Goal: Task Accomplishment & Management: Manage account settings

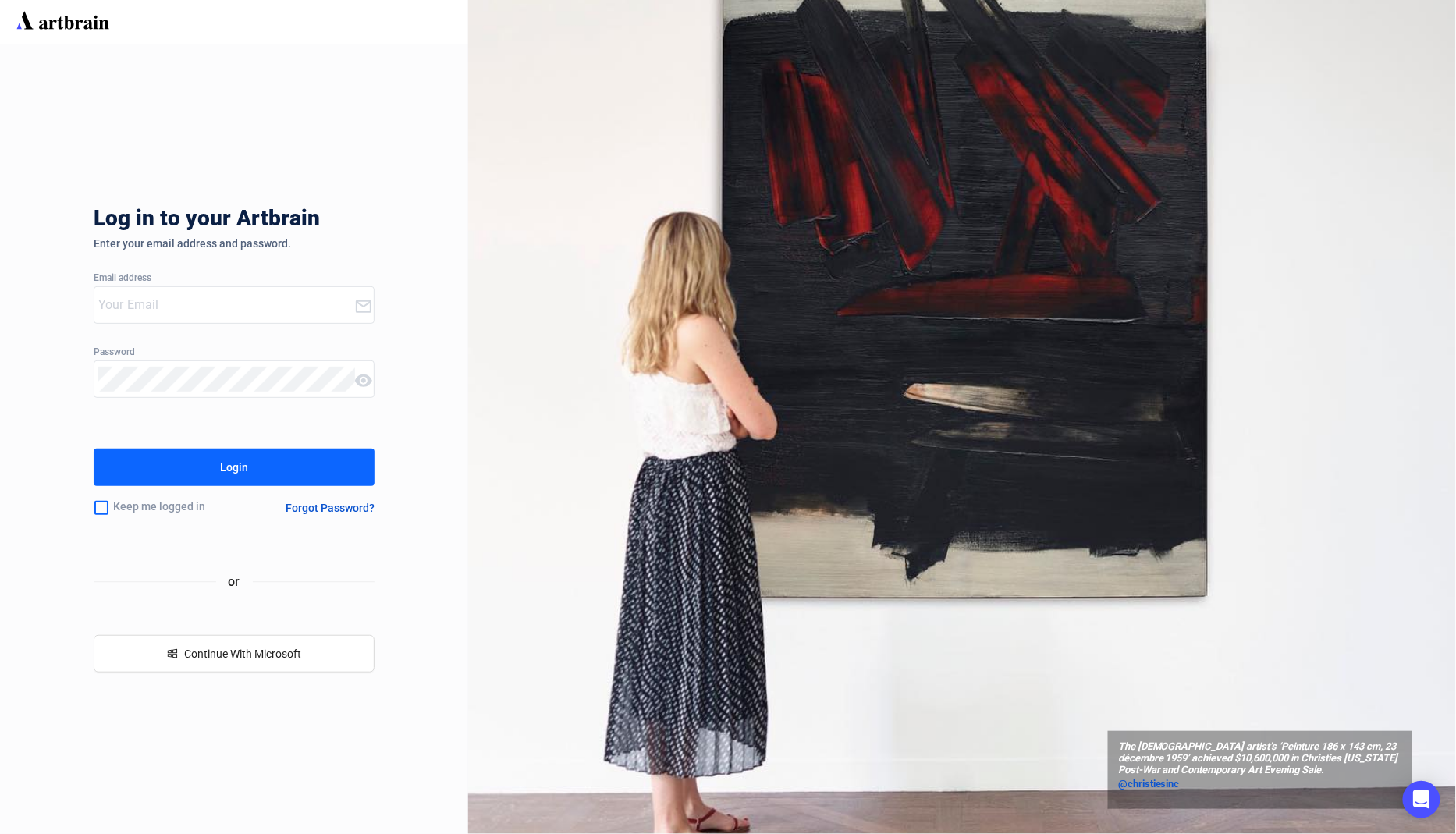
click at [0, 833] on com-1password-button at bounding box center [0, 834] width 0 height 0
type input "[EMAIL_ADDRESS][DOMAIN_NAME]"
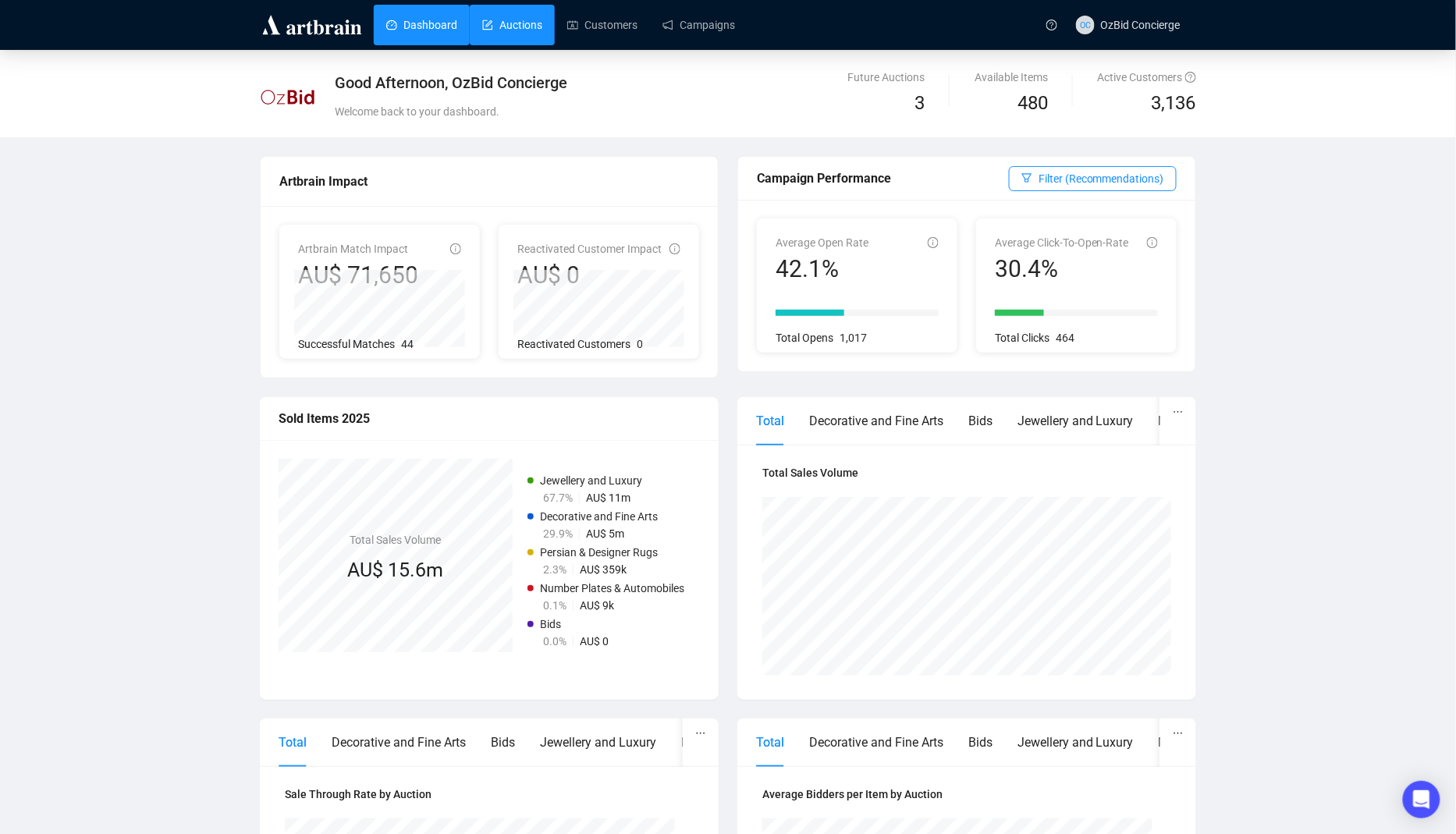
click at [502, 41] on link "Auctions" at bounding box center [512, 25] width 60 height 41
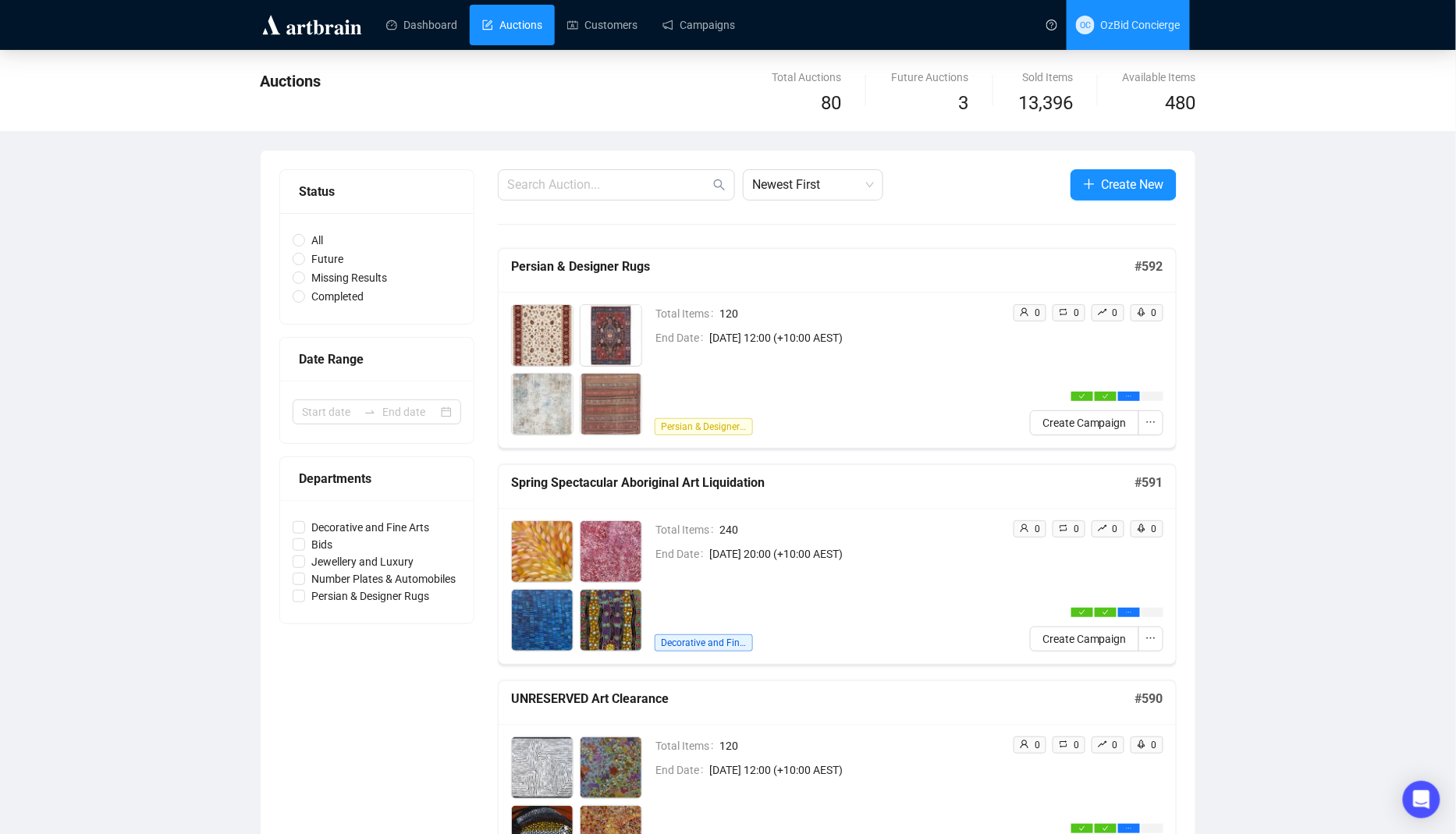
click at [1147, 33] on span "OC OzBid Concierge" at bounding box center [1128, 24] width 104 height 50
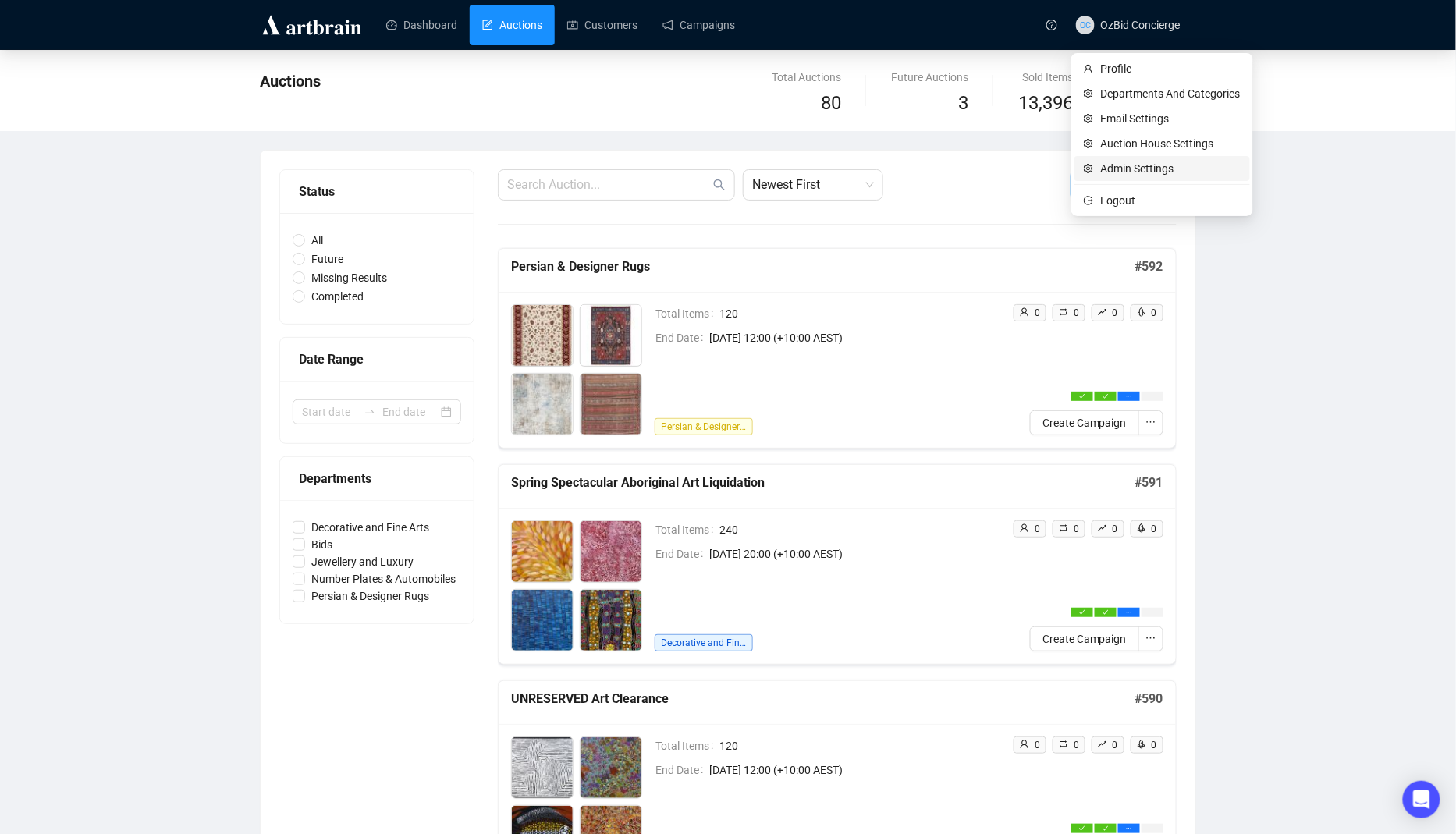
click at [1117, 166] on span "Admin Settings" at bounding box center [1171, 168] width 140 height 17
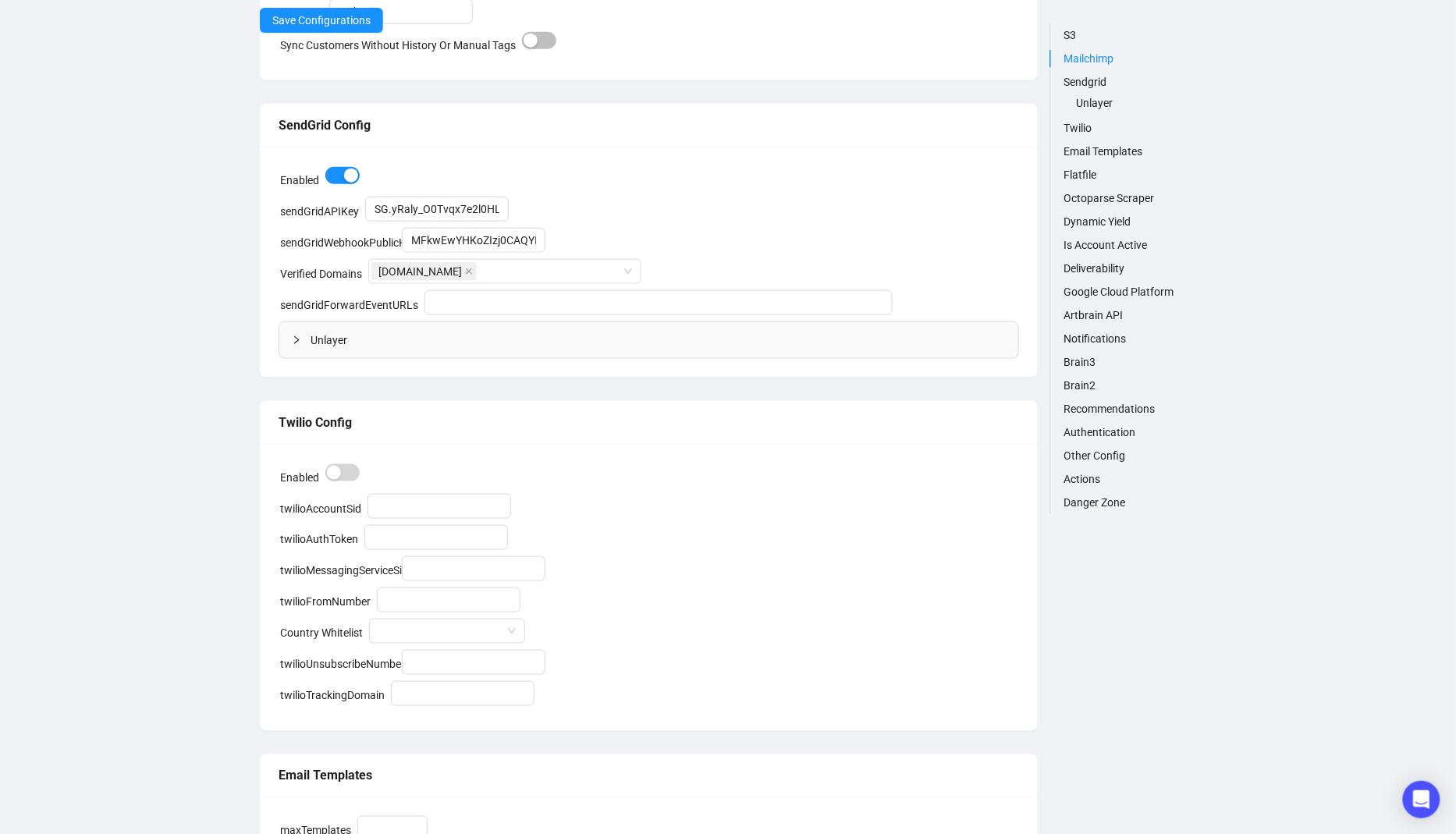
scroll to position [582, 0]
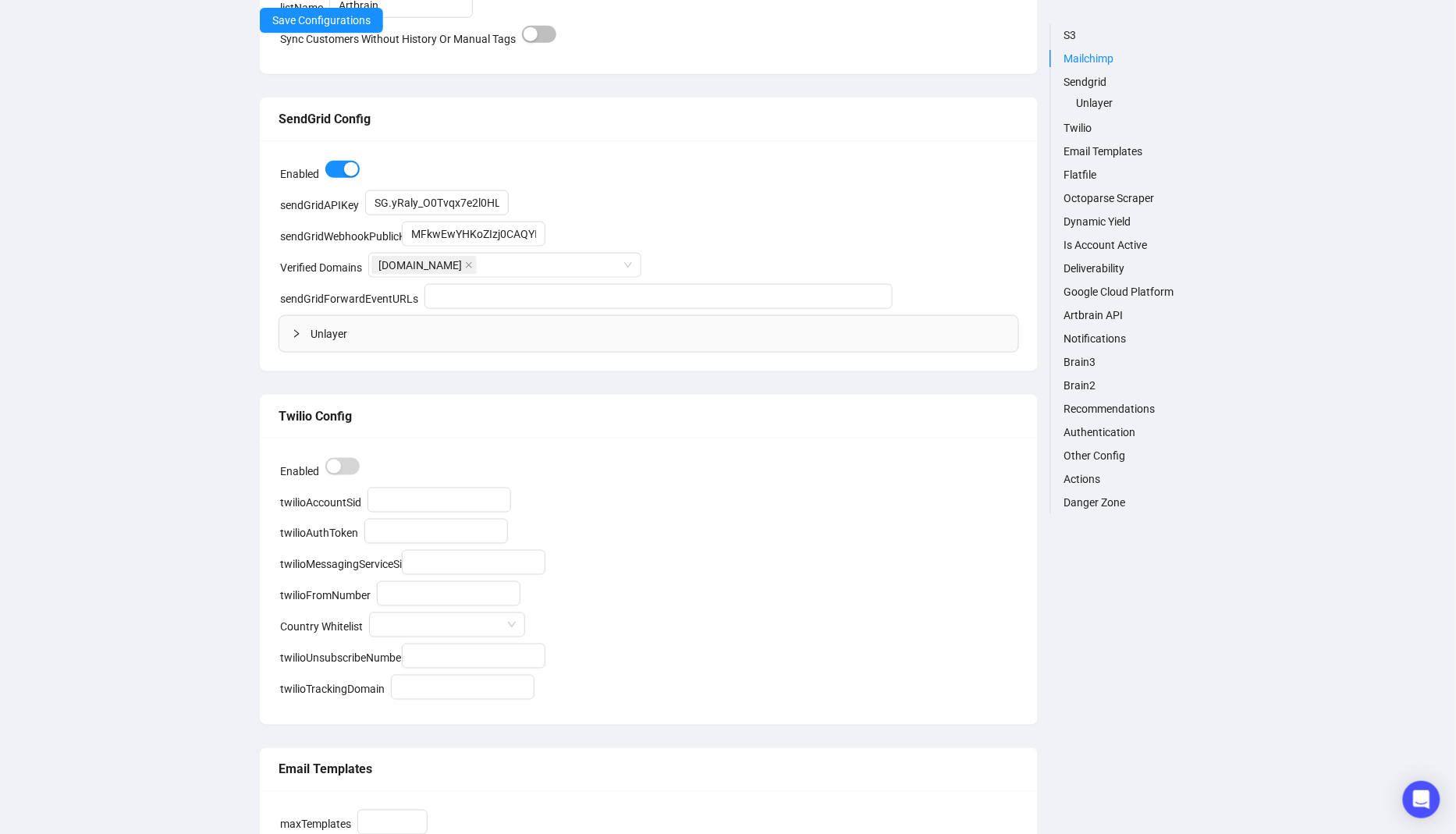
click at [1079, 178] on link "Flatfile" at bounding box center [1129, 174] width 133 height 17
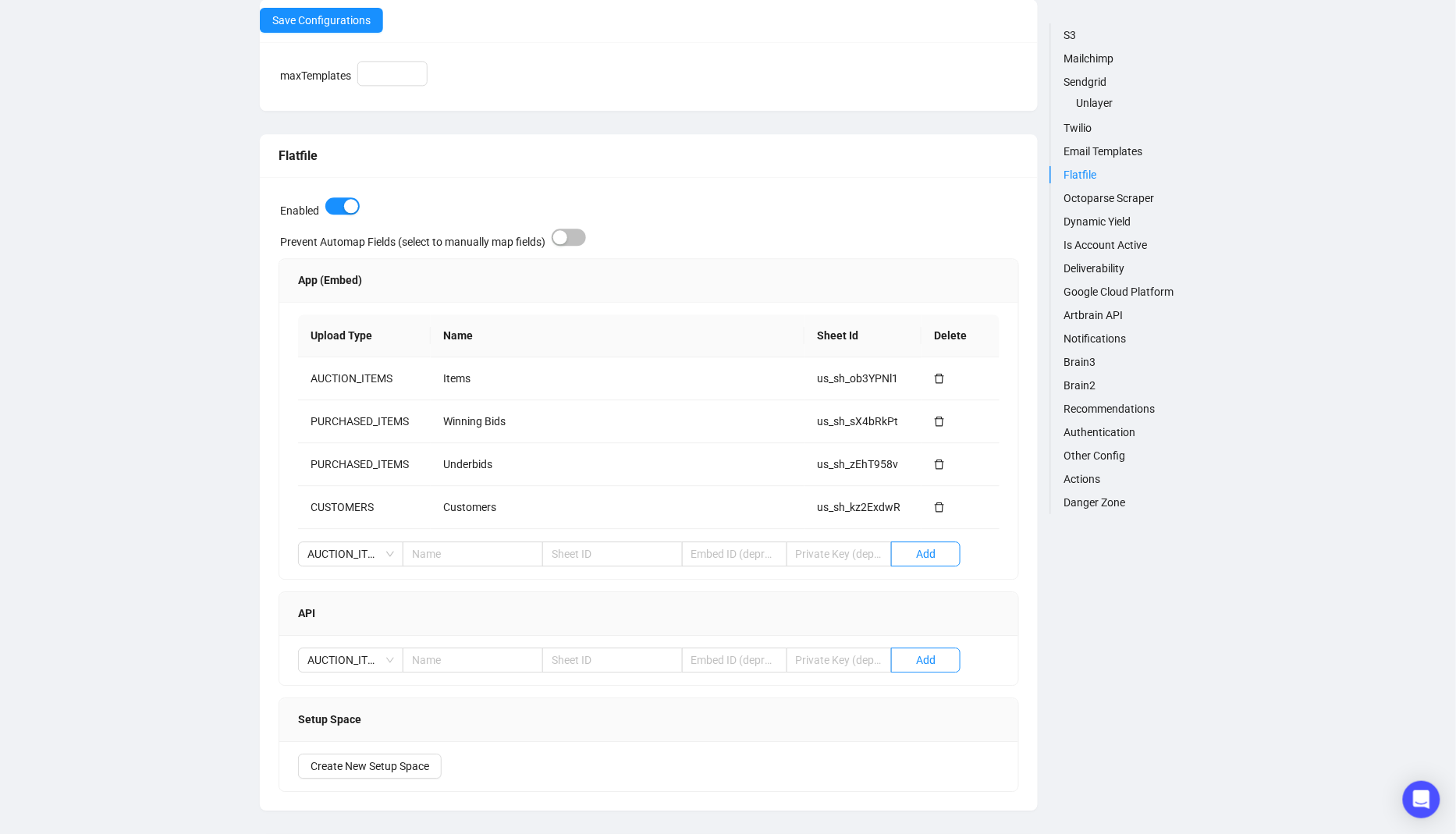
scroll to position [1441, 0]
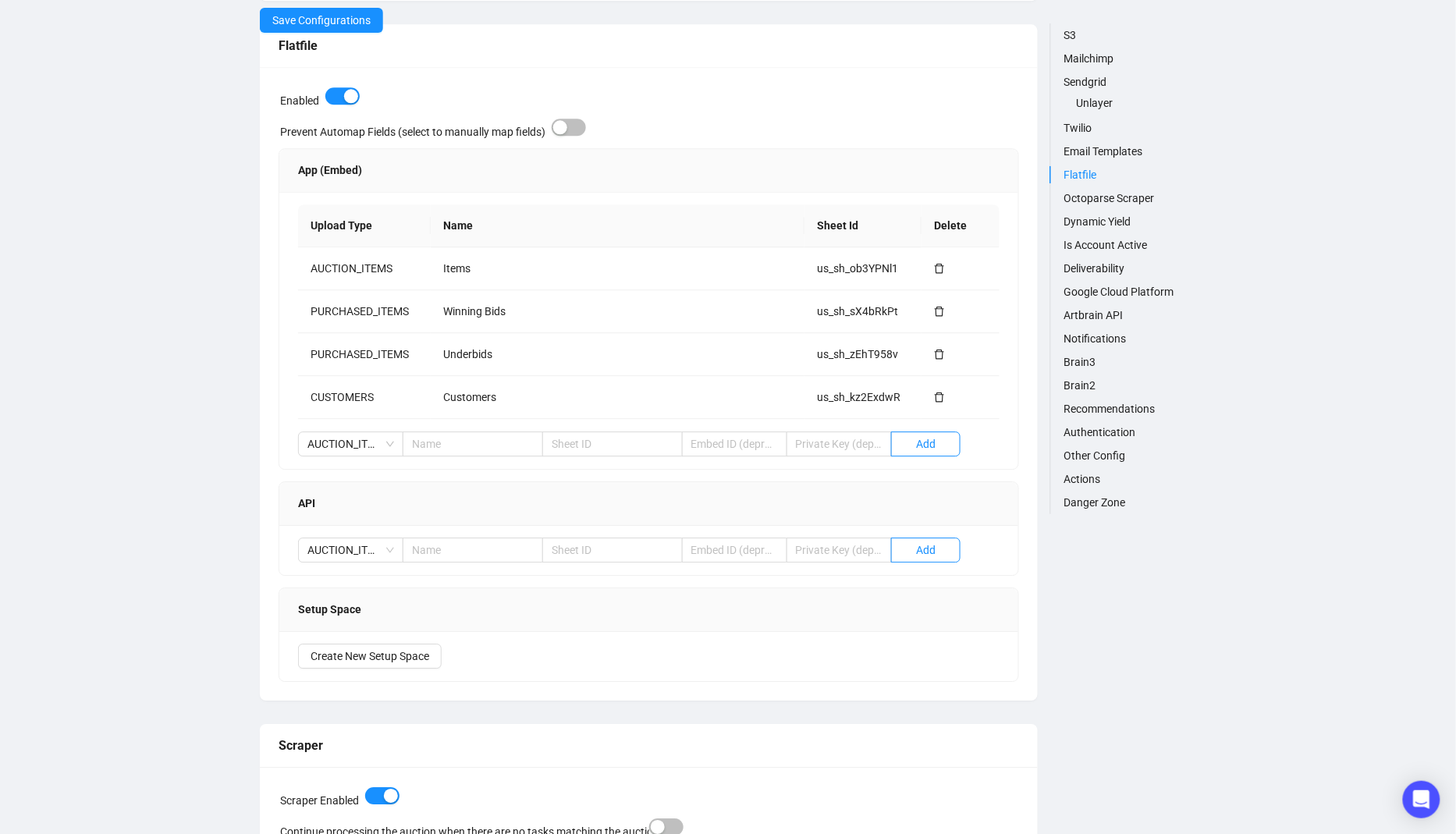
click at [1095, 204] on link "Octoparse Scraper" at bounding box center [1129, 198] width 133 height 17
type input "-----BEGIN PRIVATE KEY-----MIIEvgIBADANBgkqhkiG9w0BAQEFAASCBKgwggSkAgEAAoIBAQDN…"
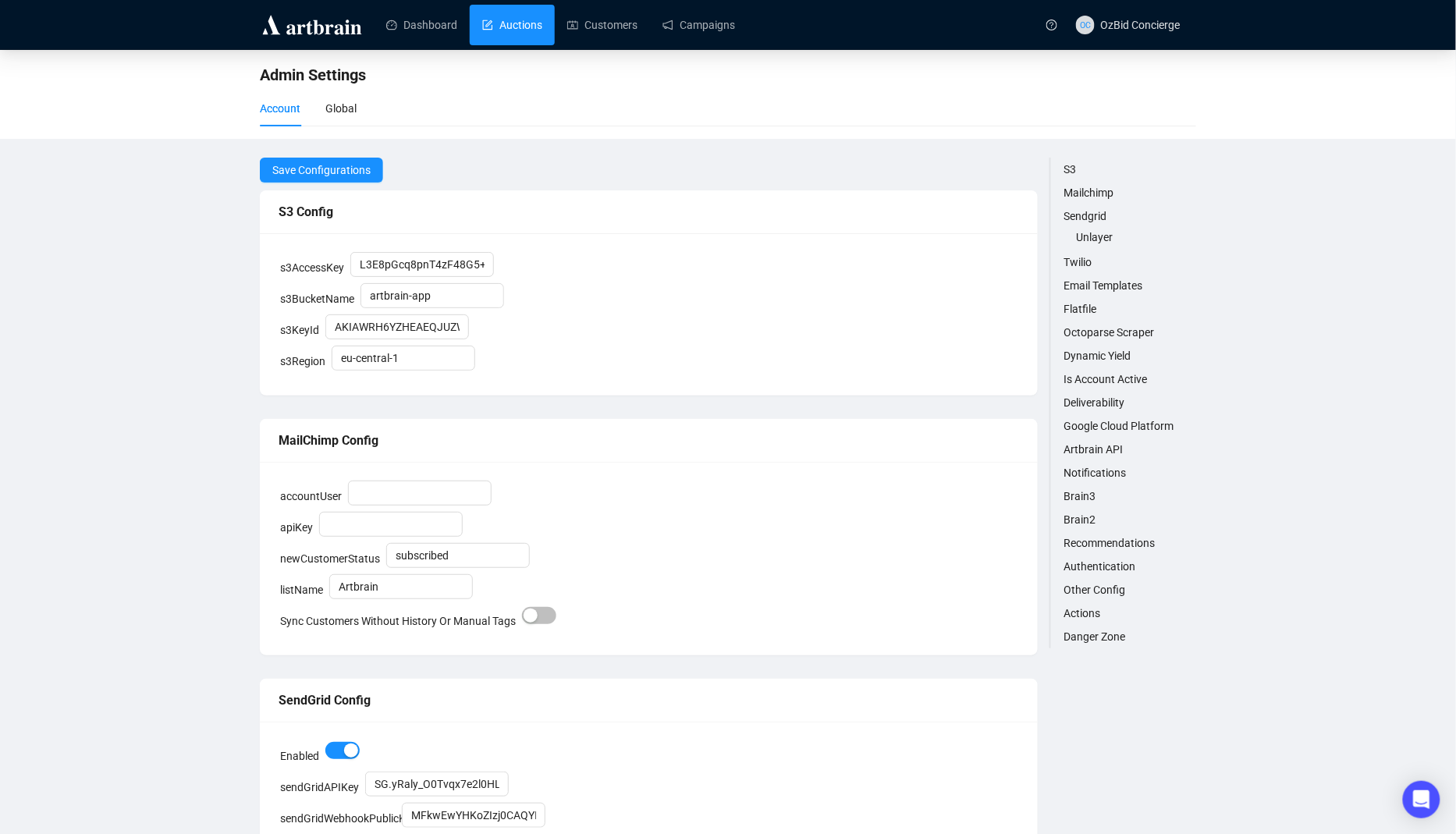
click at [489, 11] on link "Auctions" at bounding box center [512, 25] width 60 height 41
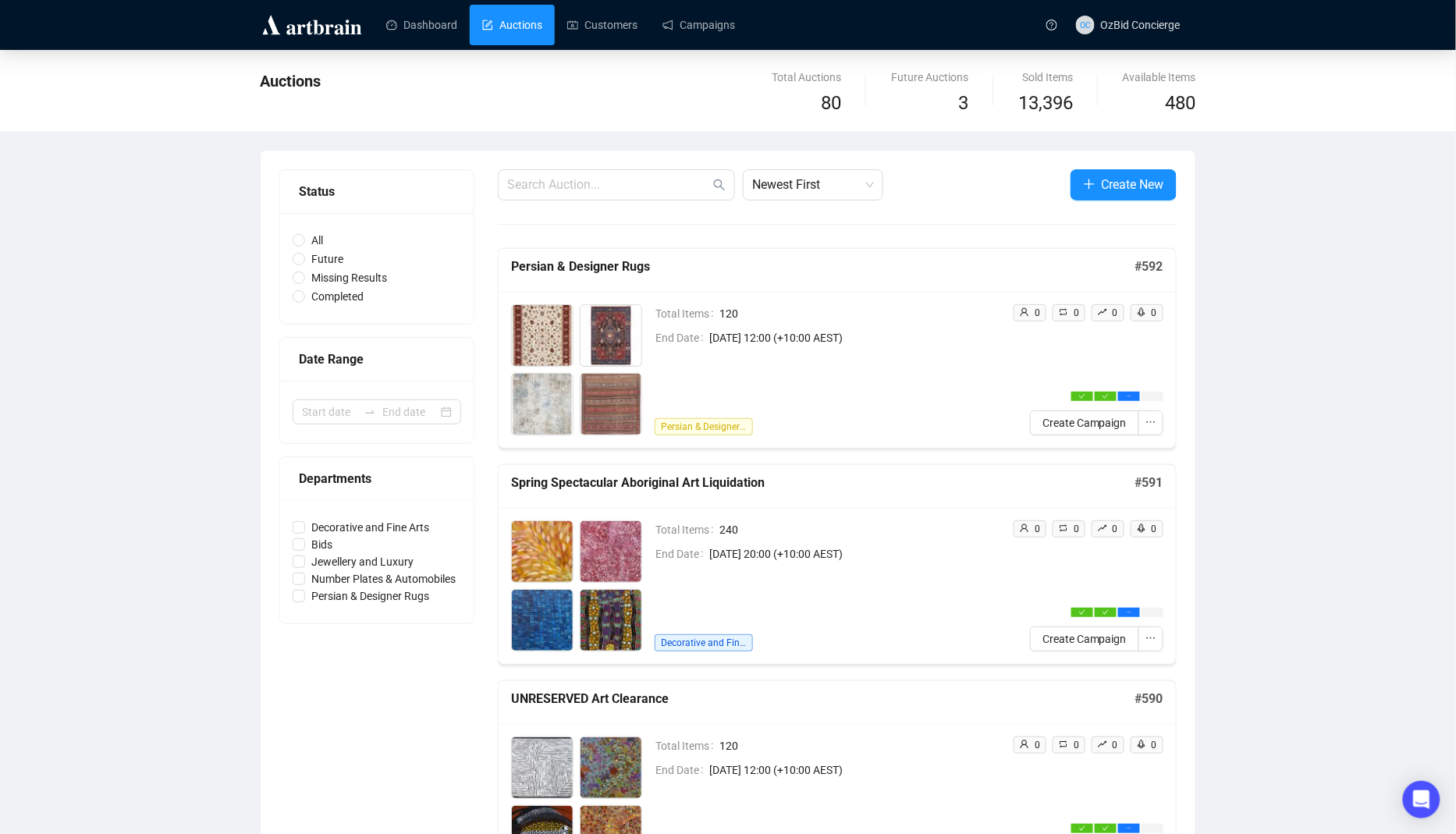
click at [727, 309] on span "120" at bounding box center [859, 314] width 281 height 17
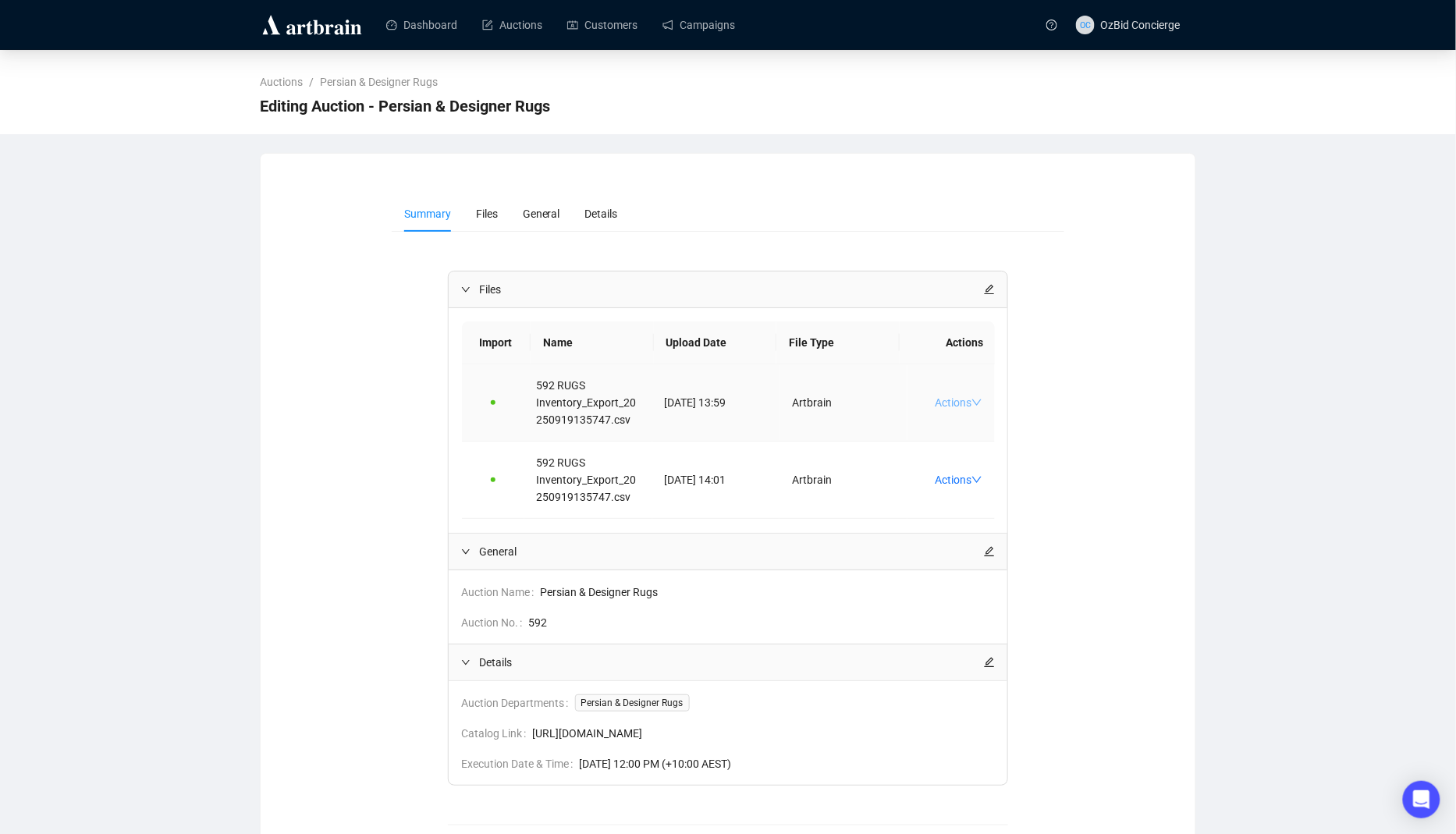
click at [971, 409] on link "Actions" at bounding box center [958, 402] width 47 height 12
click at [998, 486] on span "Download Original" at bounding box center [995, 485] width 103 height 17
click at [956, 409] on link "Actions" at bounding box center [958, 402] width 47 height 12
click at [971, 463] on span "Download FF" at bounding box center [995, 459] width 103 height 17
click at [1157, 40] on span "OC OzBid Concierge" at bounding box center [1128, 24] width 104 height 50
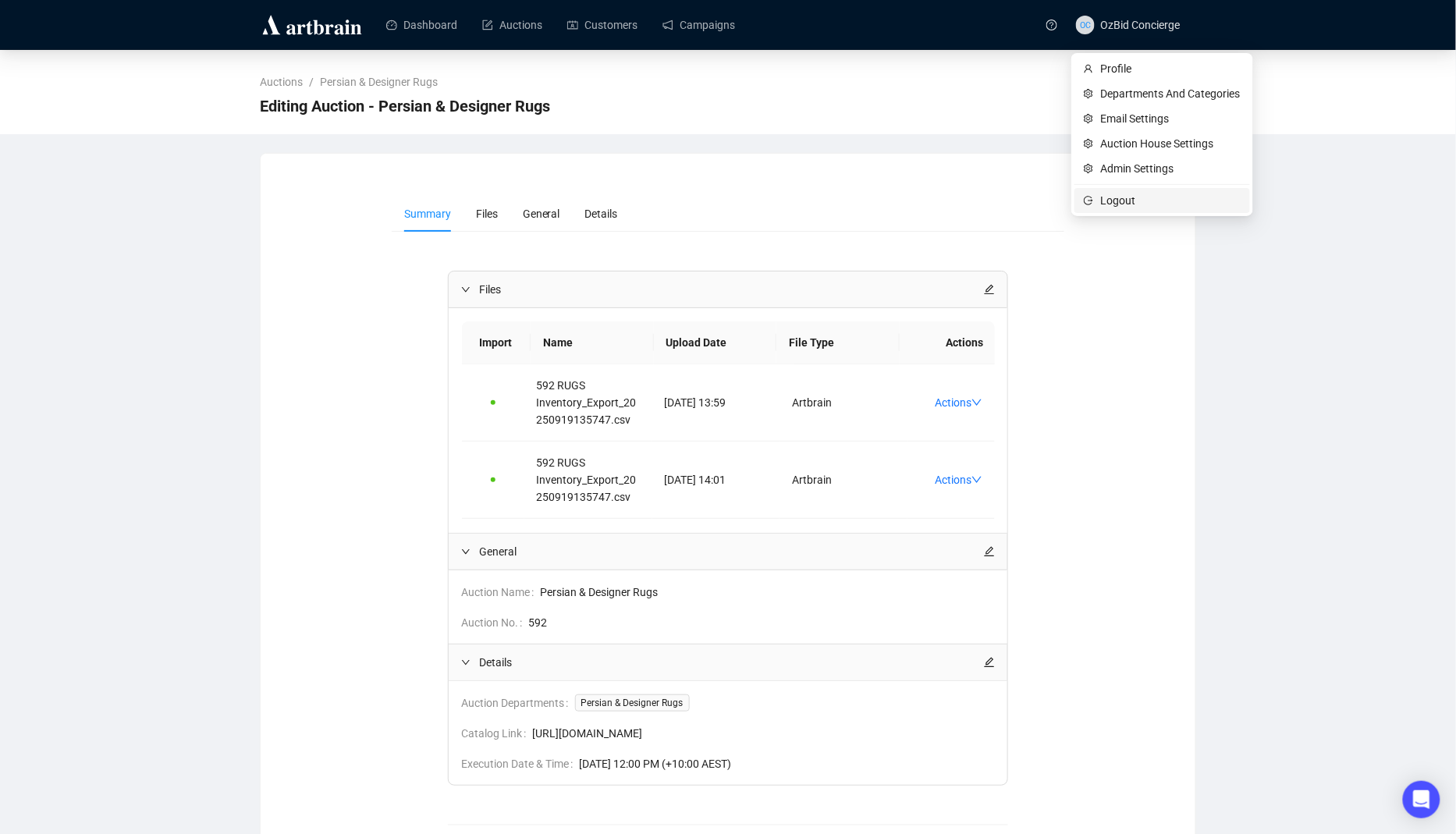
click at [1104, 208] on span "Logout" at bounding box center [1171, 200] width 140 height 17
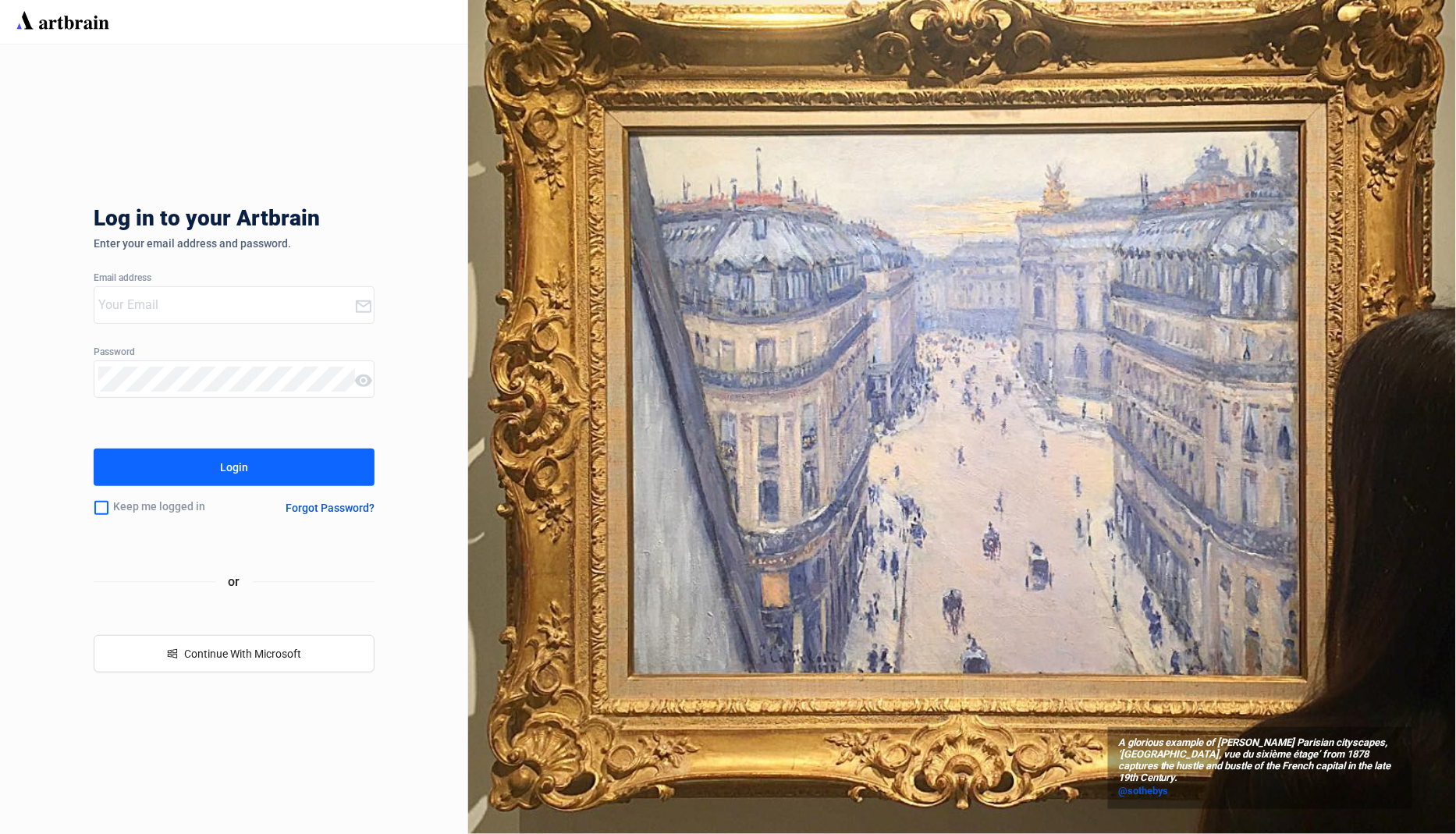
click at [154, 307] on input "email" at bounding box center [226, 305] width 256 height 25
type input "[EMAIL_ADDRESS][DOMAIN_NAME]"
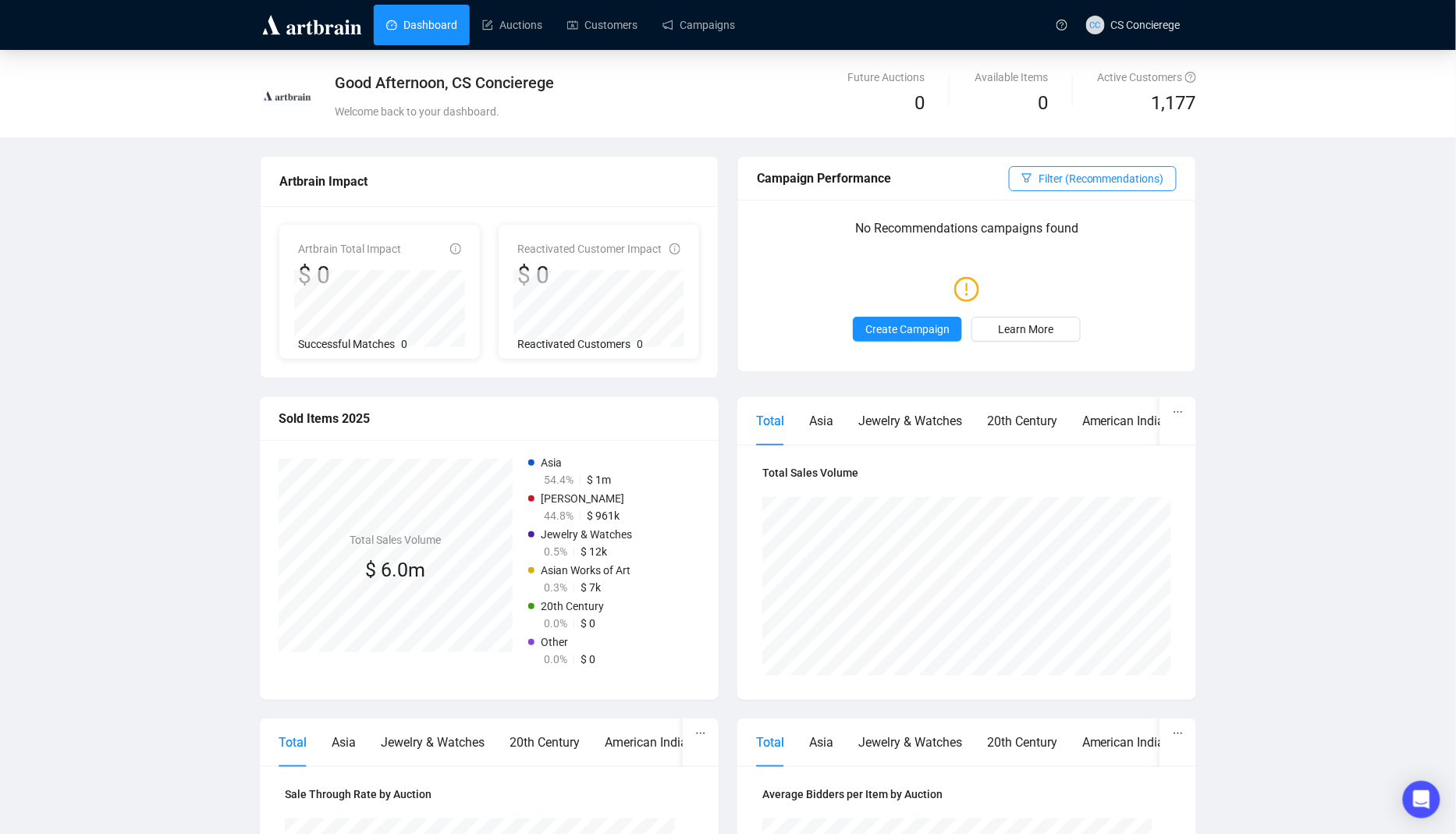
click at [1130, 60] on div "Good Afternoon, CS Concierege Welcome back to your dashboard. Future Auctions 0…" at bounding box center [728, 92] width 936 height 65
click at [1130, 41] on span "CC CS Concierege" at bounding box center [1134, 24] width 94 height 50
click at [1127, 170] on span "Admin Settings" at bounding box center [1181, 168] width 140 height 17
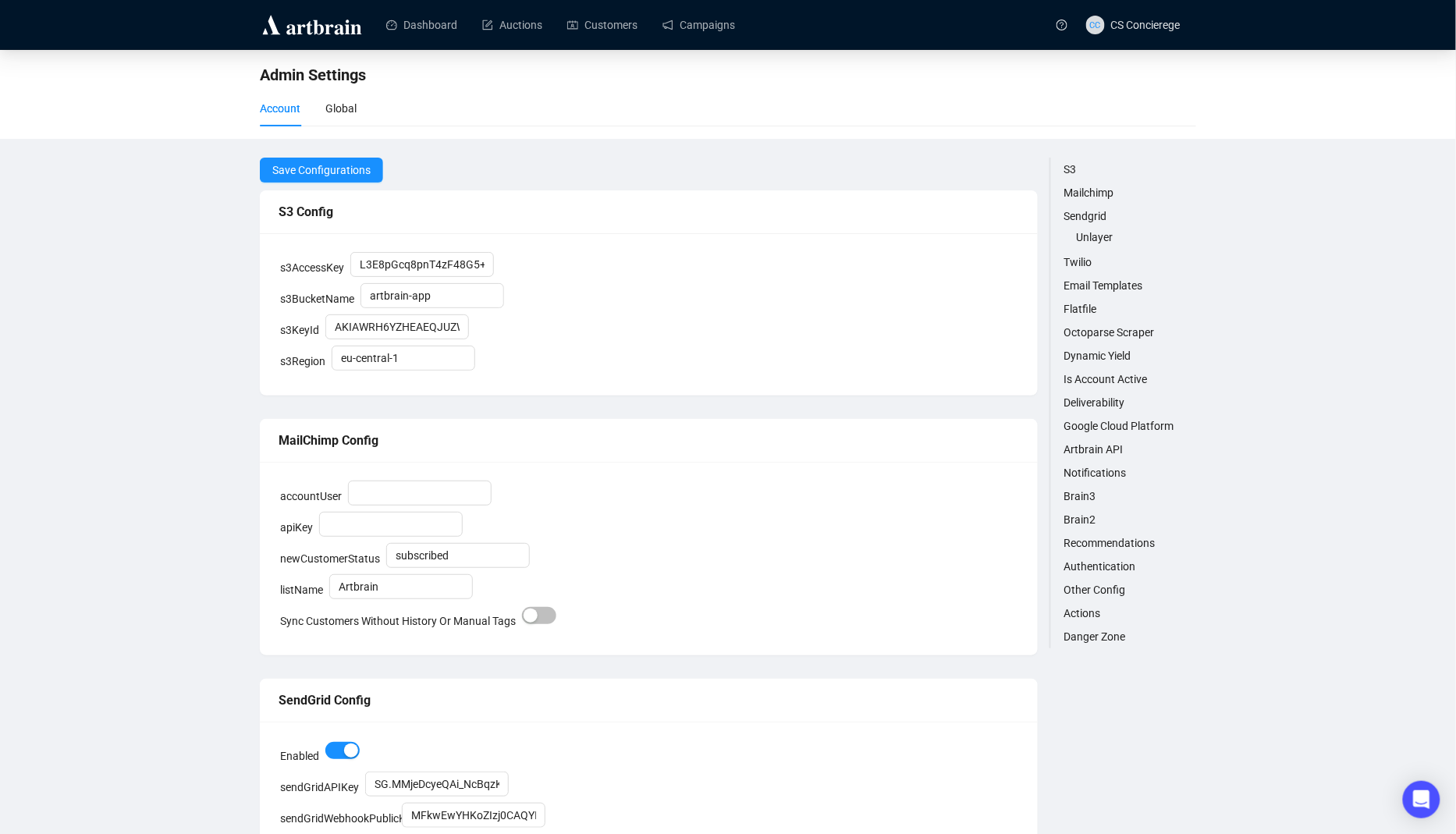
click at [1120, 328] on link "Octoparse Scraper" at bounding box center [1129, 332] width 133 height 17
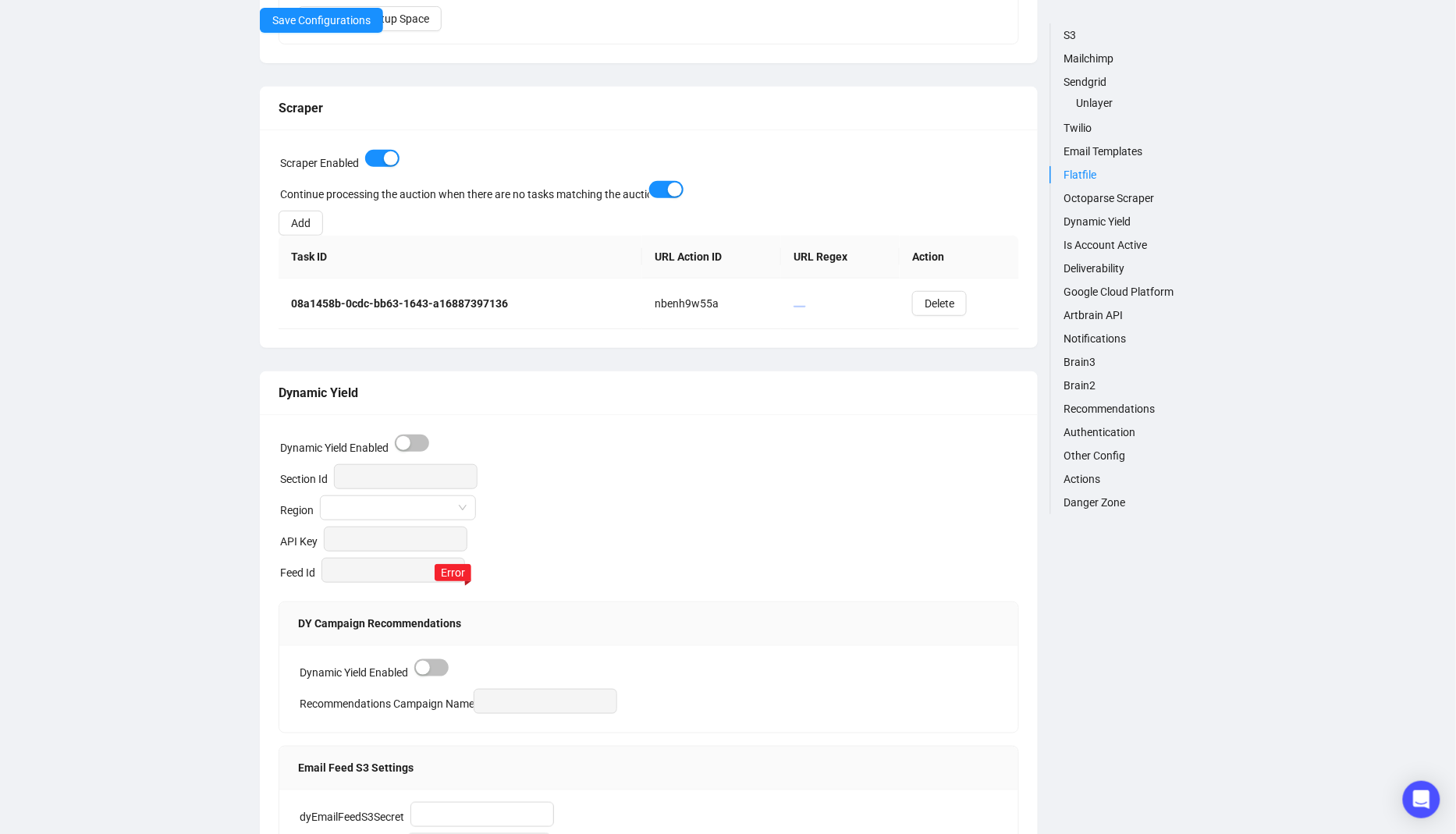
scroll to position [2285, 0]
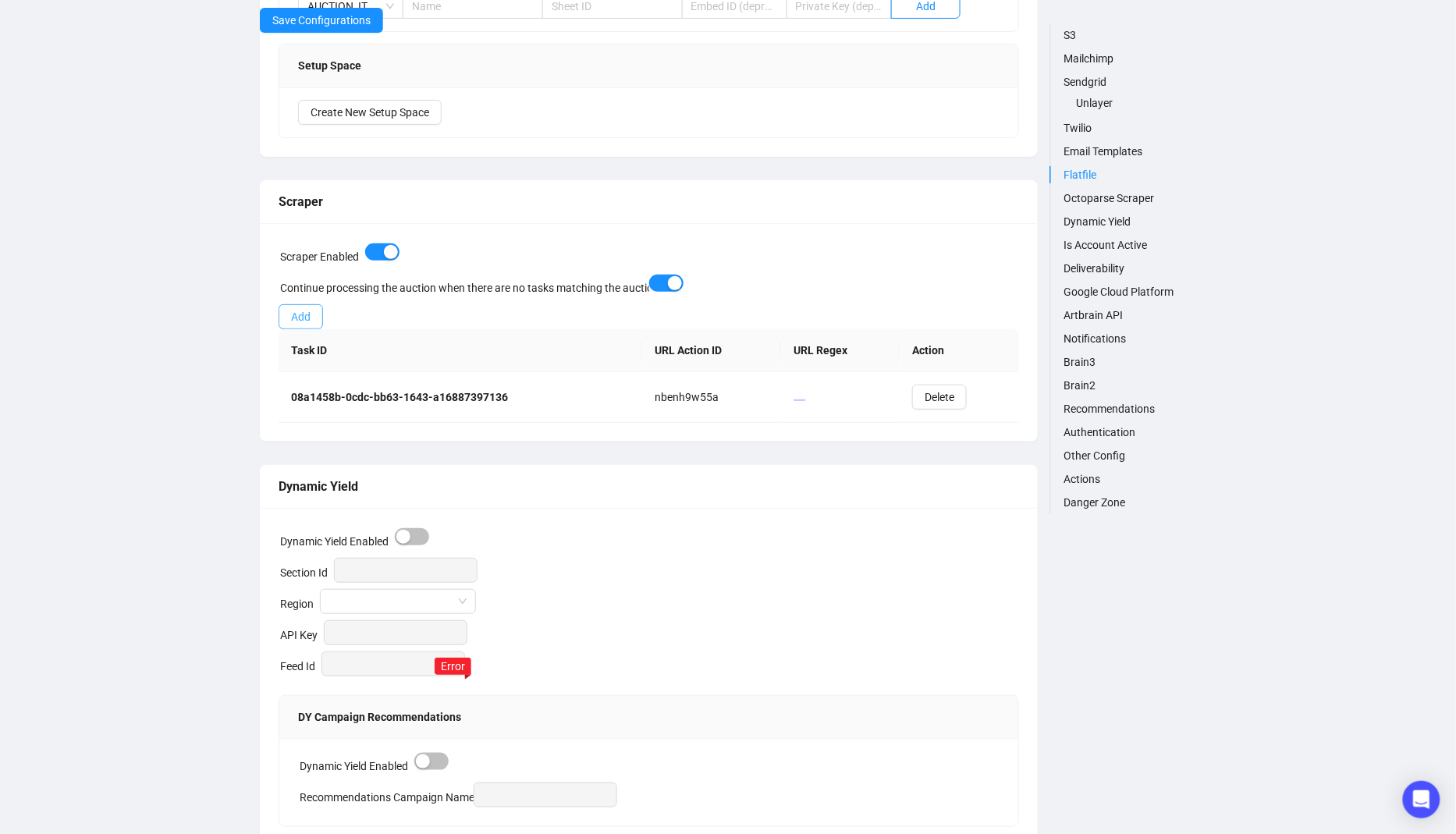
click at [287, 318] on button "Add" at bounding box center [300, 317] width 45 height 25
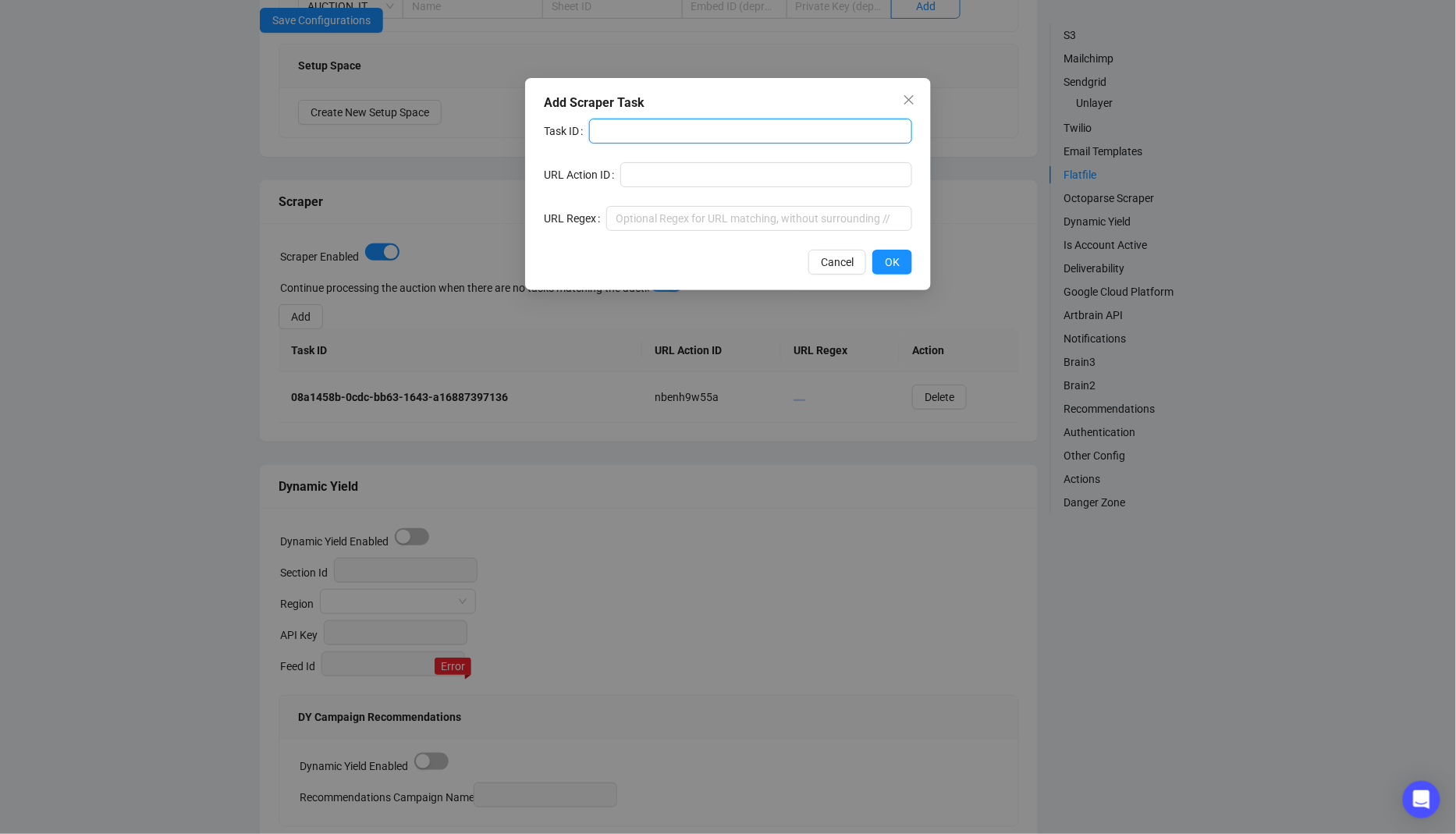
click at [652, 132] on input "text" at bounding box center [750, 131] width 323 height 25
paste input "42b6be2f-6701-795b-fa1f-f5a0ade9dd60"
type input "42b6be2f-6701-795b-fa1f-f5a0ade9dd60"
click at [691, 187] on form "Task ID 42b6be2f-6701-795b-fa1f-f5a0ade9dd60 URL Action ID URL Regex" at bounding box center [728, 175] width 368 height 112
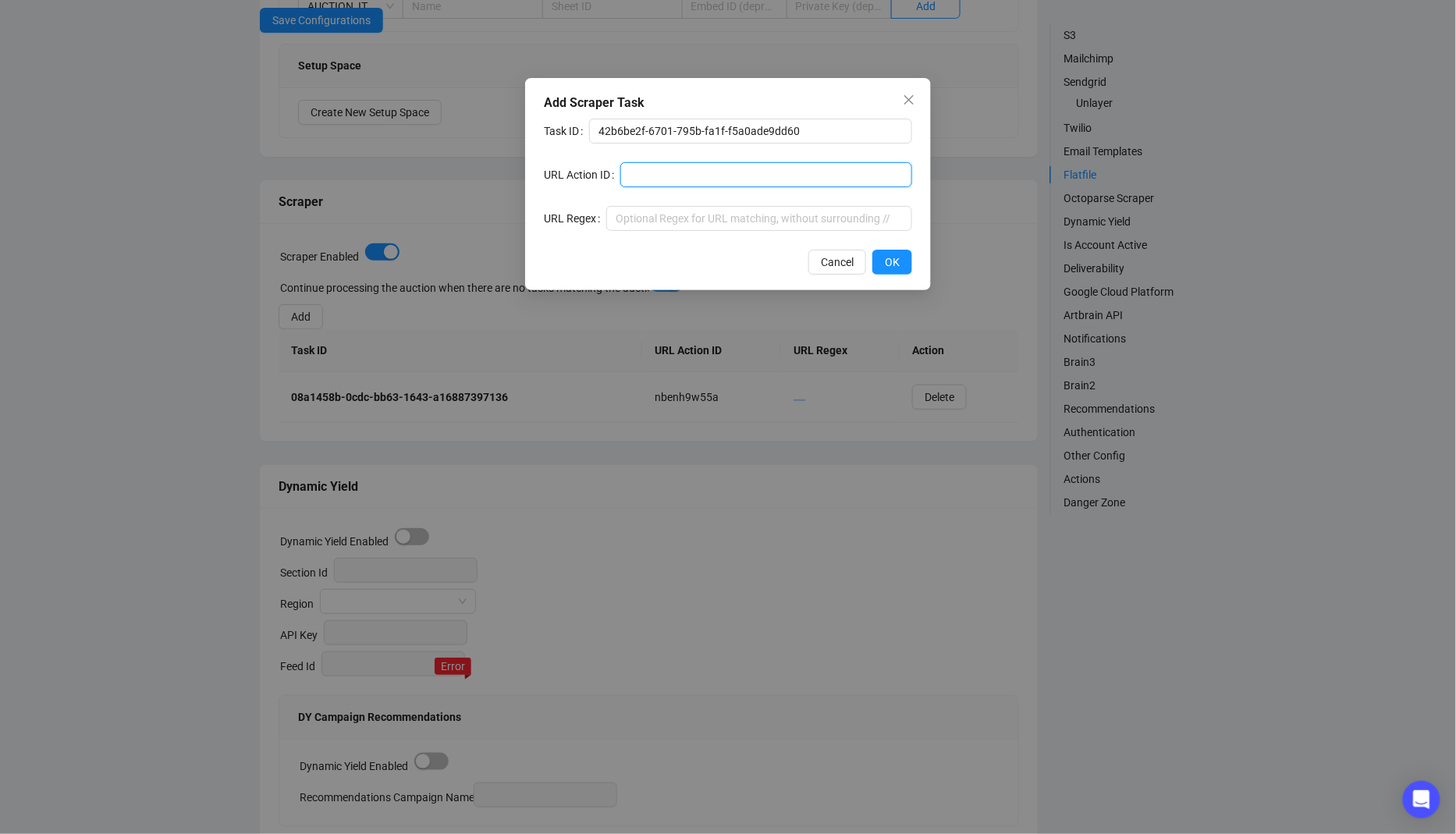
click at [688, 180] on input "text" at bounding box center [766, 174] width 292 height 25
paste input "nqnm5ym5noh"
type input "nqnm5ym5noh"
click at [888, 261] on span "OK" at bounding box center [892, 261] width 15 height 17
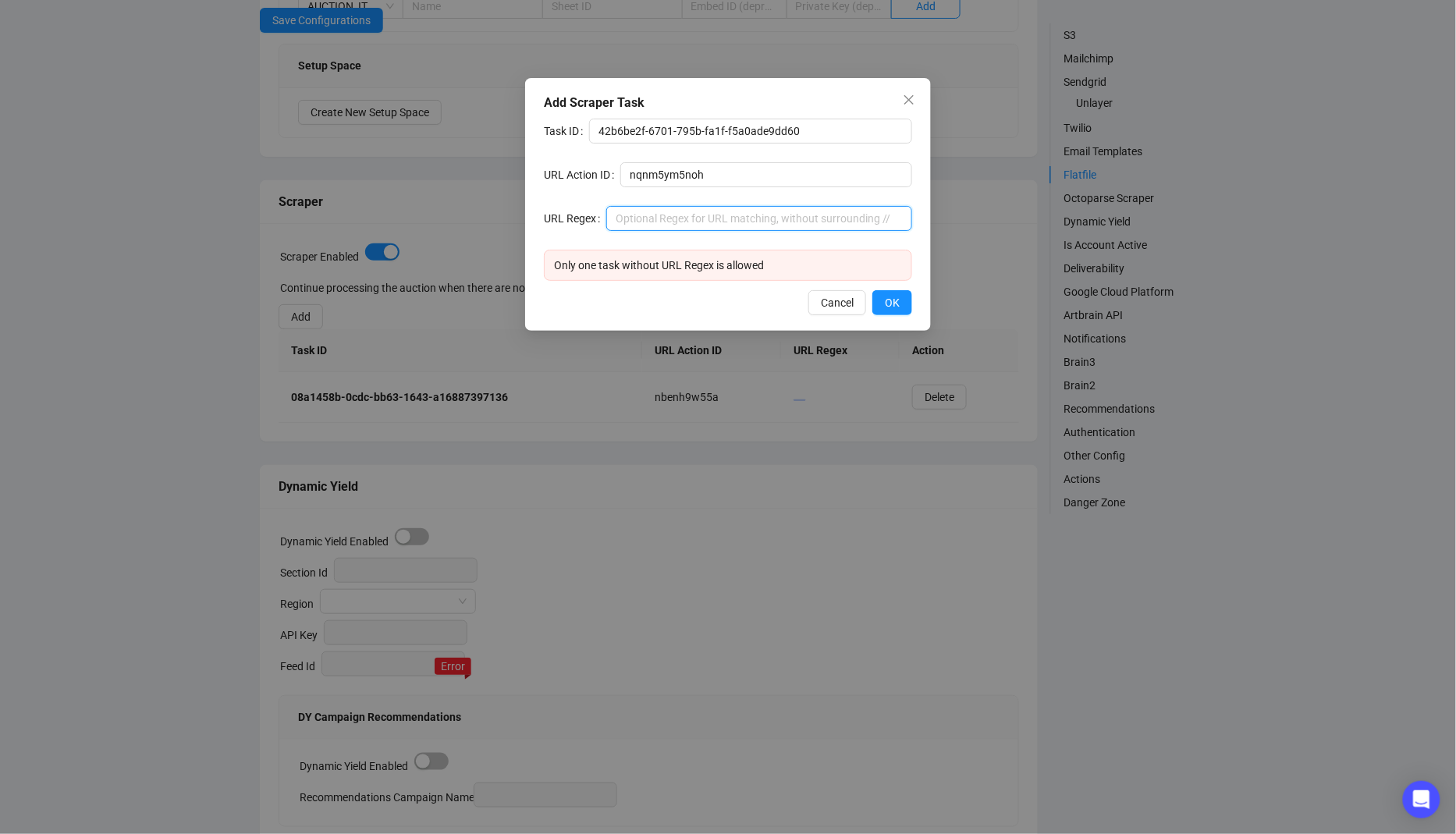
click at [713, 214] on input "text" at bounding box center [760, 218] width 306 height 25
click at [910, 97] on icon "close" at bounding box center [909, 99] width 12 height 12
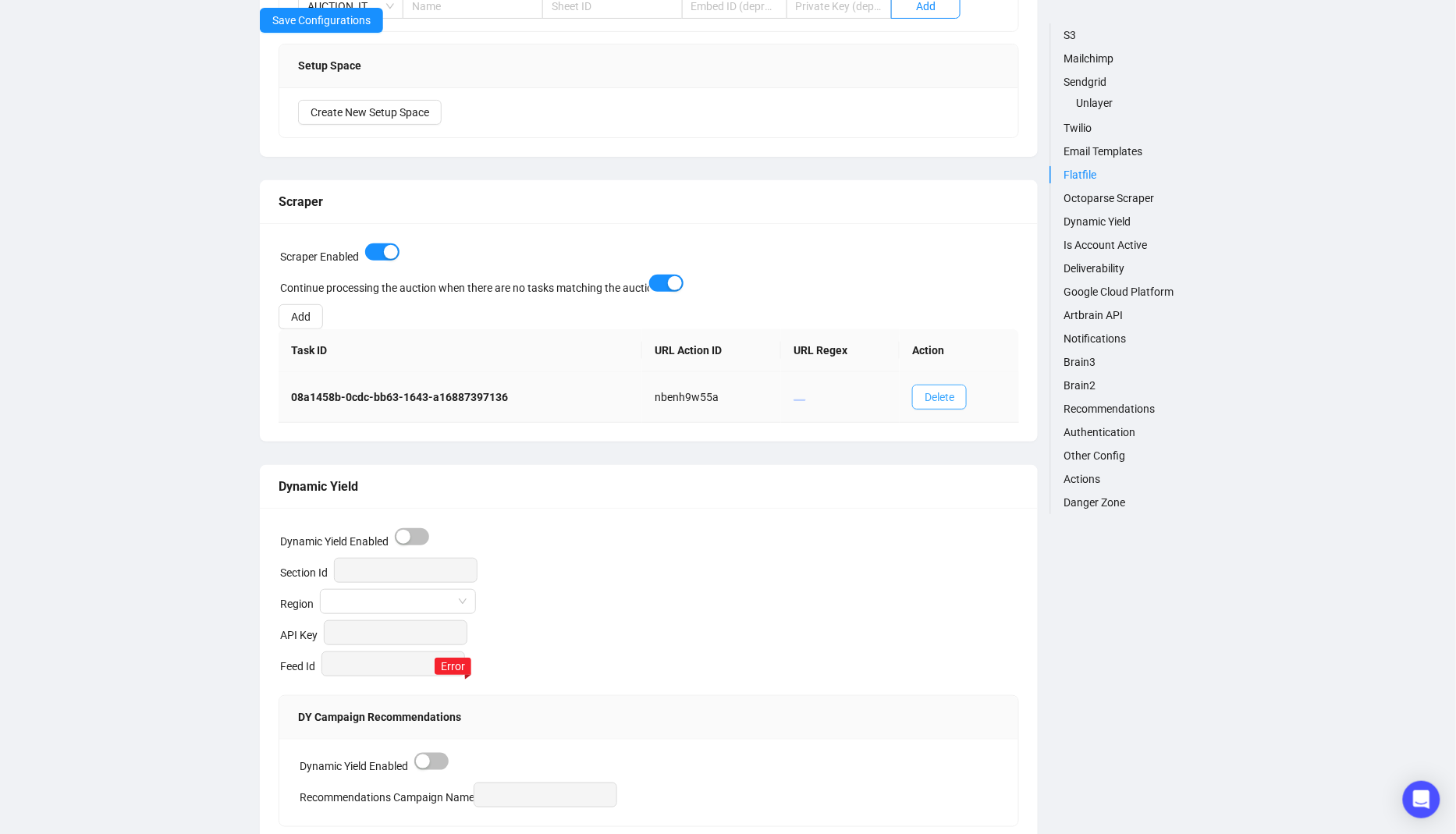
click at [967, 395] on button "Delete" at bounding box center [939, 397] width 55 height 25
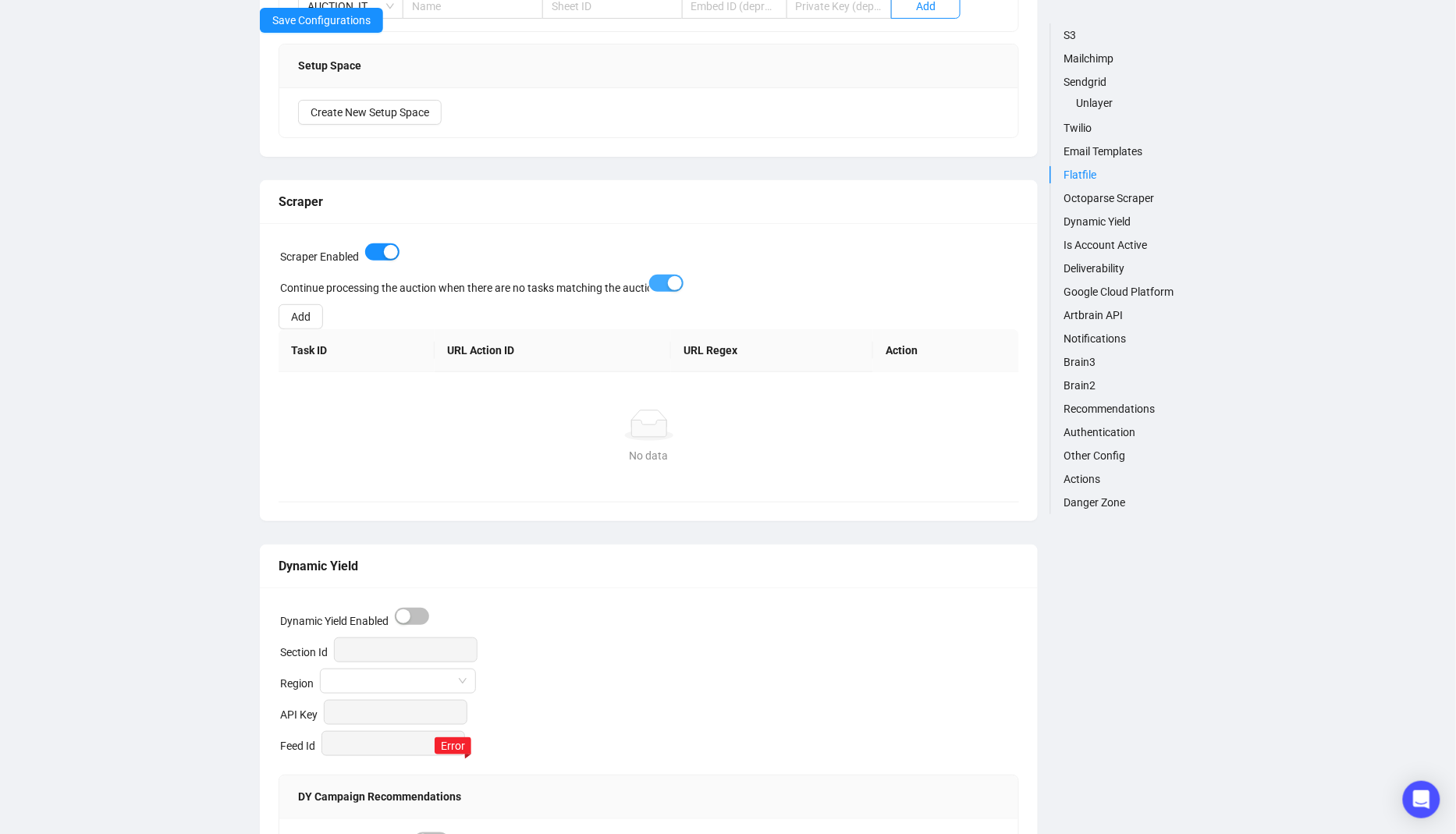
click at [656, 274] on span "button" at bounding box center [666, 283] width 34 height 17
click at [309, 309] on span "Add" at bounding box center [300, 317] width 20 height 17
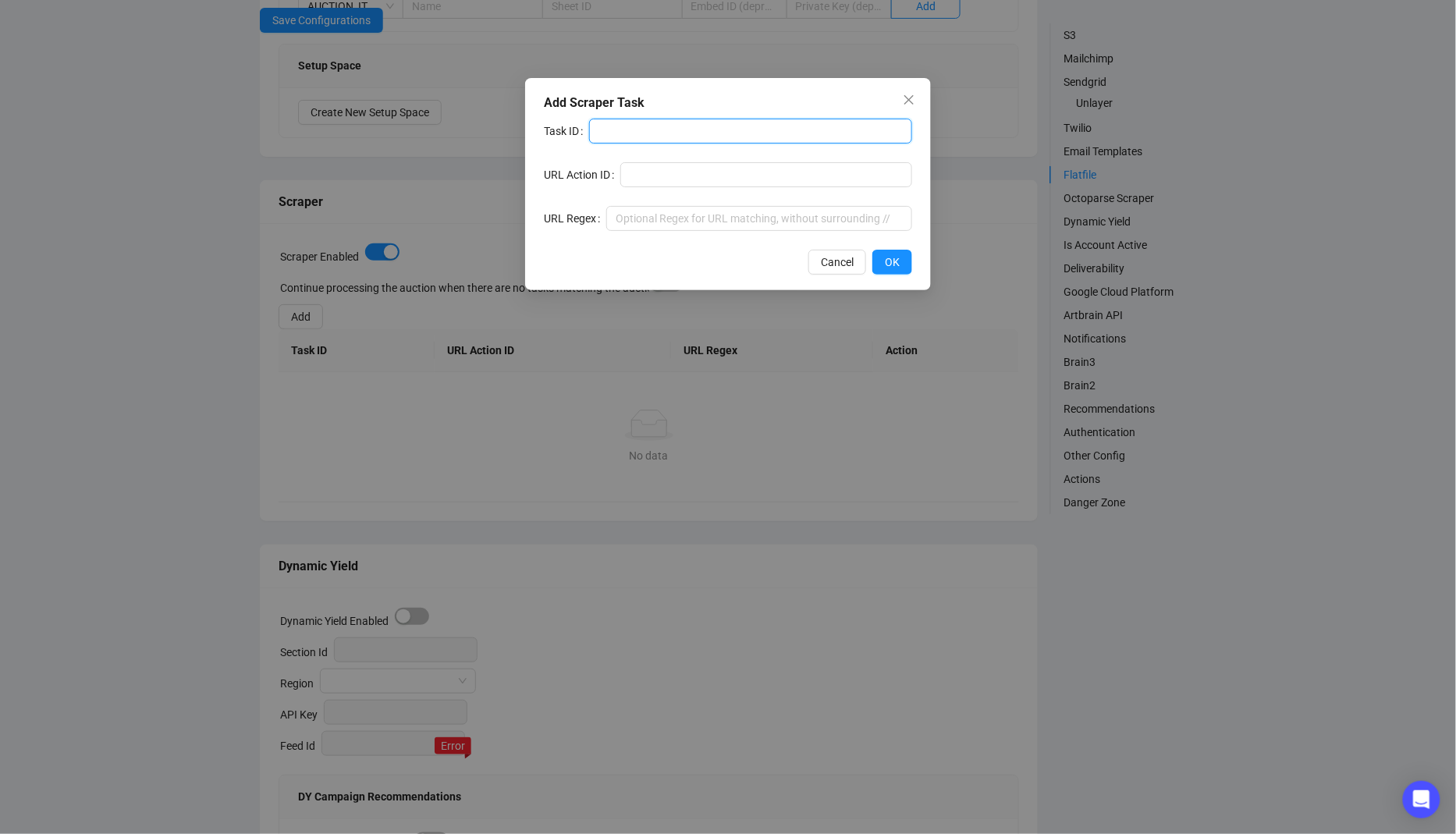
click at [669, 135] on input "text" at bounding box center [750, 131] width 323 height 25
paste input "42b6be2f-6701-795b-fa1f-f5a0ade9dd60"
type input "42b6be2f-6701-795b-fa1f-f5a0ade9dd60"
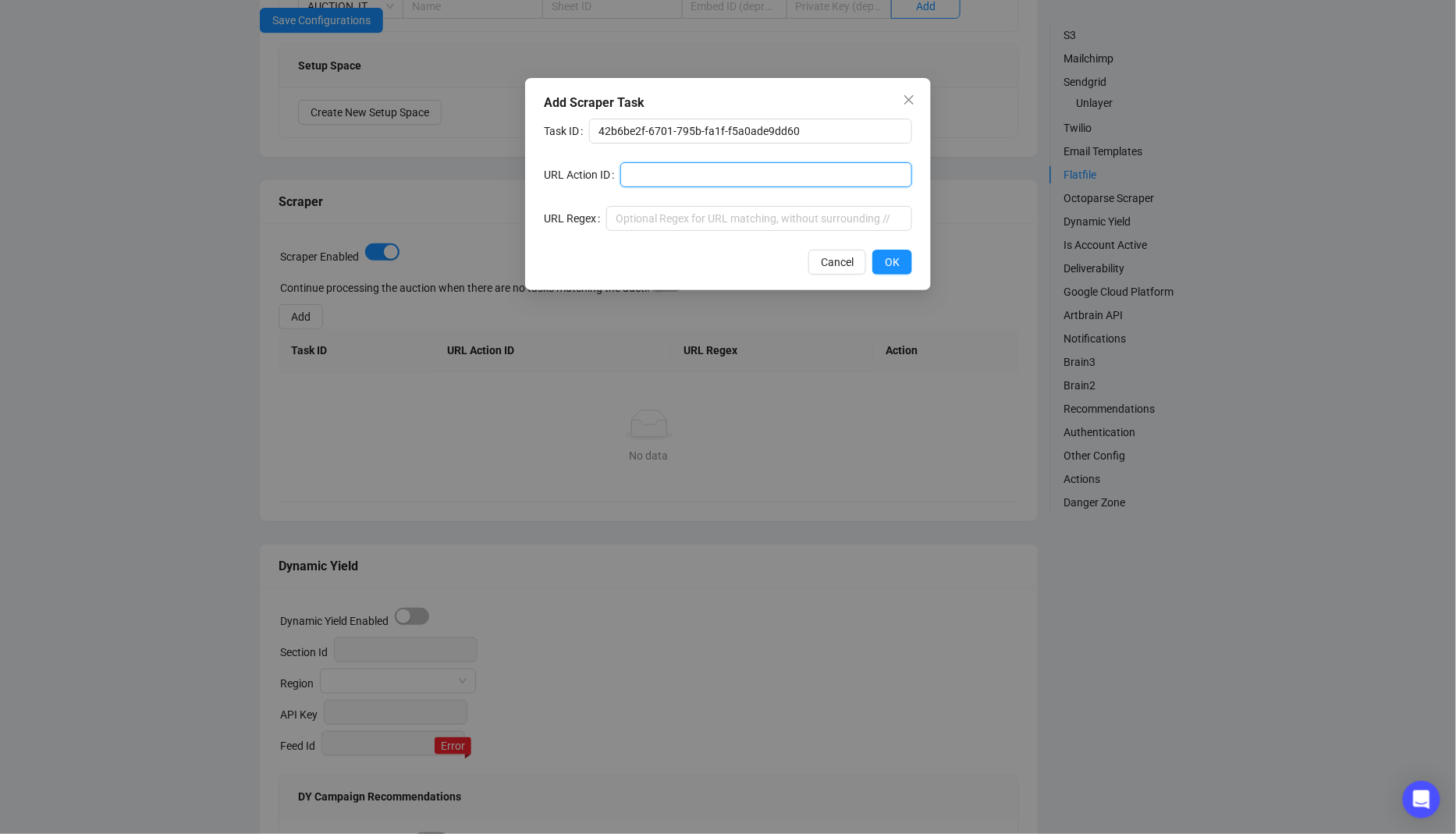
click at [657, 186] on input "text" at bounding box center [766, 174] width 292 height 25
paste input "nqnm5ym5noh"
type input "nqnm5ym5noh"
click at [891, 266] on span "OK" at bounding box center [892, 261] width 15 height 17
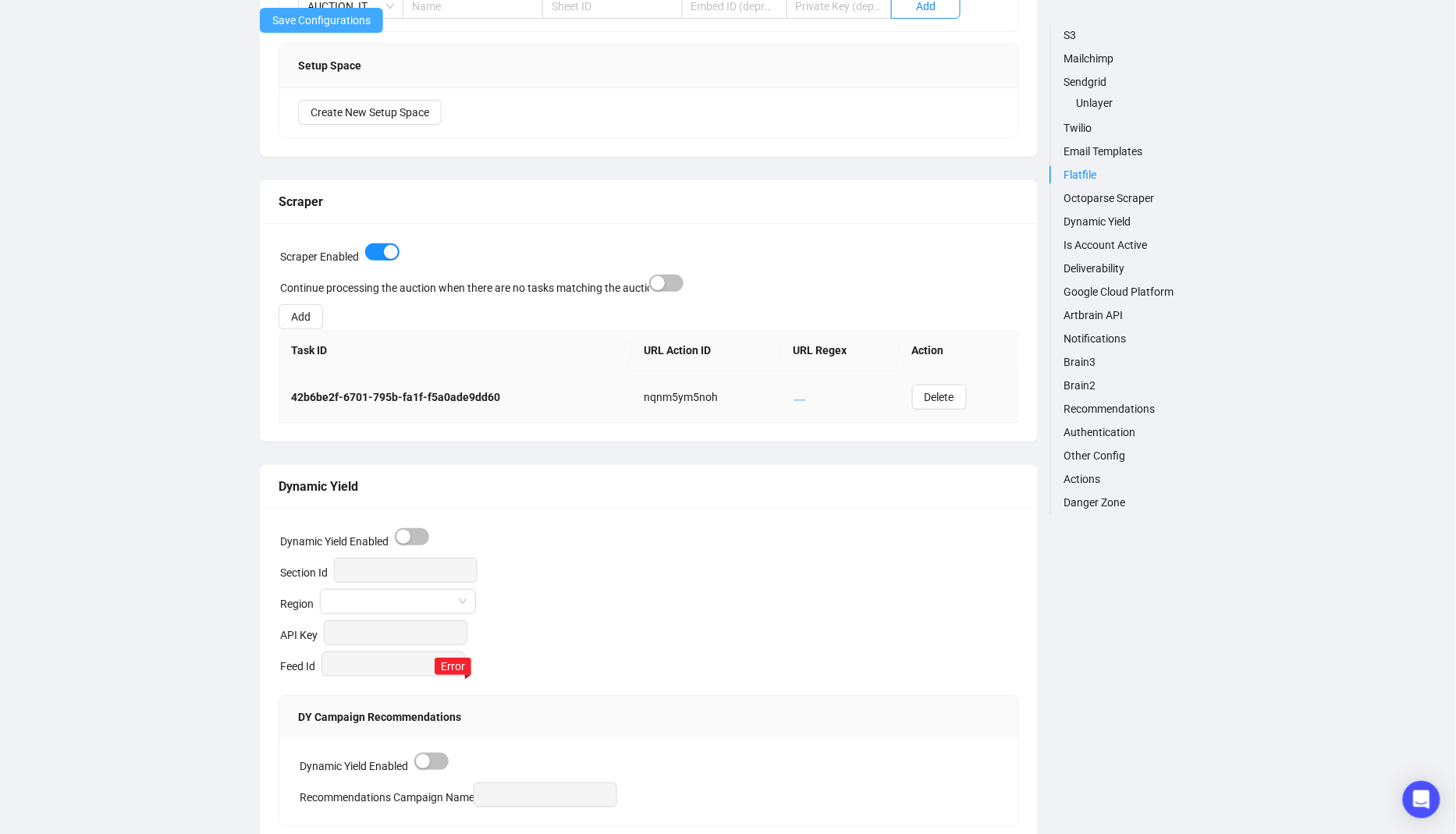
click at [336, 25] on span "Save Configurations" at bounding box center [321, 20] width 99 height 17
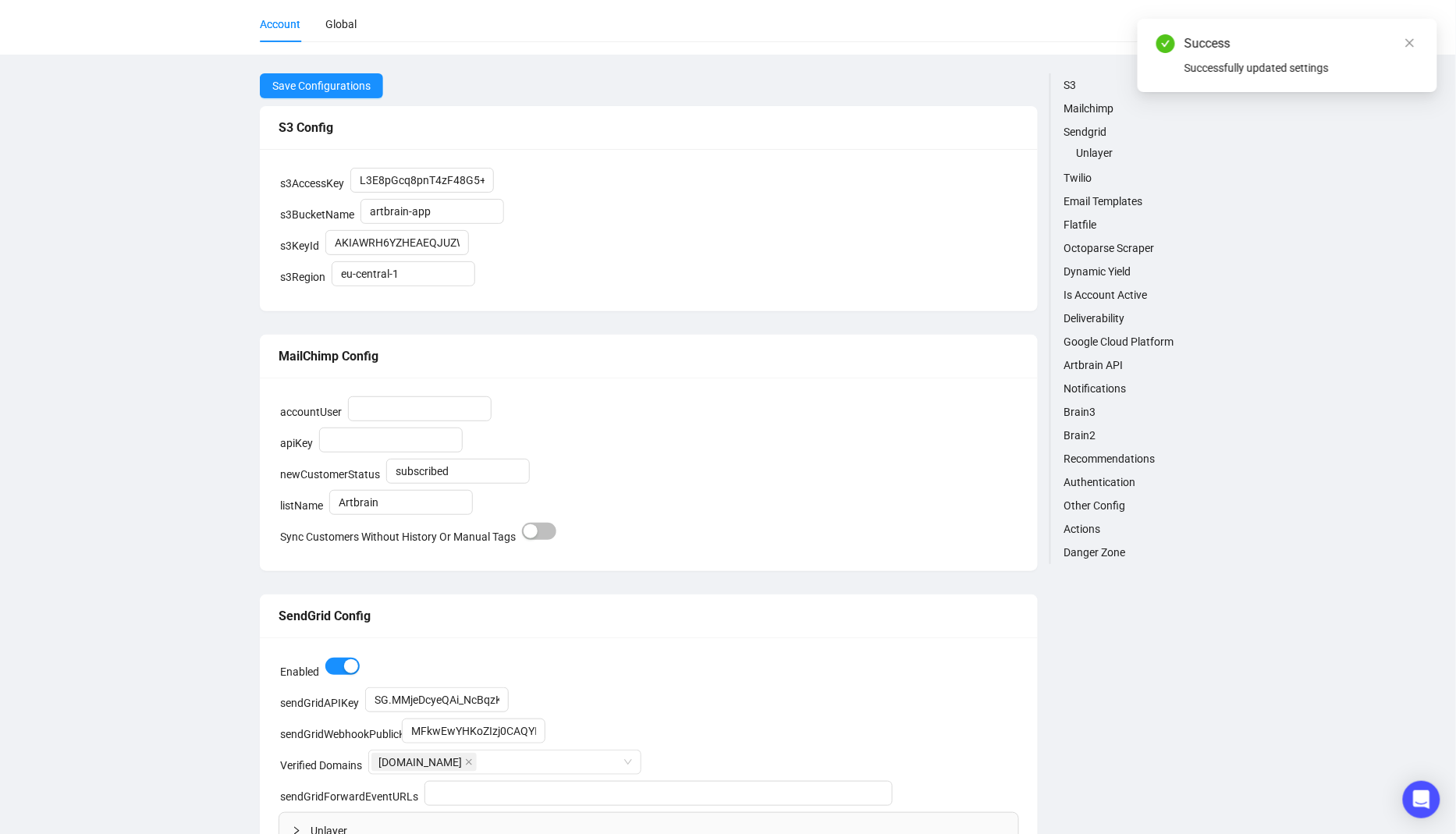
scroll to position [0, 0]
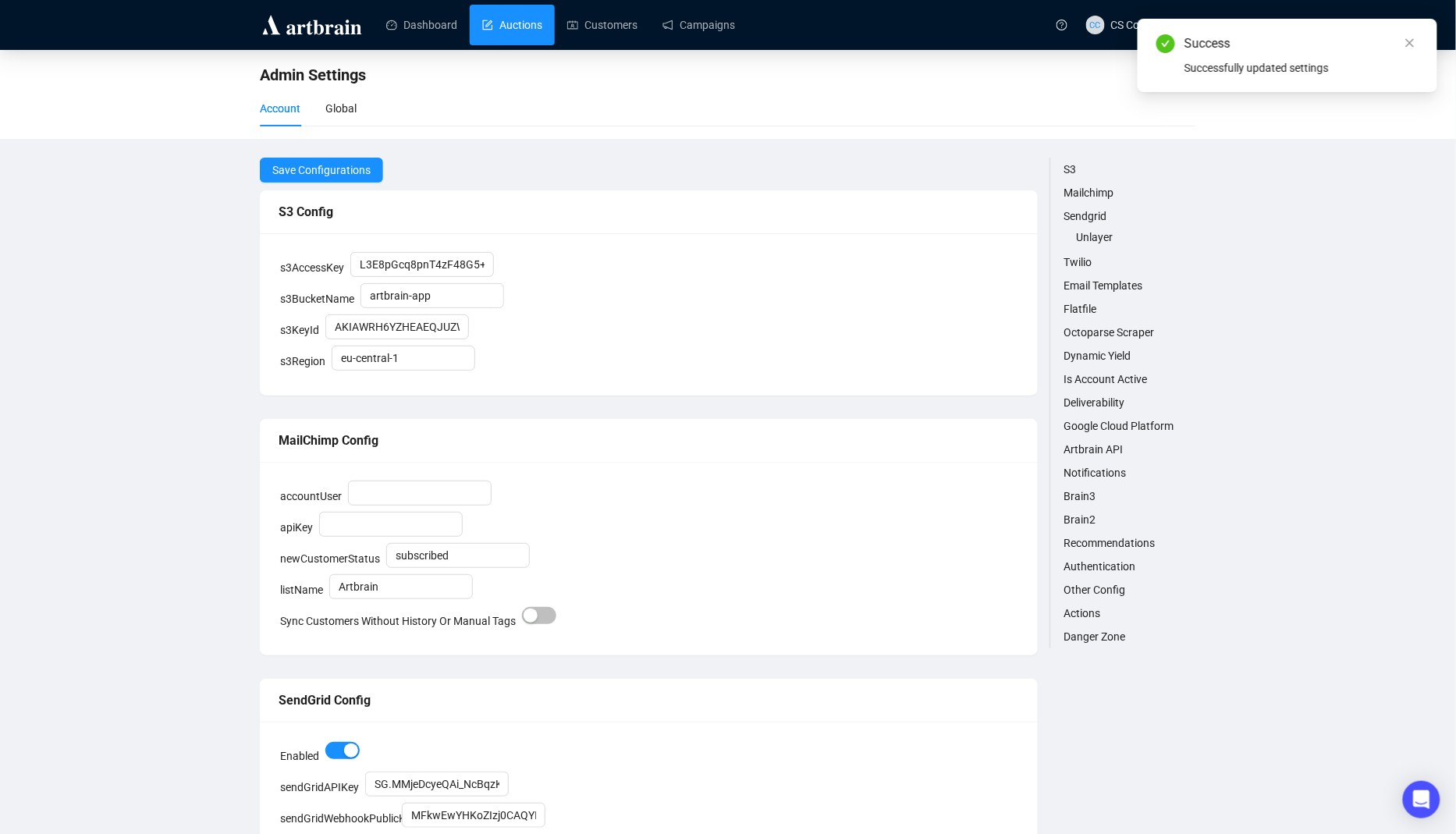
click at [534, 28] on link "Auctions" at bounding box center [512, 25] width 60 height 41
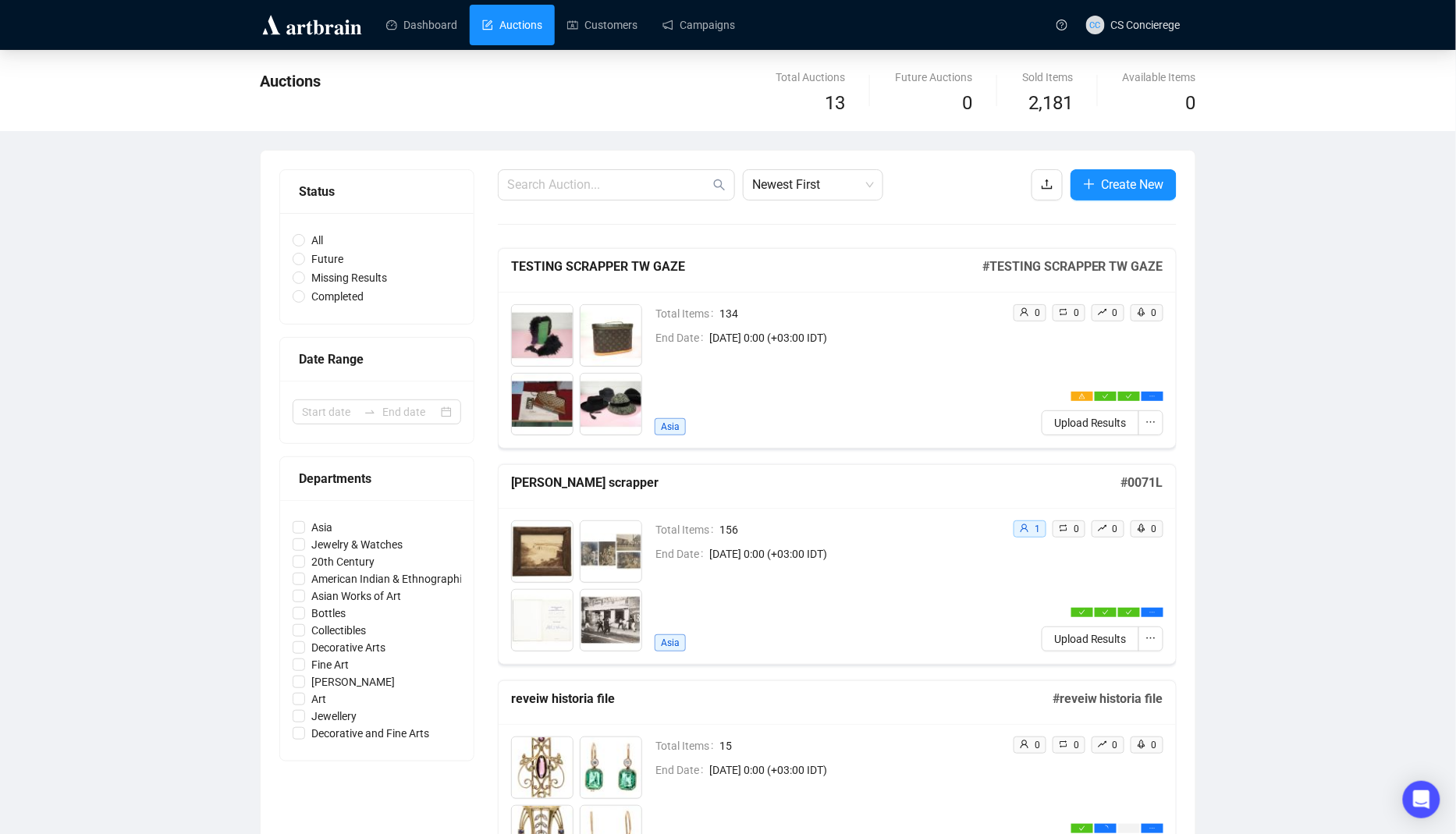
click at [1116, 57] on div "Auctions Total Auctions 13 Future Auctions 0 Sold Items 2,181 Available Items 0" at bounding box center [728, 90] width 1456 height 81
click at [1117, 29] on span "CS Concierege" at bounding box center [1146, 24] width 69 height 12
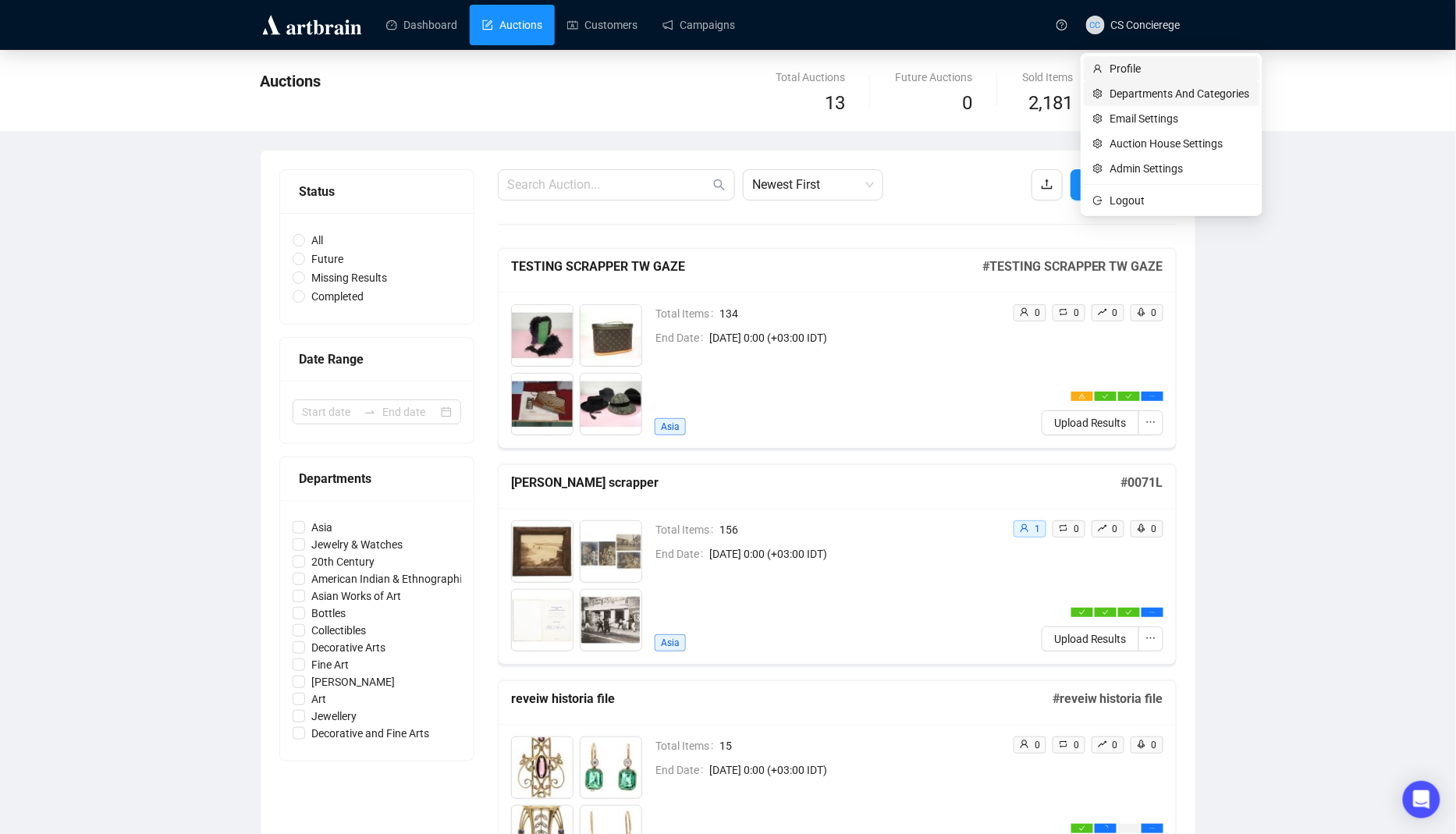
click at [1138, 94] on span "Departments And Categories" at bounding box center [1181, 93] width 140 height 17
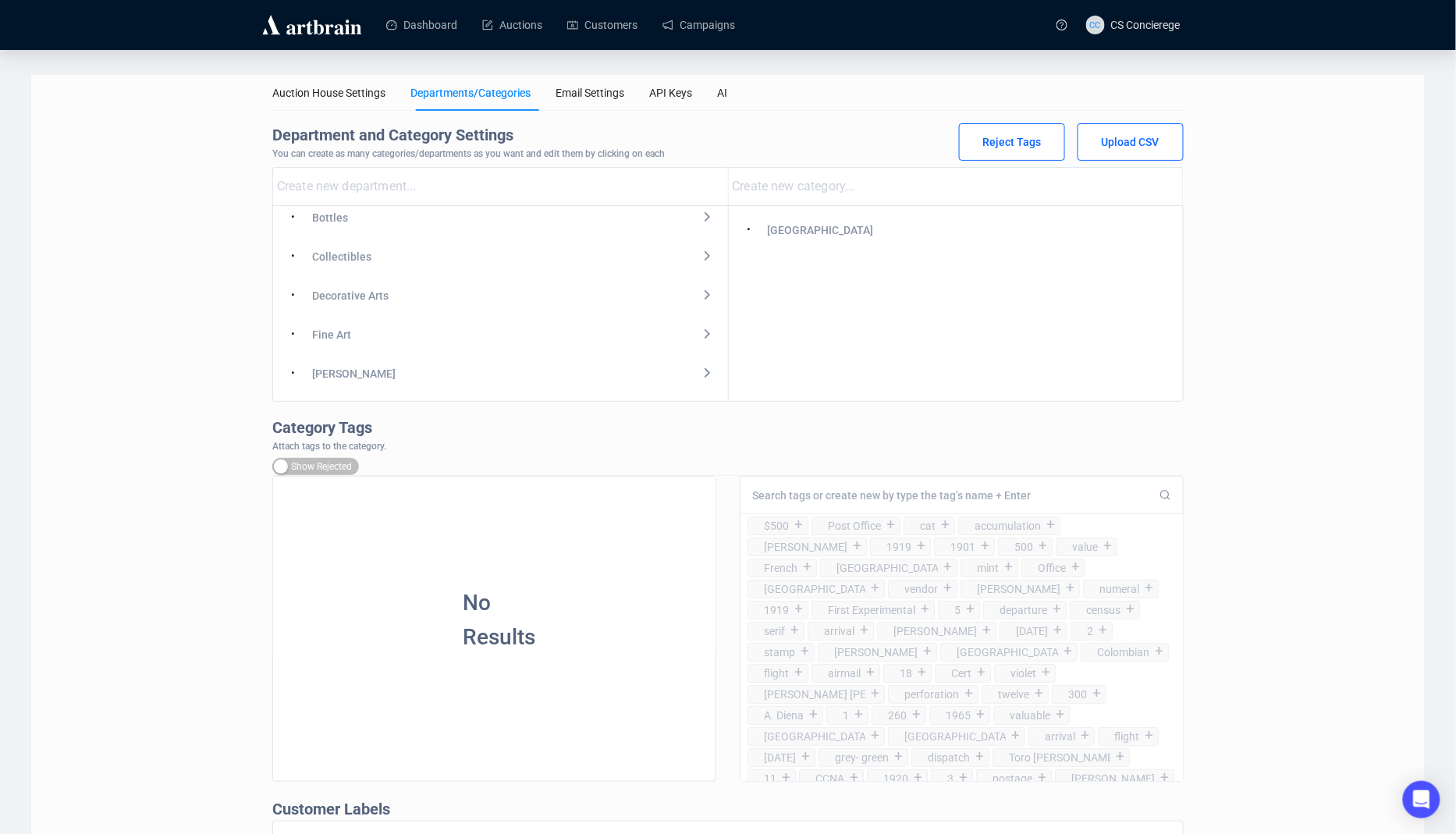
scroll to position [320, 0]
click at [327, 299] on div "Art" at bounding box center [319, 300] width 15 height 17
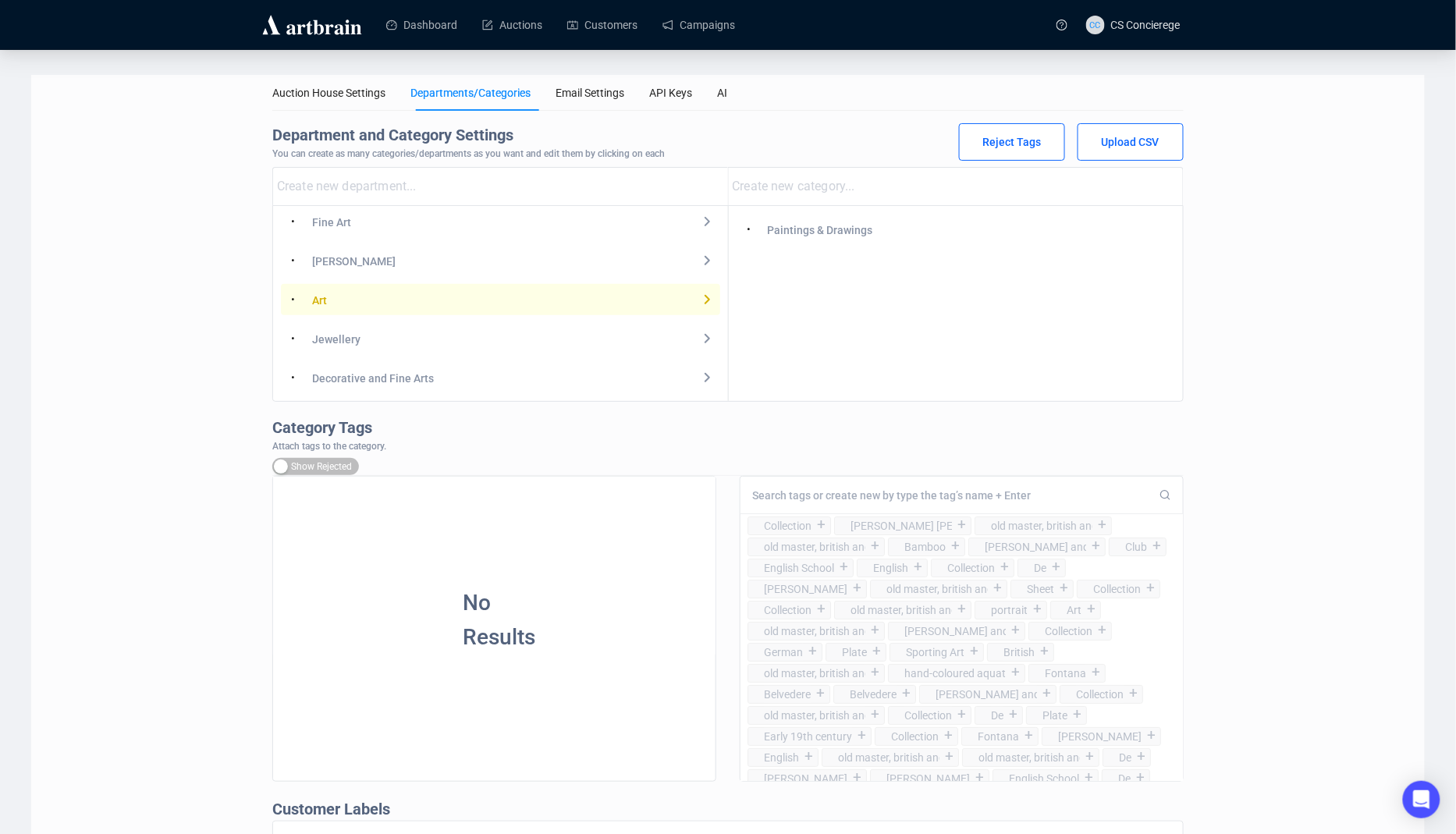
click at [327, 301] on div "Art" at bounding box center [319, 300] width 15 height 17
click at [327, 300] on div "Art" at bounding box center [319, 300] width 15 height 17
click at [311, 301] on div "• Art" at bounding box center [500, 300] width 439 height 25
copy div "Art"
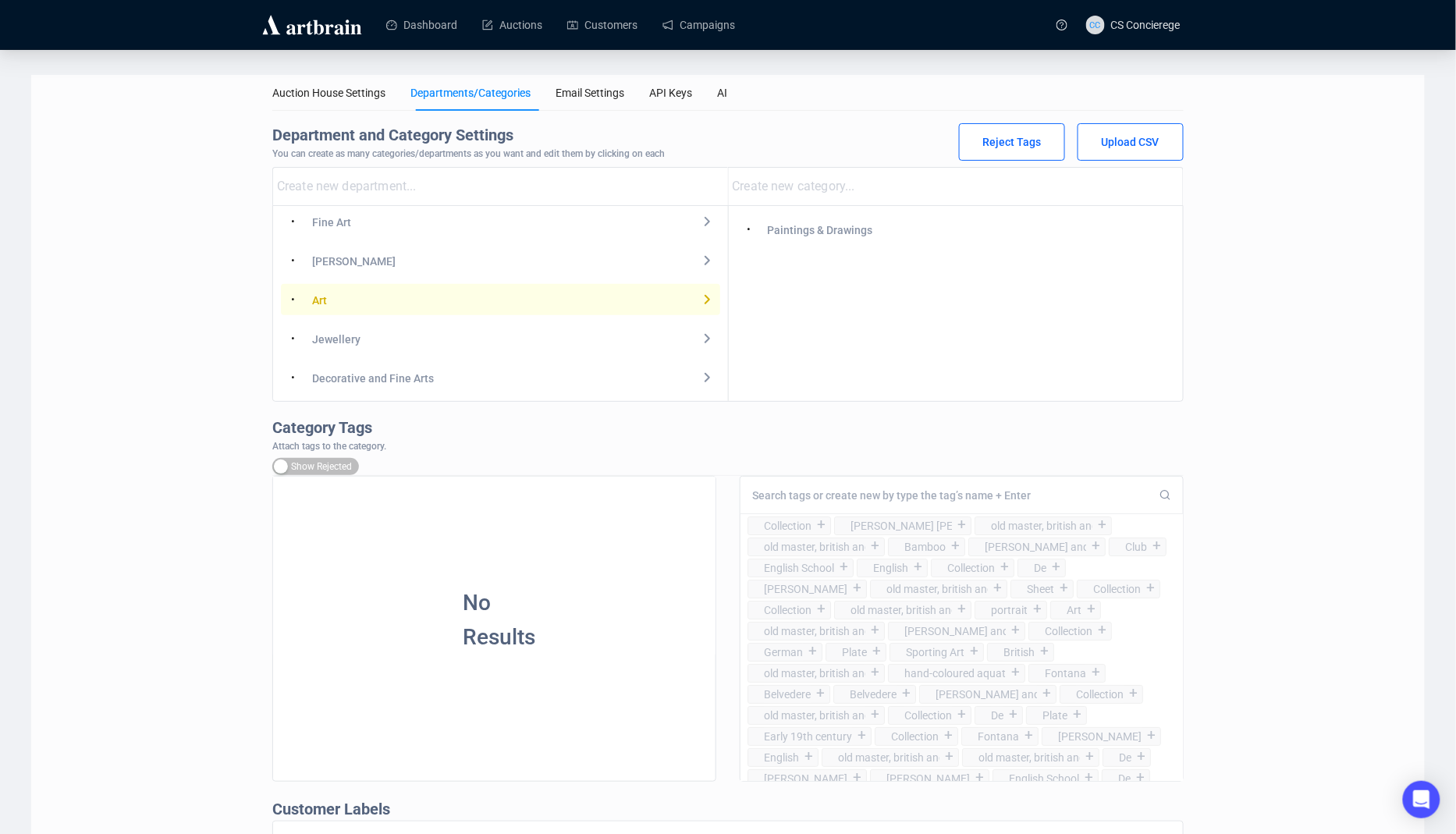
click at [837, 222] on div "Paintings & Drawings" at bounding box center [820, 230] width 105 height 17
copy div "Paintings & Drawings"
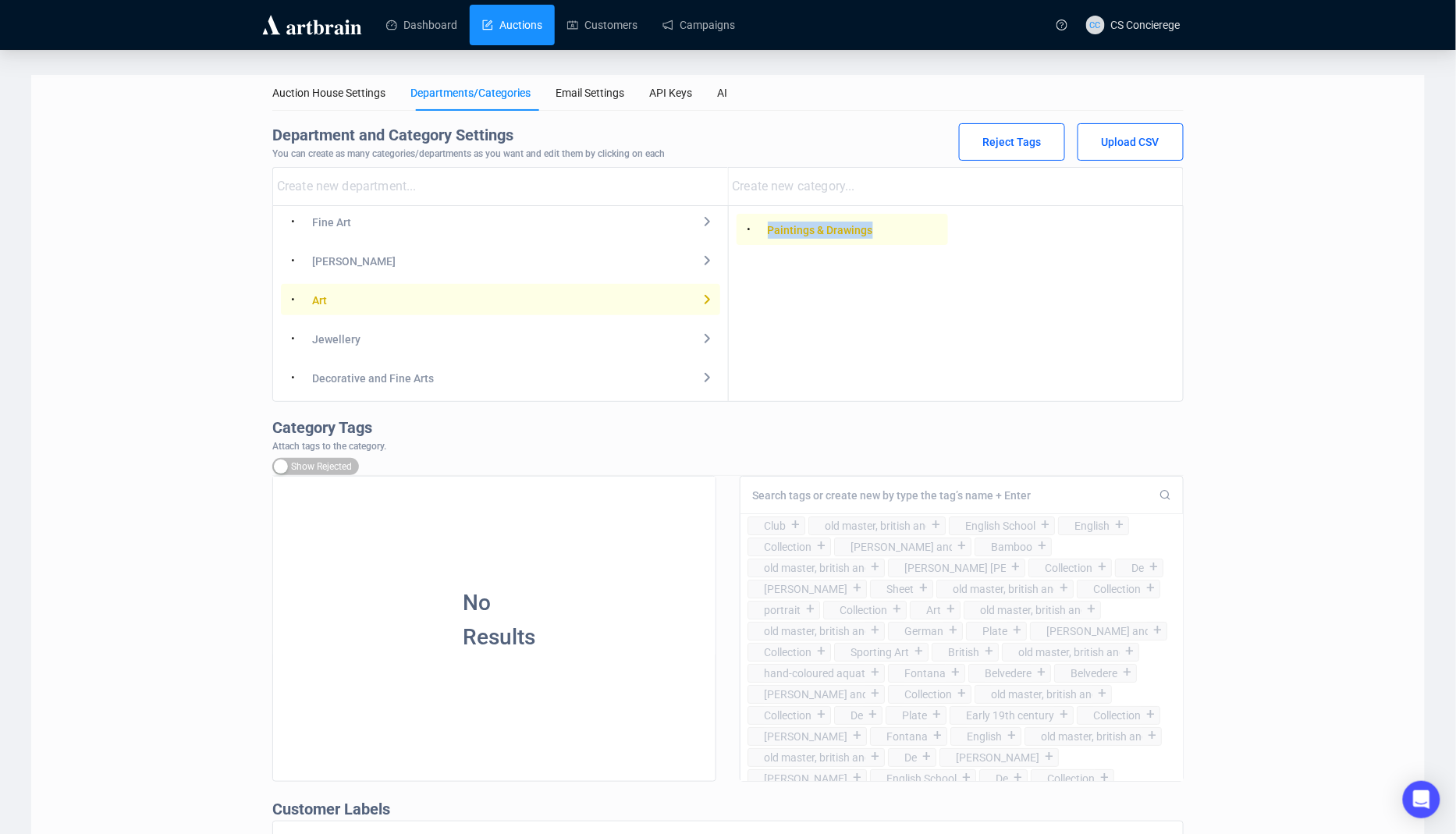
click at [530, 20] on link "Auctions" at bounding box center [512, 25] width 60 height 41
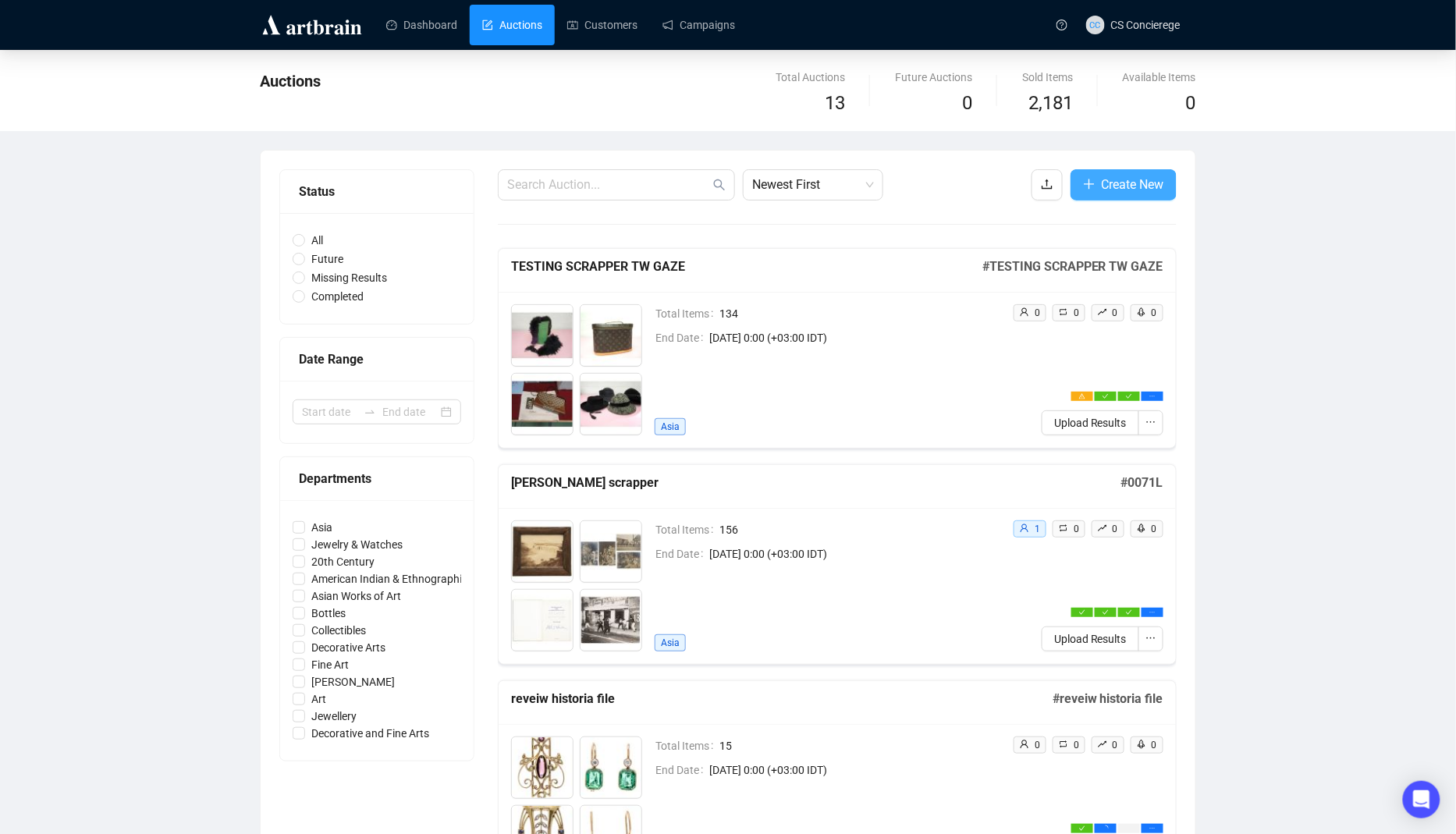
click at [1151, 188] on span "Create New" at bounding box center [1133, 185] width 63 height 20
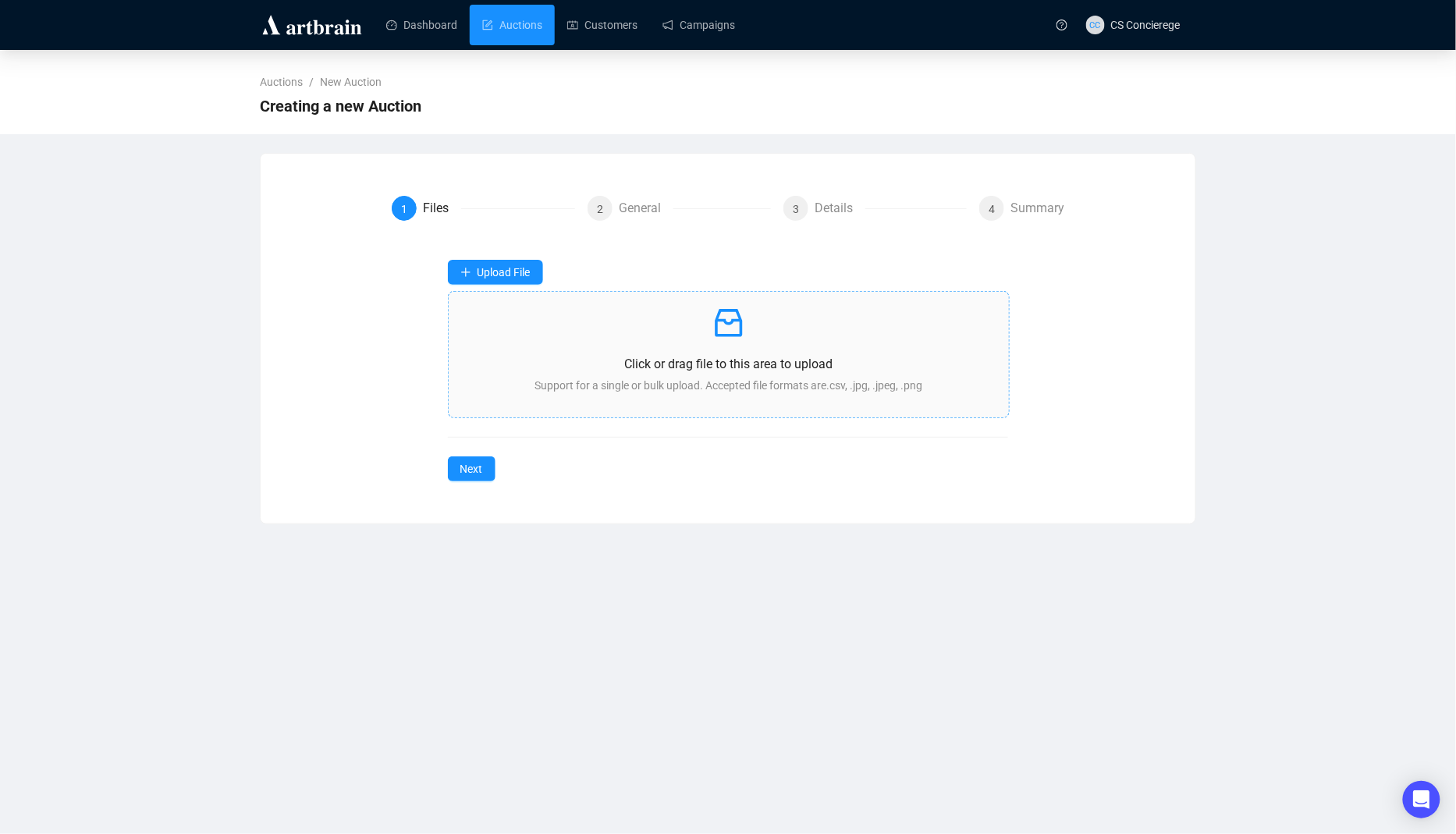
click at [809, 369] on p "Click or drag file to this area to upload" at bounding box center [729, 364] width 536 height 20
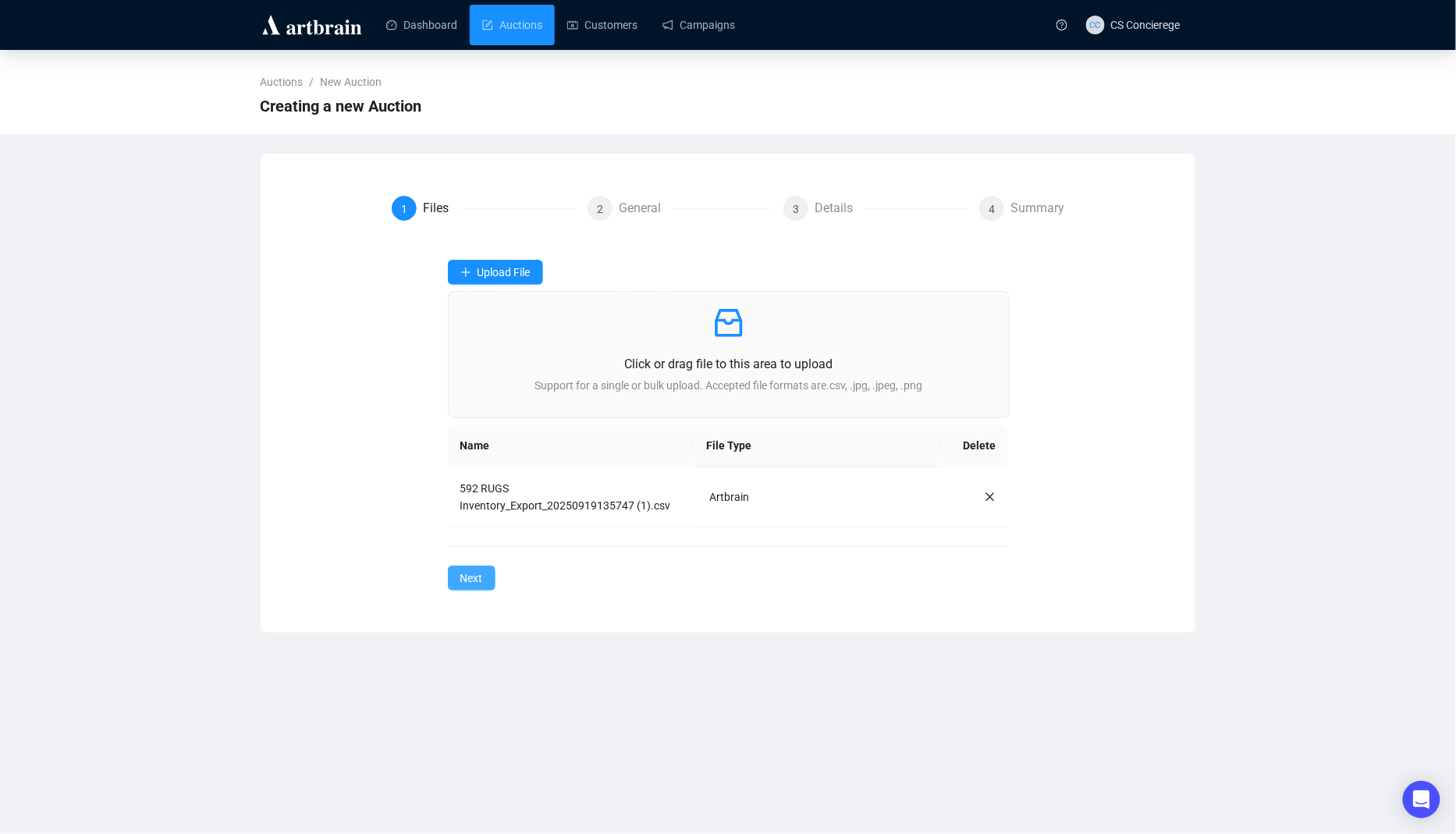
click at [471, 577] on span "Next" at bounding box center [471, 578] width 23 height 17
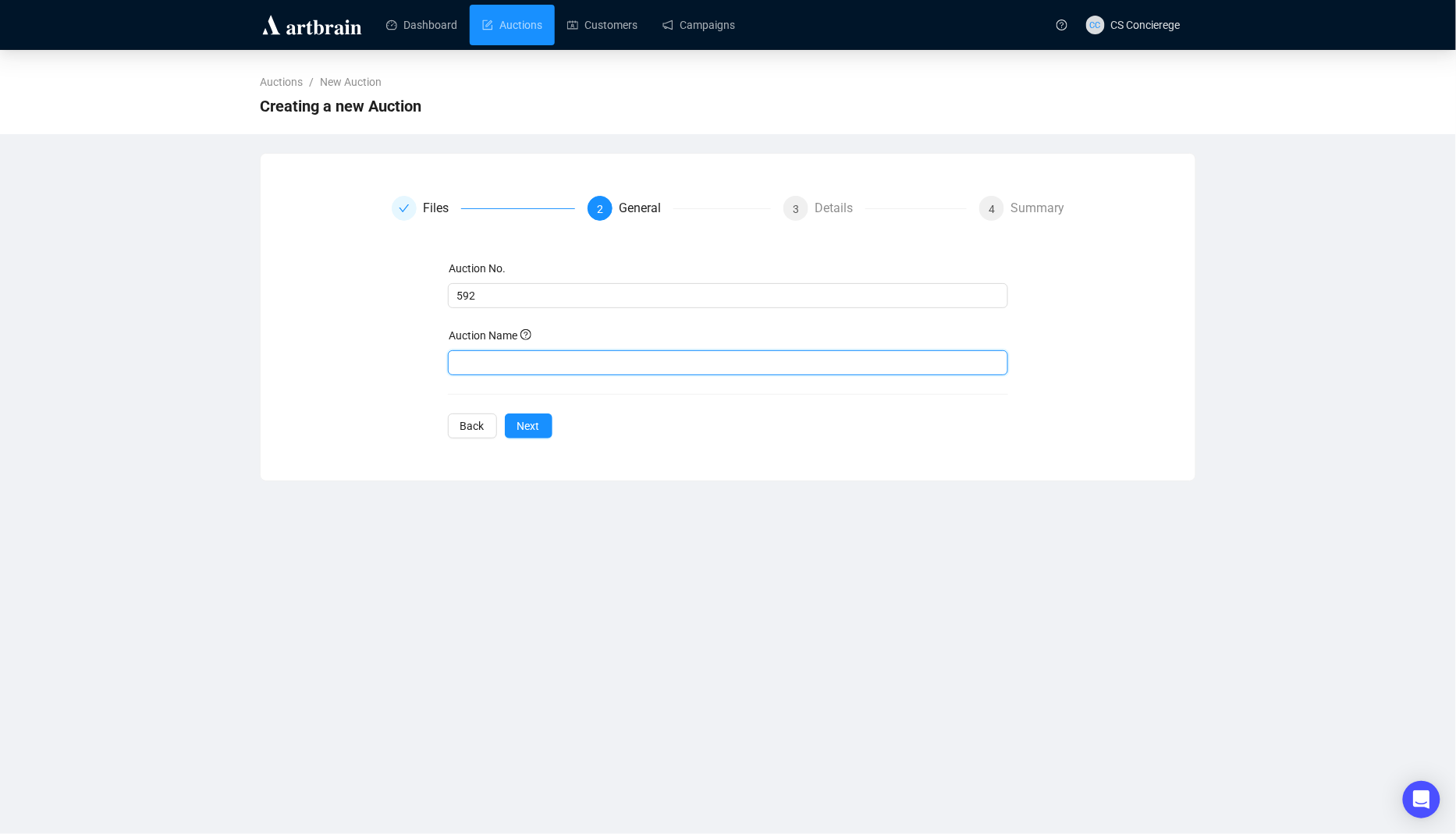
click at [542, 354] on input "text" at bounding box center [728, 362] width 561 height 25
click at [467, 283] on span "592" at bounding box center [728, 296] width 561 height 25
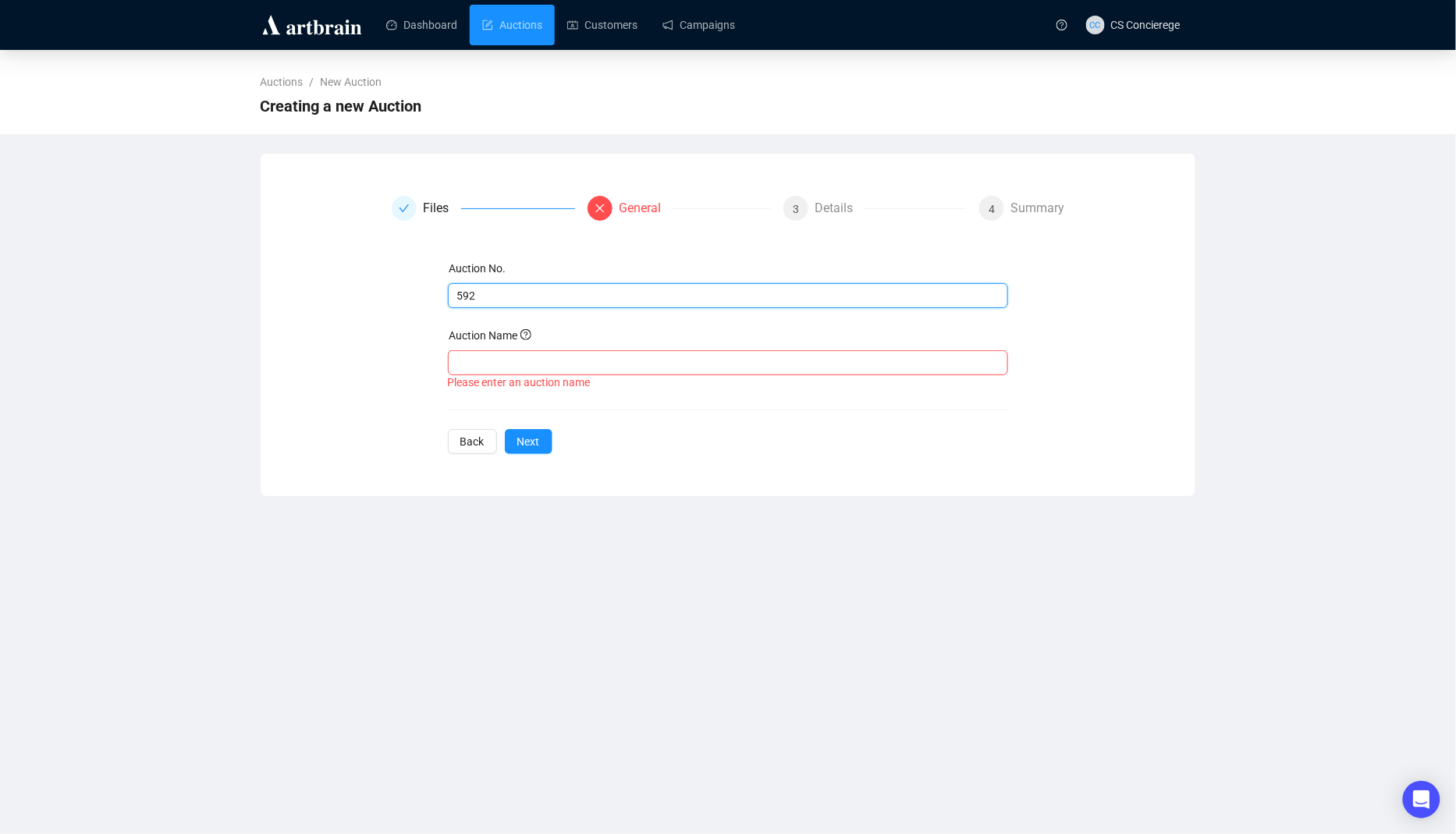
click at [474, 297] on input "592" at bounding box center [727, 296] width 539 height 17
paste input "592"
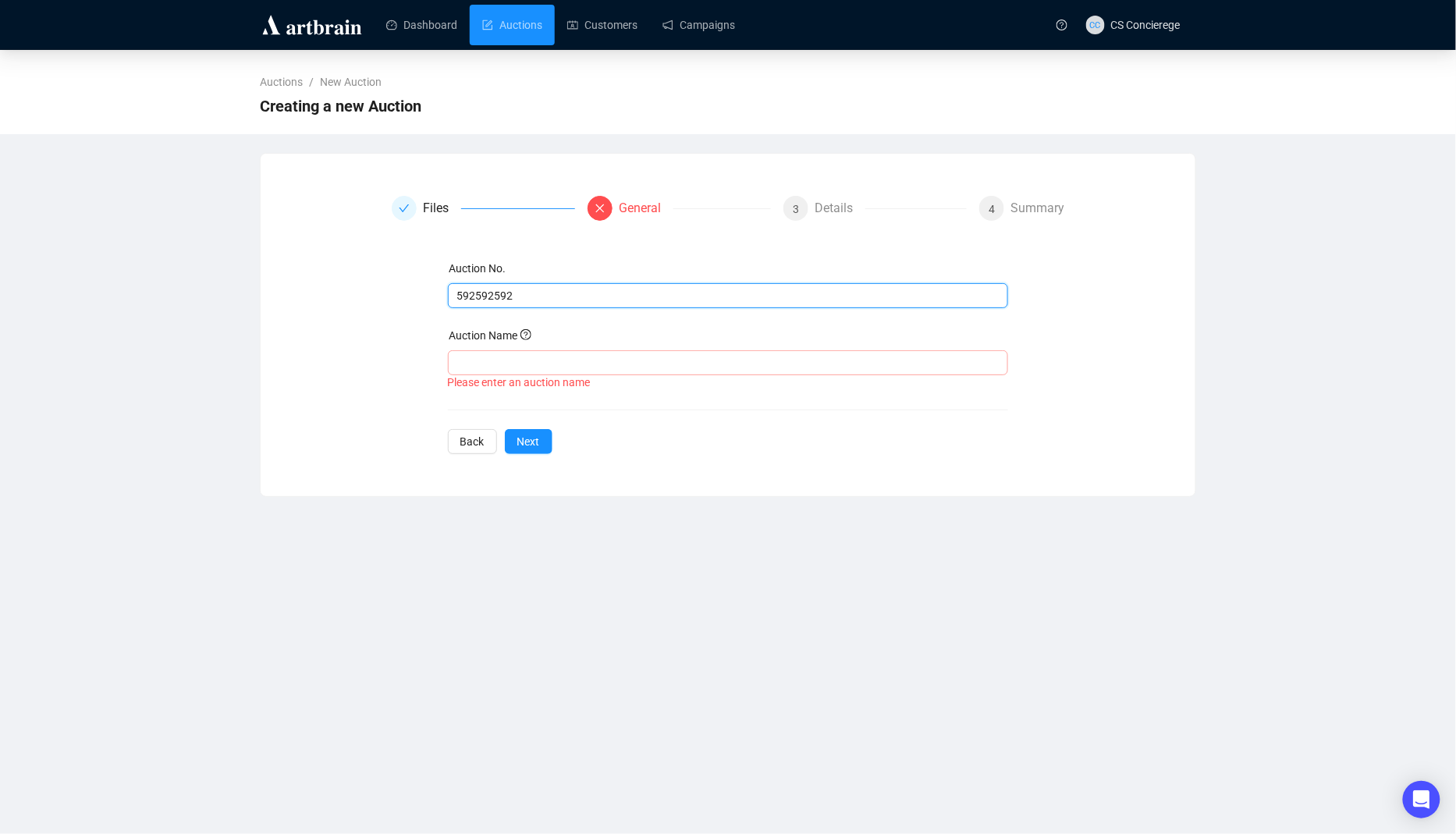
type input "592592592"
click at [490, 367] on input "text" at bounding box center [728, 362] width 561 height 25
paste input "592"
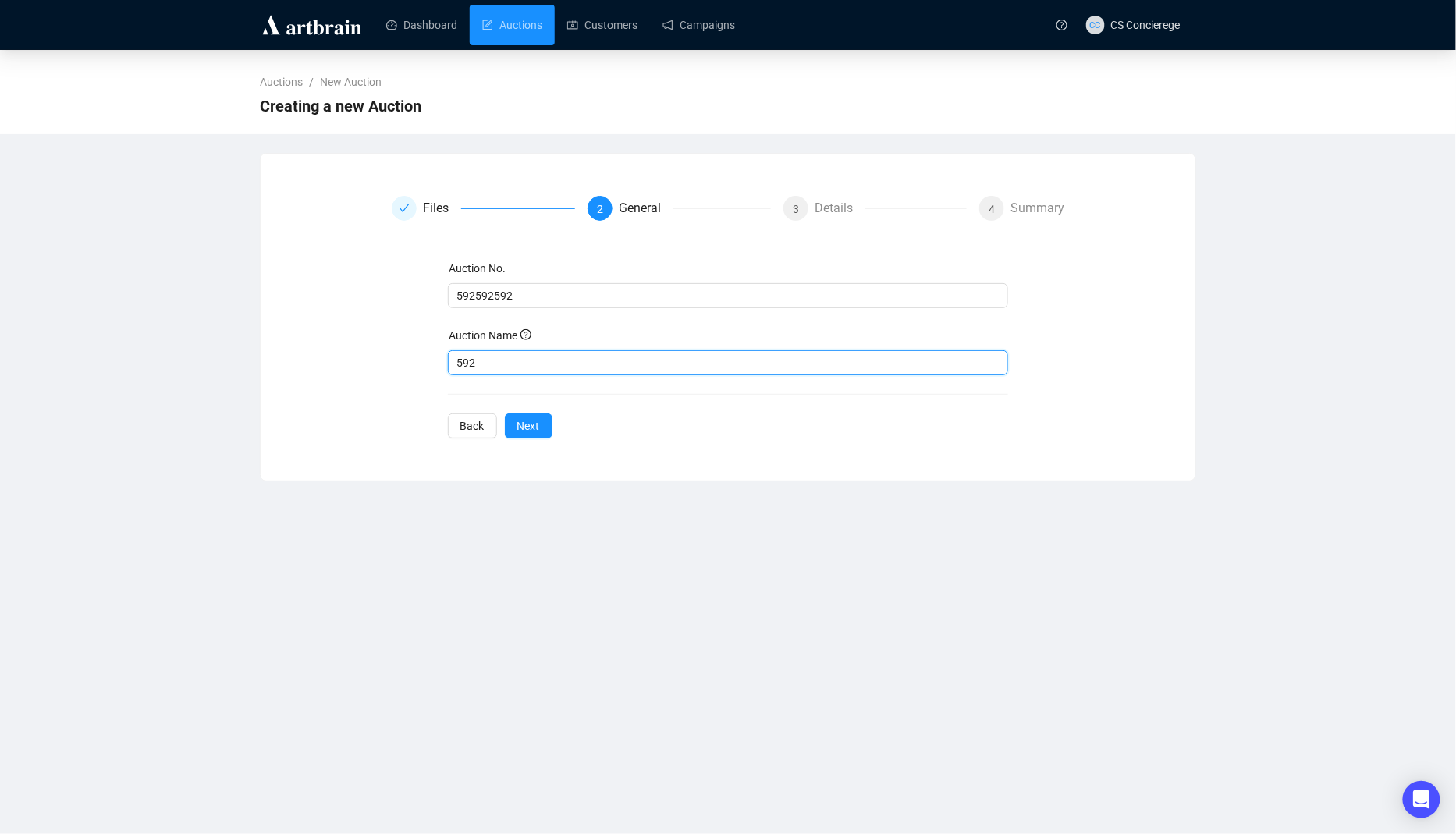
paste input "592"
type input "592592"
click at [536, 438] on div "Files 2 General 3 Details 4 Summary Auction No. 592592592 Auction Name 592592 B…" at bounding box center [728, 318] width 935 height 280
click at [536, 432] on span "Next" at bounding box center [528, 426] width 23 height 17
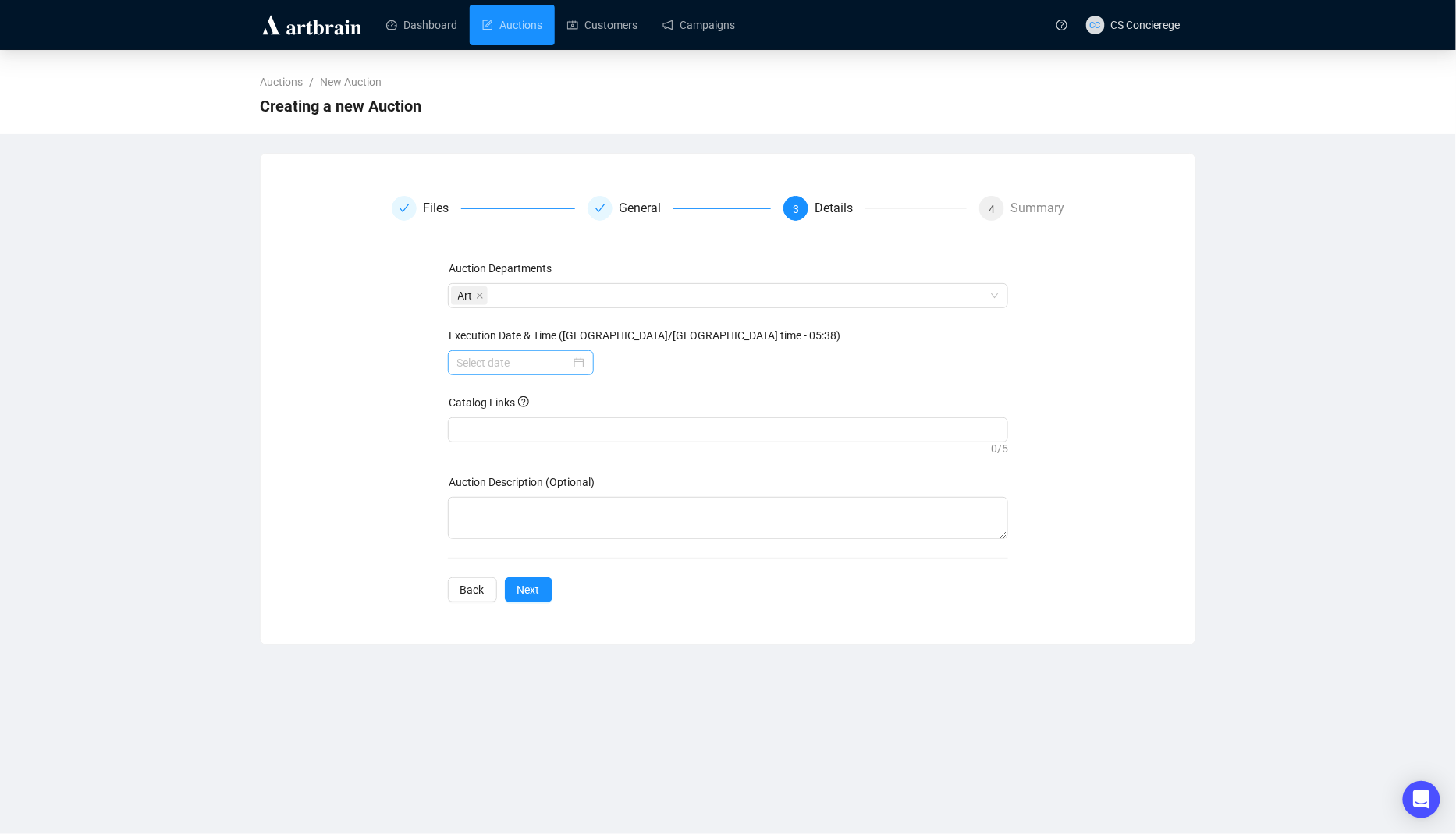
click at [567, 358] on div at bounding box center [521, 362] width 127 height 17
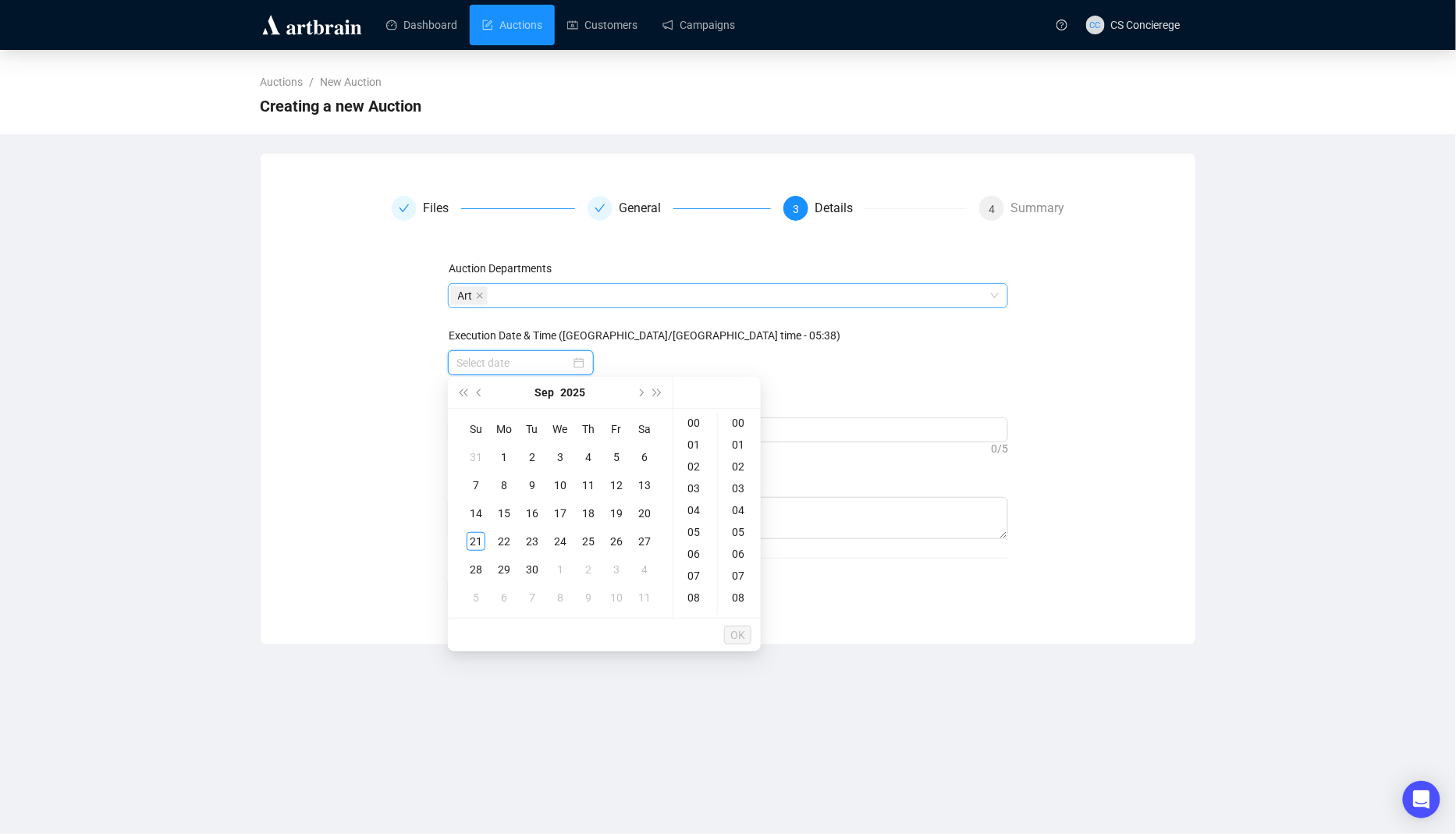
click at [546, 304] on div "Art" at bounding box center [720, 296] width 538 height 22
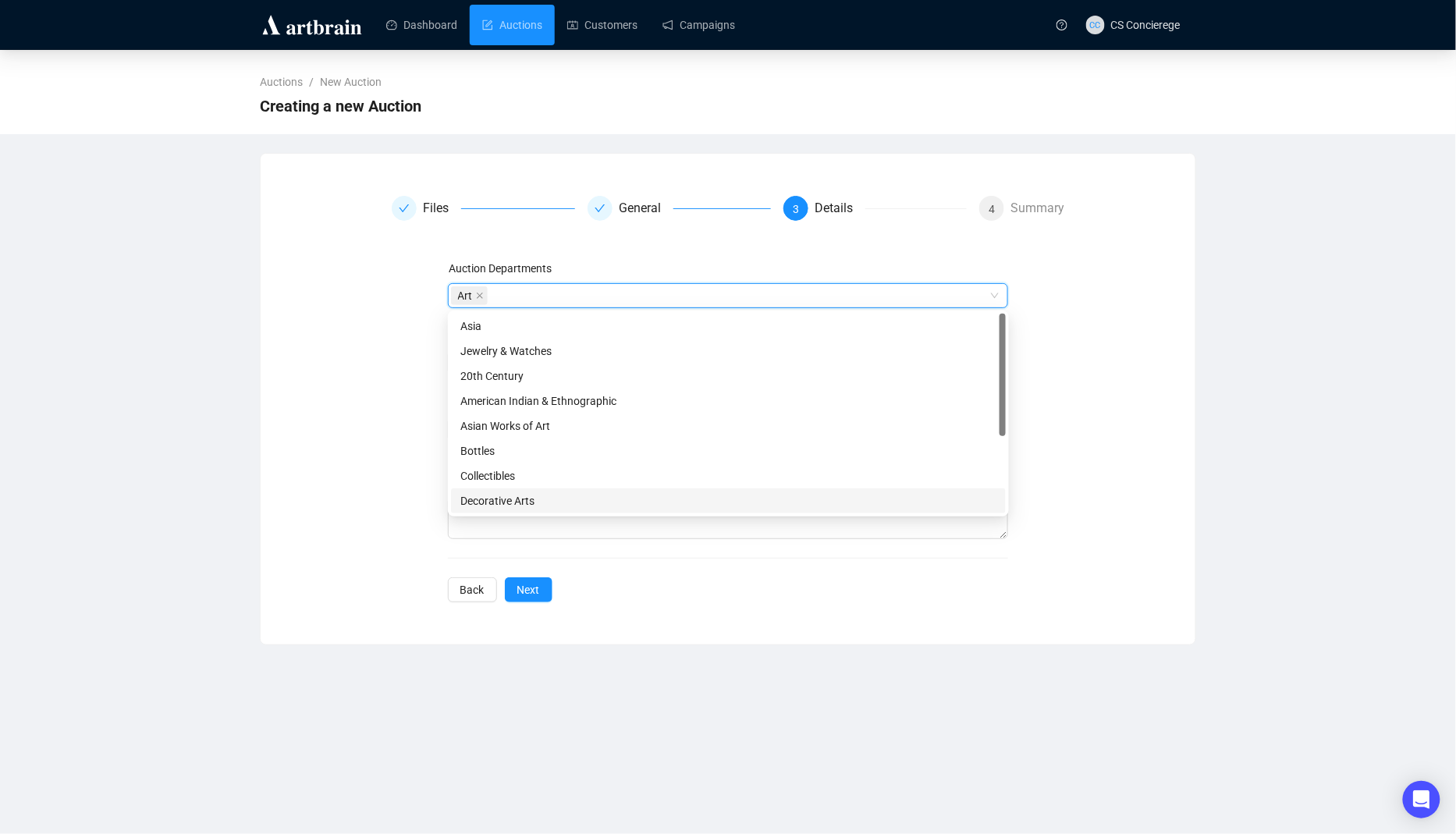
click at [503, 583] on div "Auction Departments Art Art Execution Date & Time ([GEOGRAPHIC_DATA]/[GEOGRAPHI…" at bounding box center [728, 431] width 561 height 343
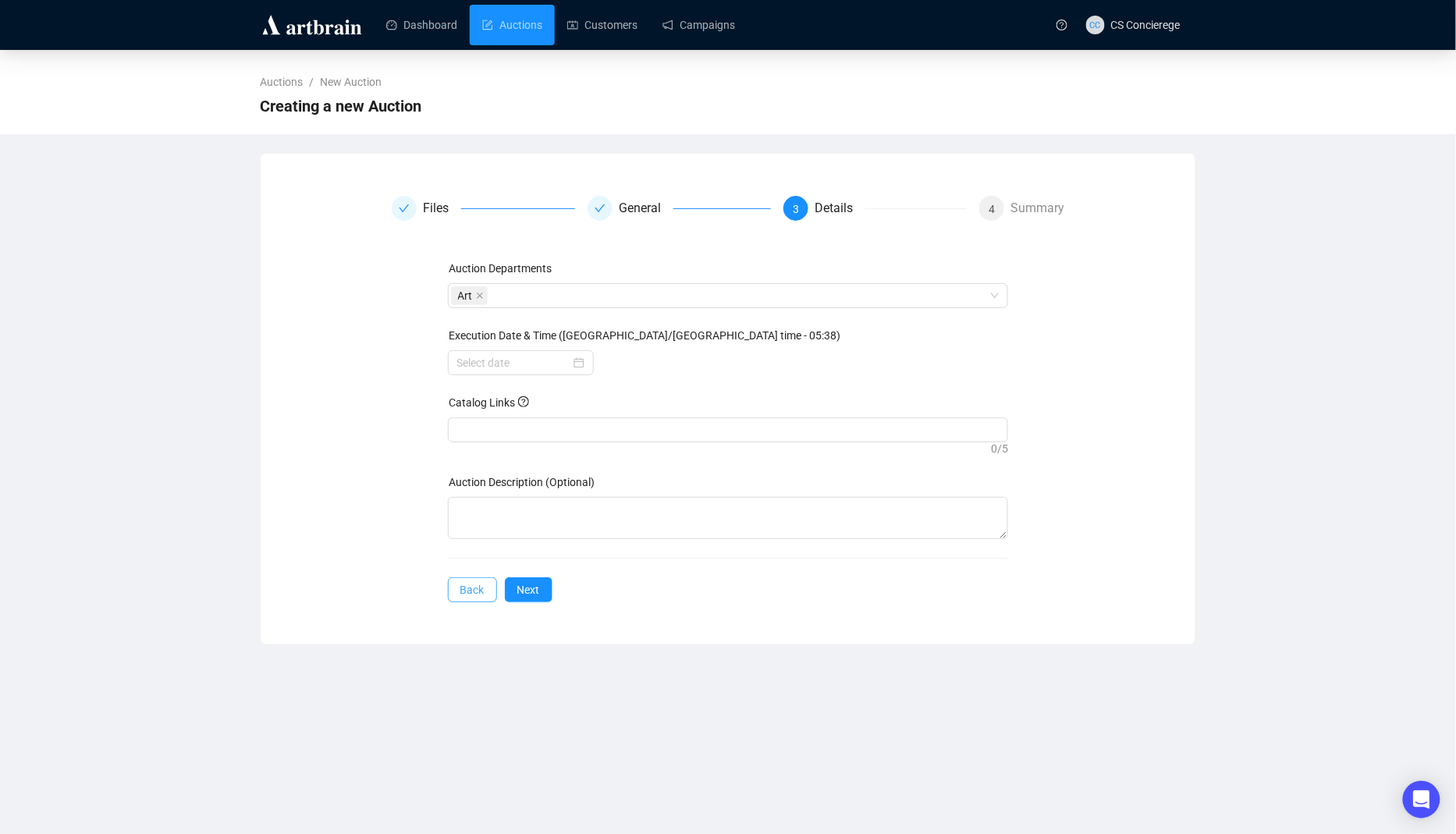
click at [469, 583] on span "Back" at bounding box center [472, 590] width 24 height 17
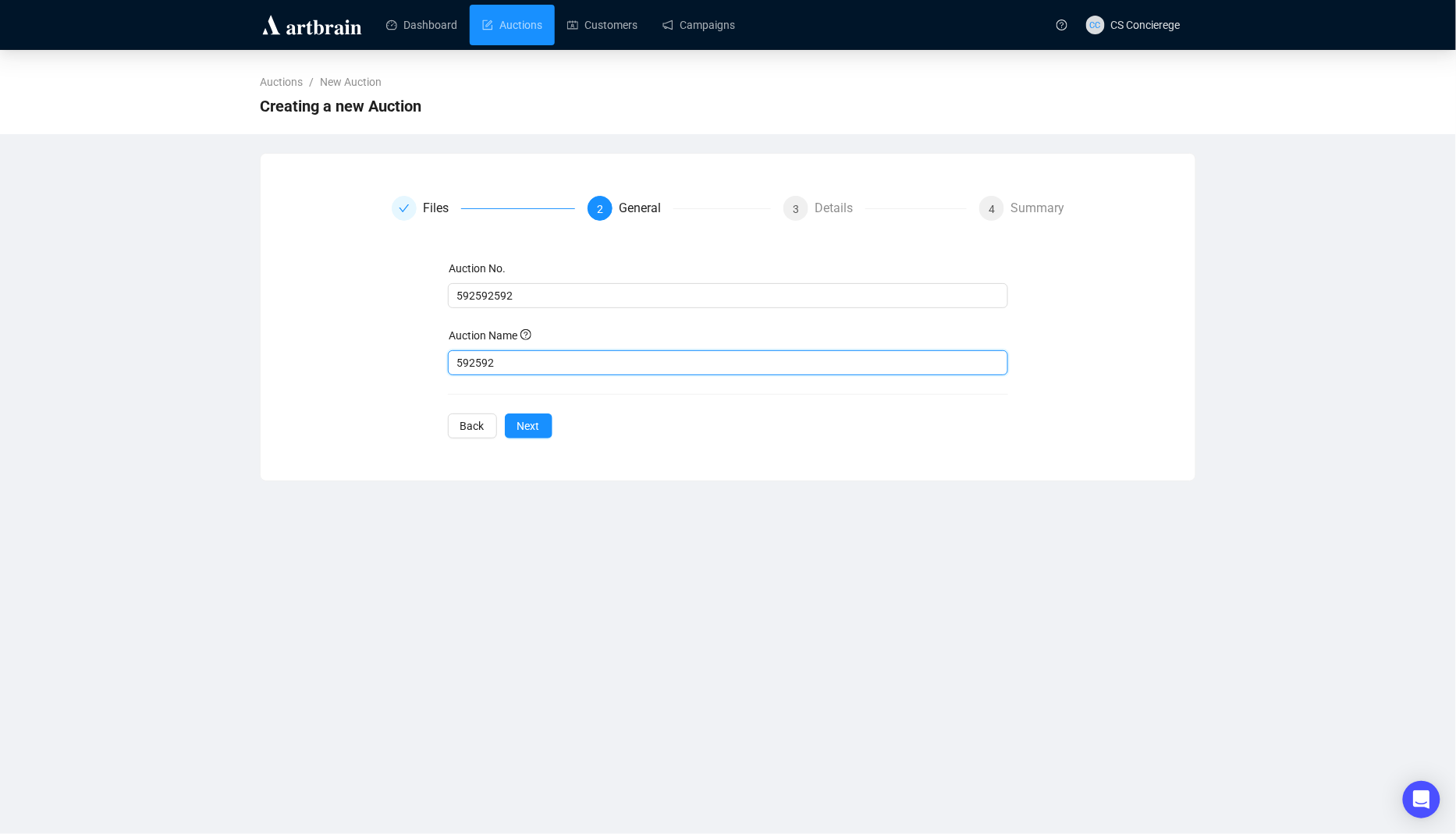
click at [487, 351] on input "592592" at bounding box center [728, 362] width 561 height 25
type input "testin ozbid scrapper"
click at [540, 419] on button "Next" at bounding box center [528, 426] width 47 height 25
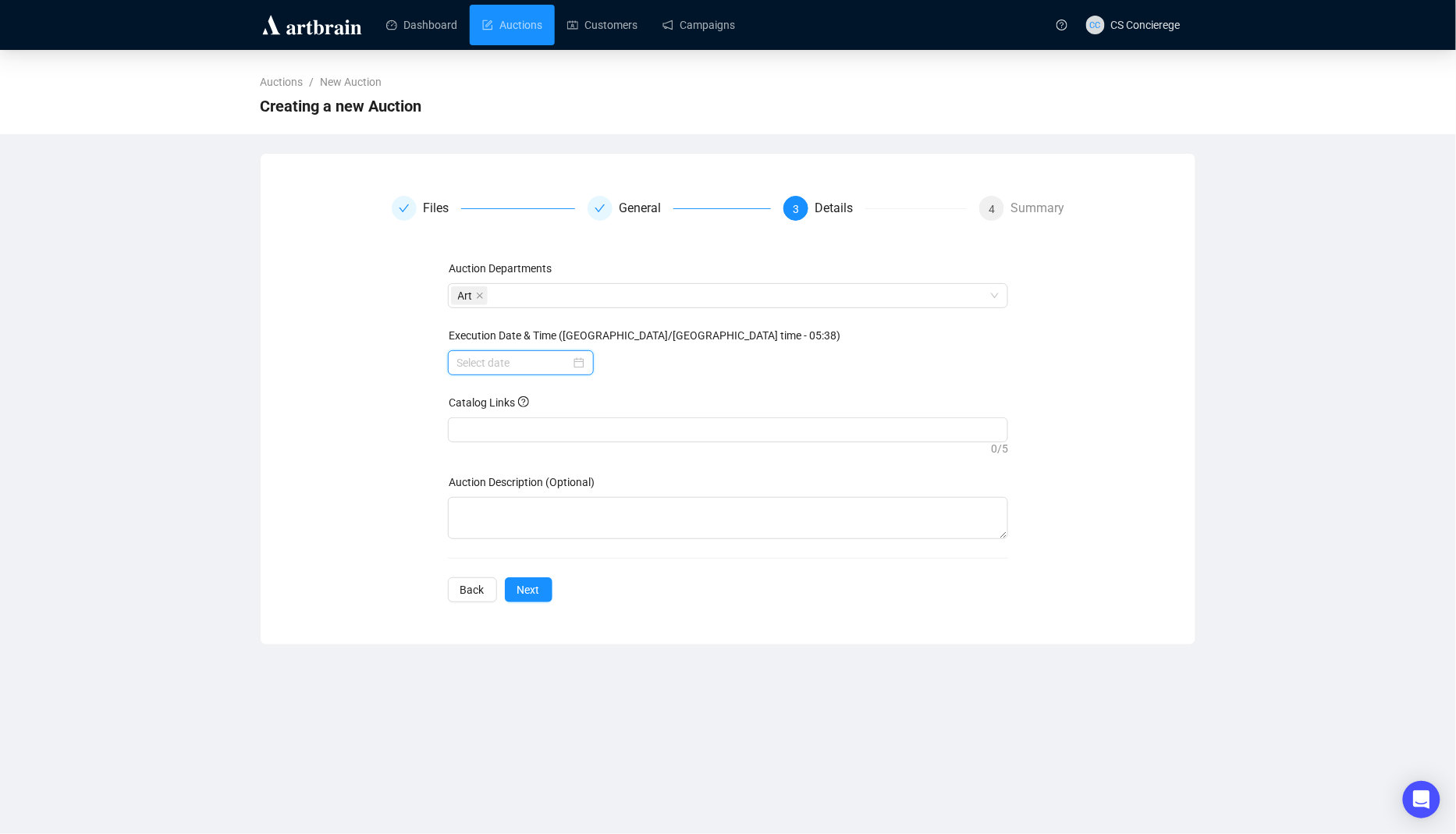
click at [522, 358] on input at bounding box center [514, 362] width 113 height 17
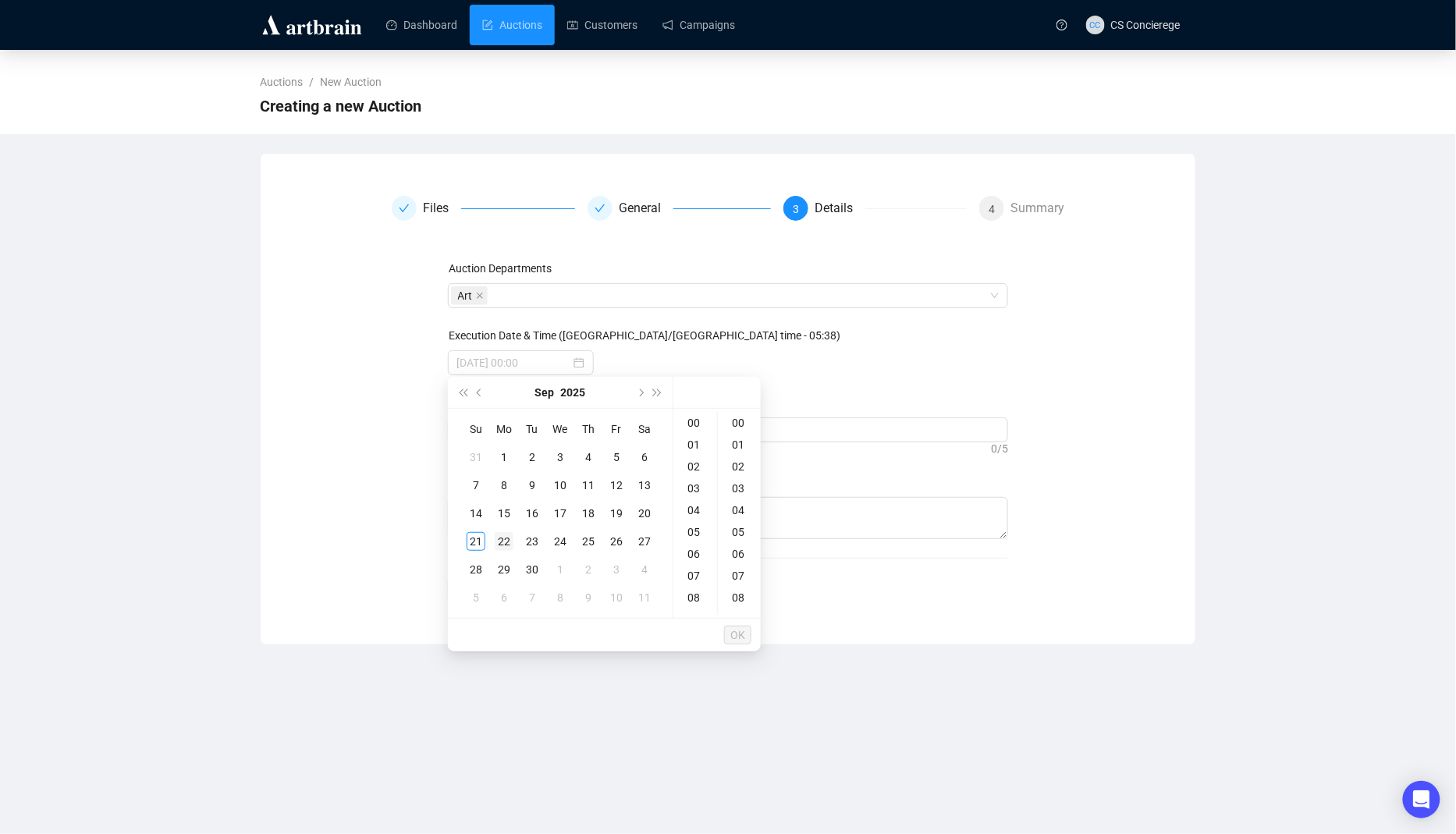
click at [515, 551] on td "22" at bounding box center [504, 542] width 28 height 28
type input "[DATE] 00:00"
click at [743, 638] on span "OK" at bounding box center [738, 635] width 15 height 29
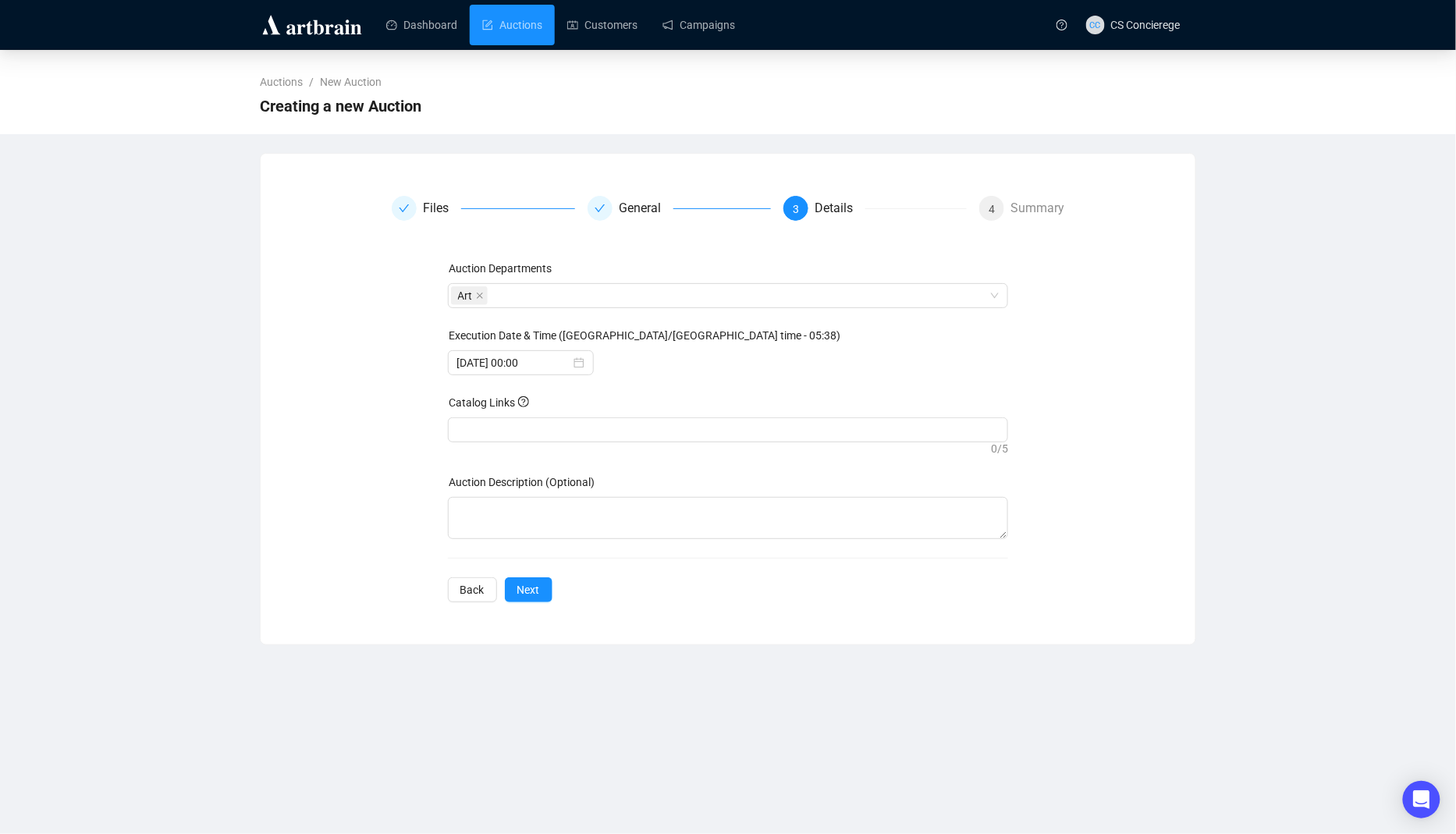
click at [639, 446] on div "0 / 5" at bounding box center [728, 448] width 561 height 12
click at [639, 439] on div at bounding box center [728, 430] width 561 height 25
paste input "[URL][DOMAIN_NAME]"
type input "[URL][DOMAIN_NAME]"
click at [513, 586] on button "Next" at bounding box center [528, 590] width 47 height 25
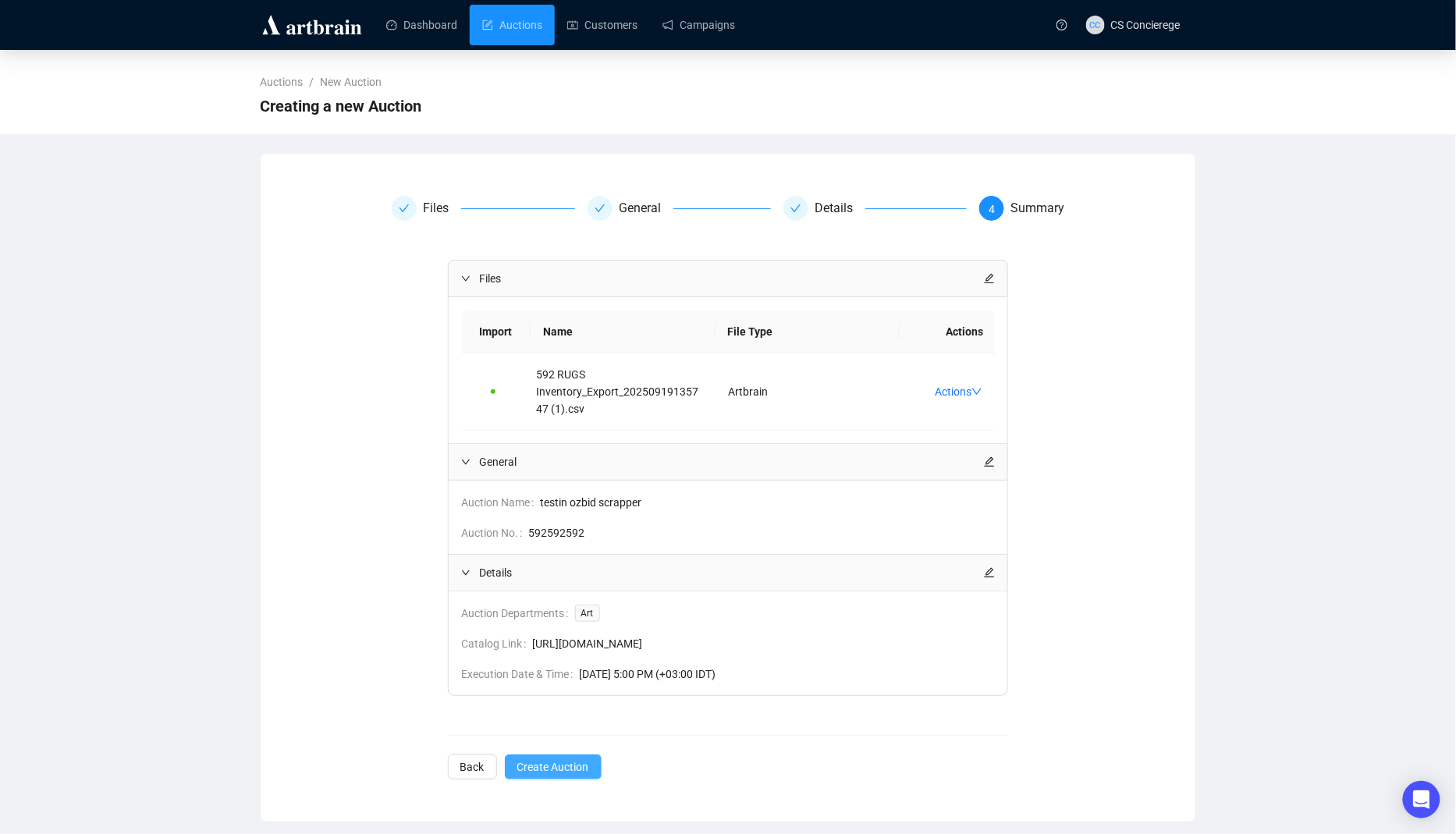
click at [560, 767] on span "Create Auction" at bounding box center [553, 766] width 72 height 17
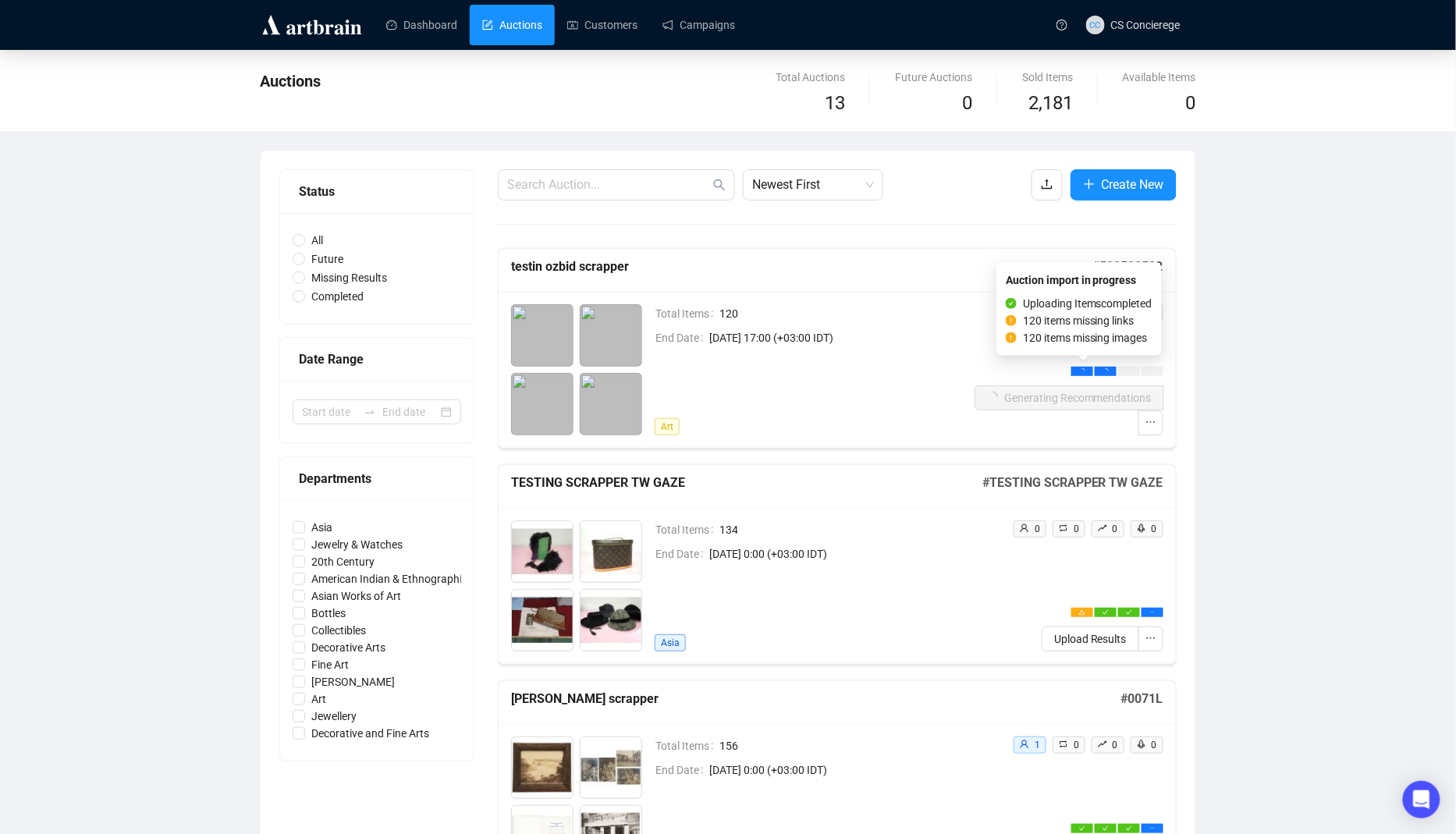
click at [1083, 368] on icon "loading" at bounding box center [1082, 371] width 9 height 9
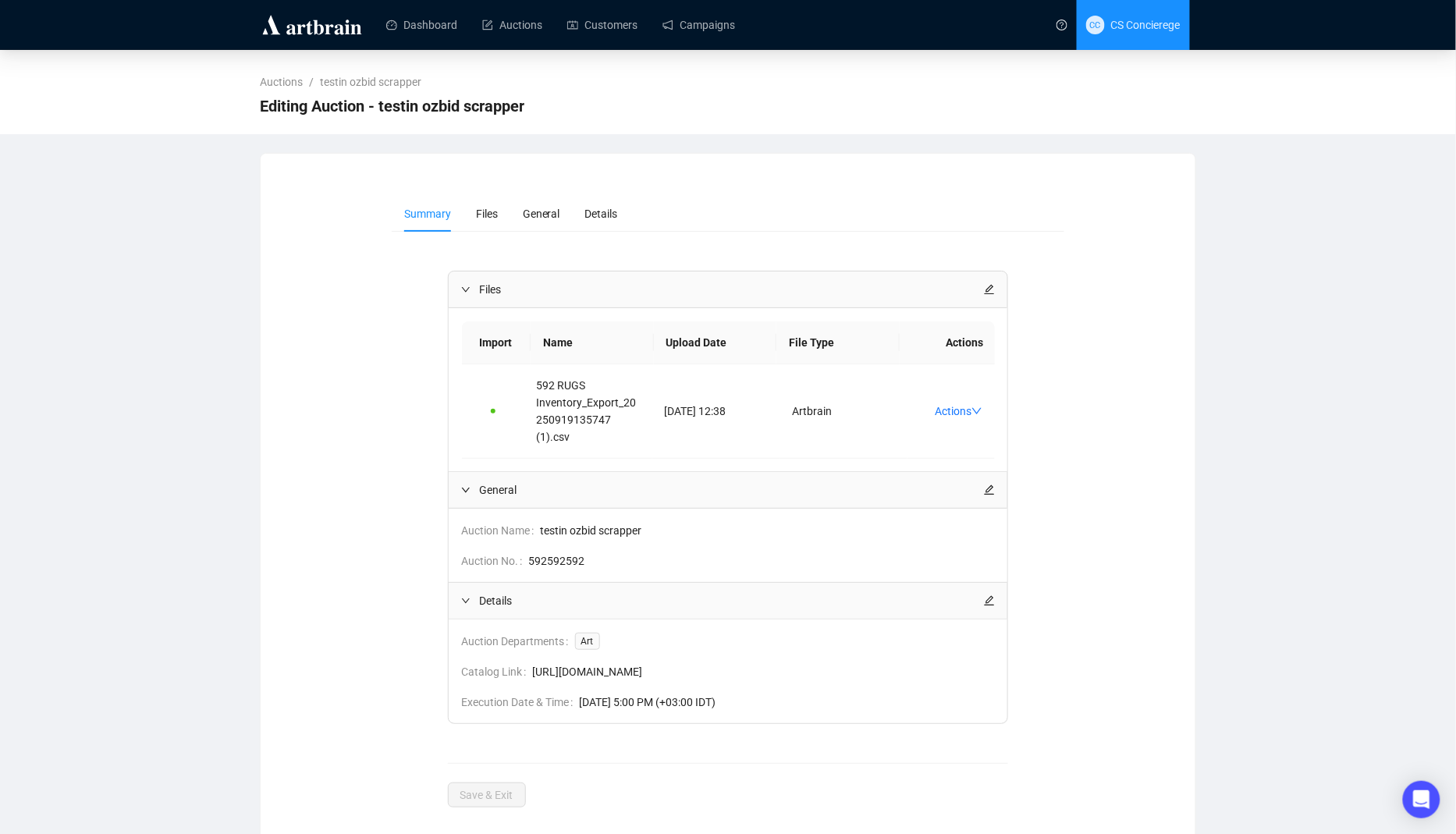
click at [1116, 26] on span "CS Concierege" at bounding box center [1146, 24] width 69 height 12
click at [936, 406] on link "Actions" at bounding box center [958, 410] width 47 height 12
click at [966, 474] on ul "Reprocess Download" at bounding box center [976, 447] width 90 height 56
click at [963, 462] on span "Download" at bounding box center [976, 459] width 65 height 17
click at [458, 23] on link "Dashboard" at bounding box center [421, 25] width 71 height 41
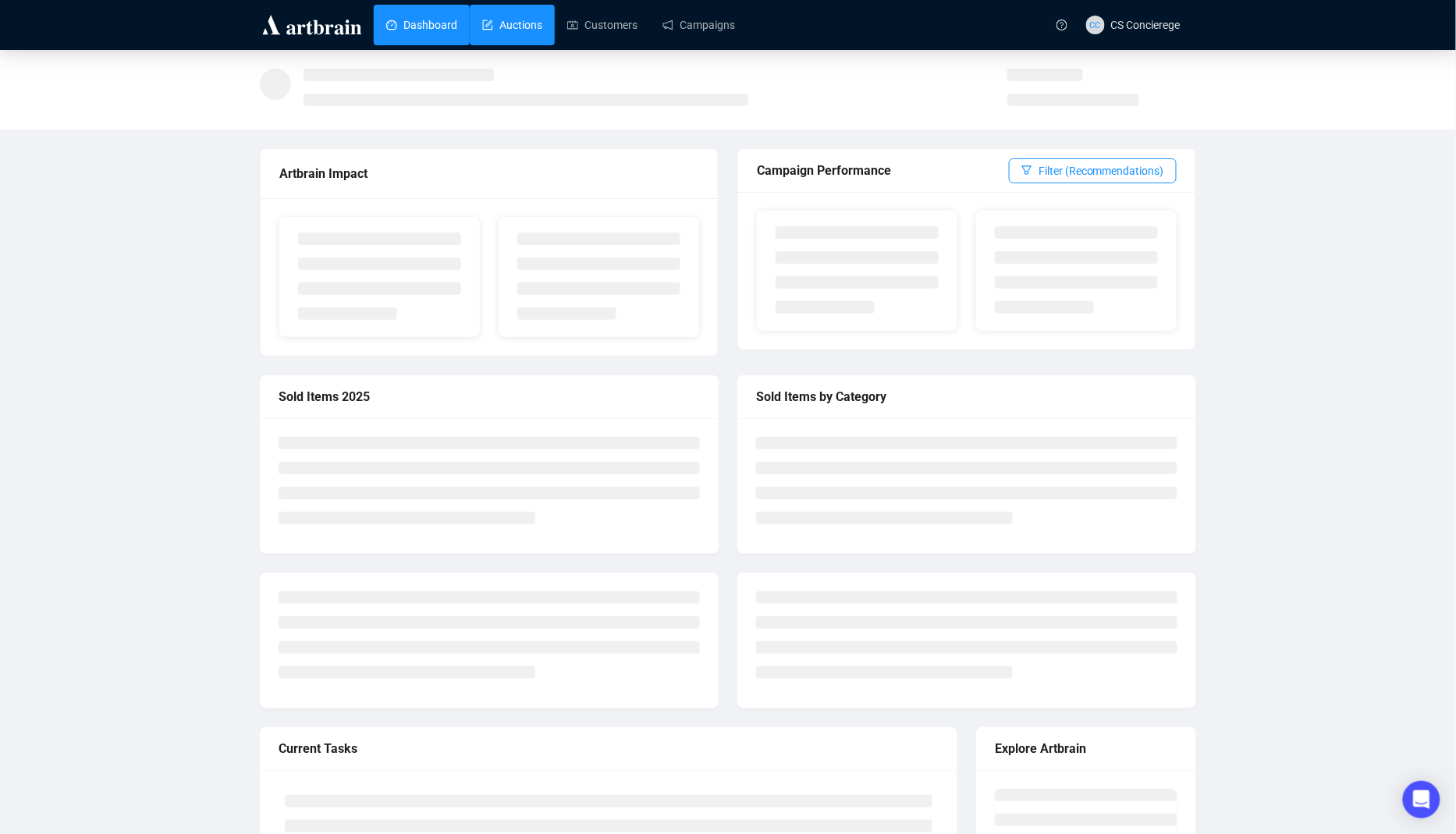
click at [518, 26] on link "Auctions" at bounding box center [512, 25] width 60 height 41
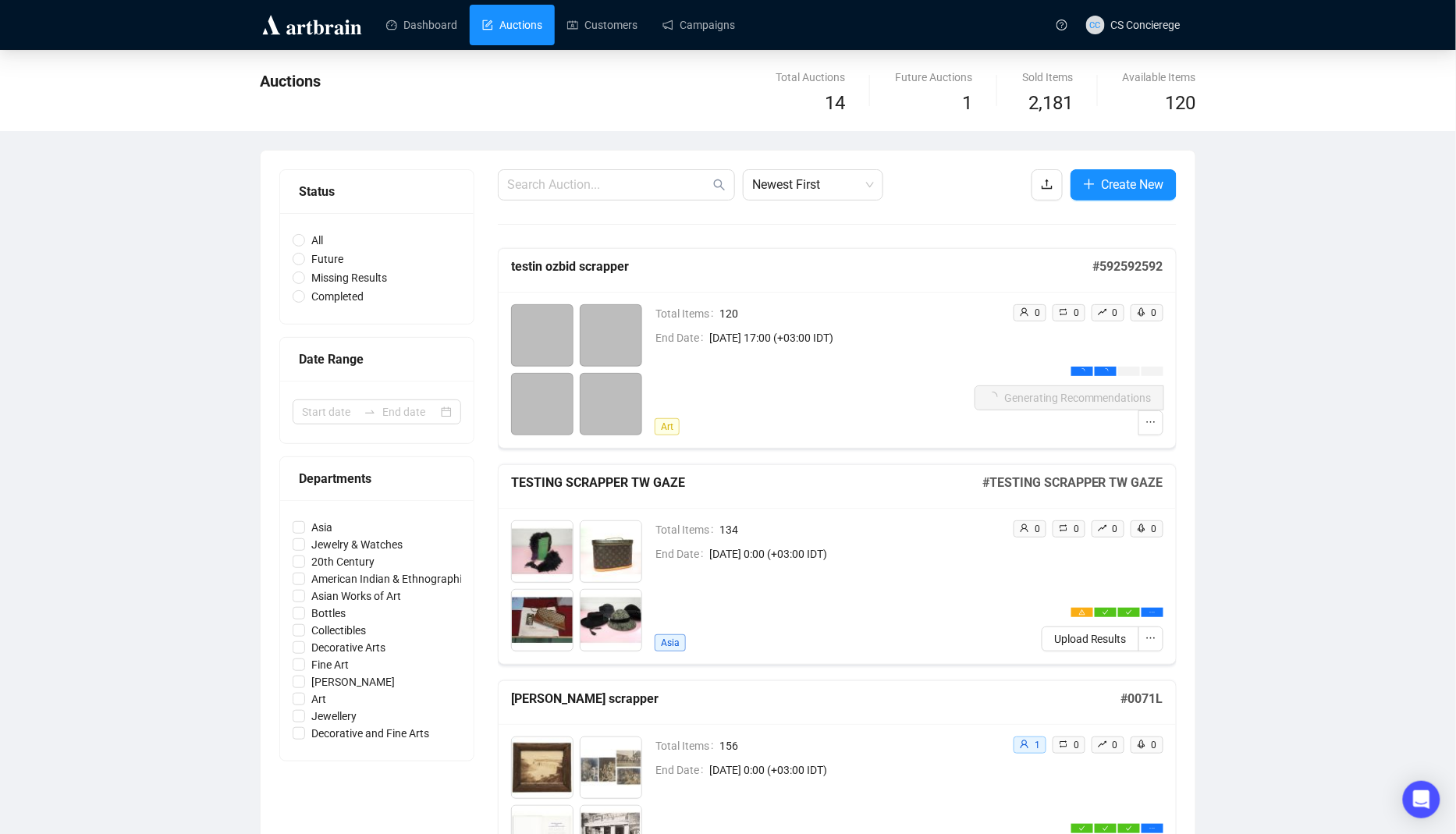
click at [1138, 411] on div "Generating Recommendations" at bounding box center [1069, 401] width 189 height 68
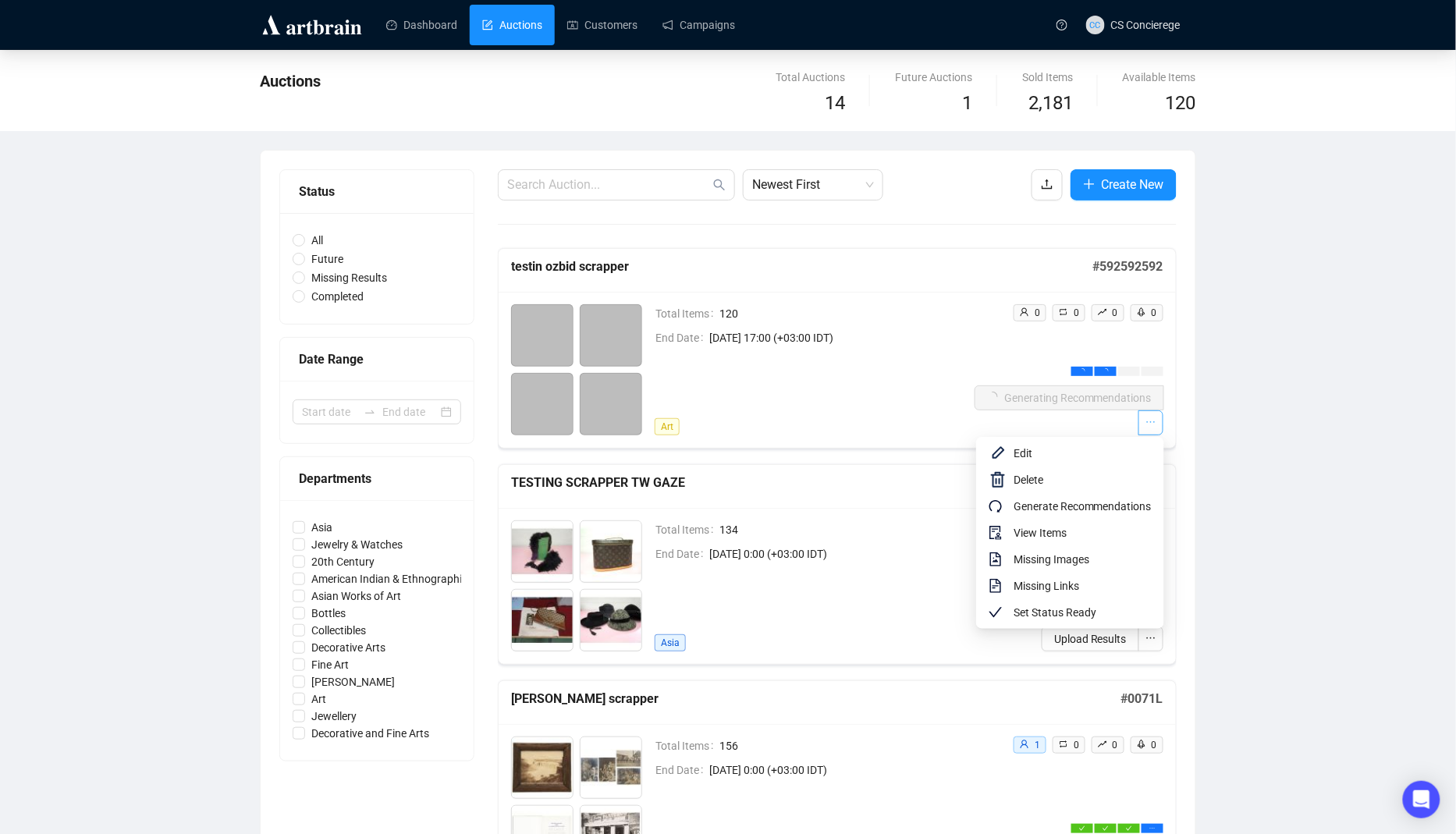
click at [1153, 427] on span "button" at bounding box center [1151, 423] width 11 height 17
click at [1063, 481] on span "Delete" at bounding box center [1083, 480] width 138 height 17
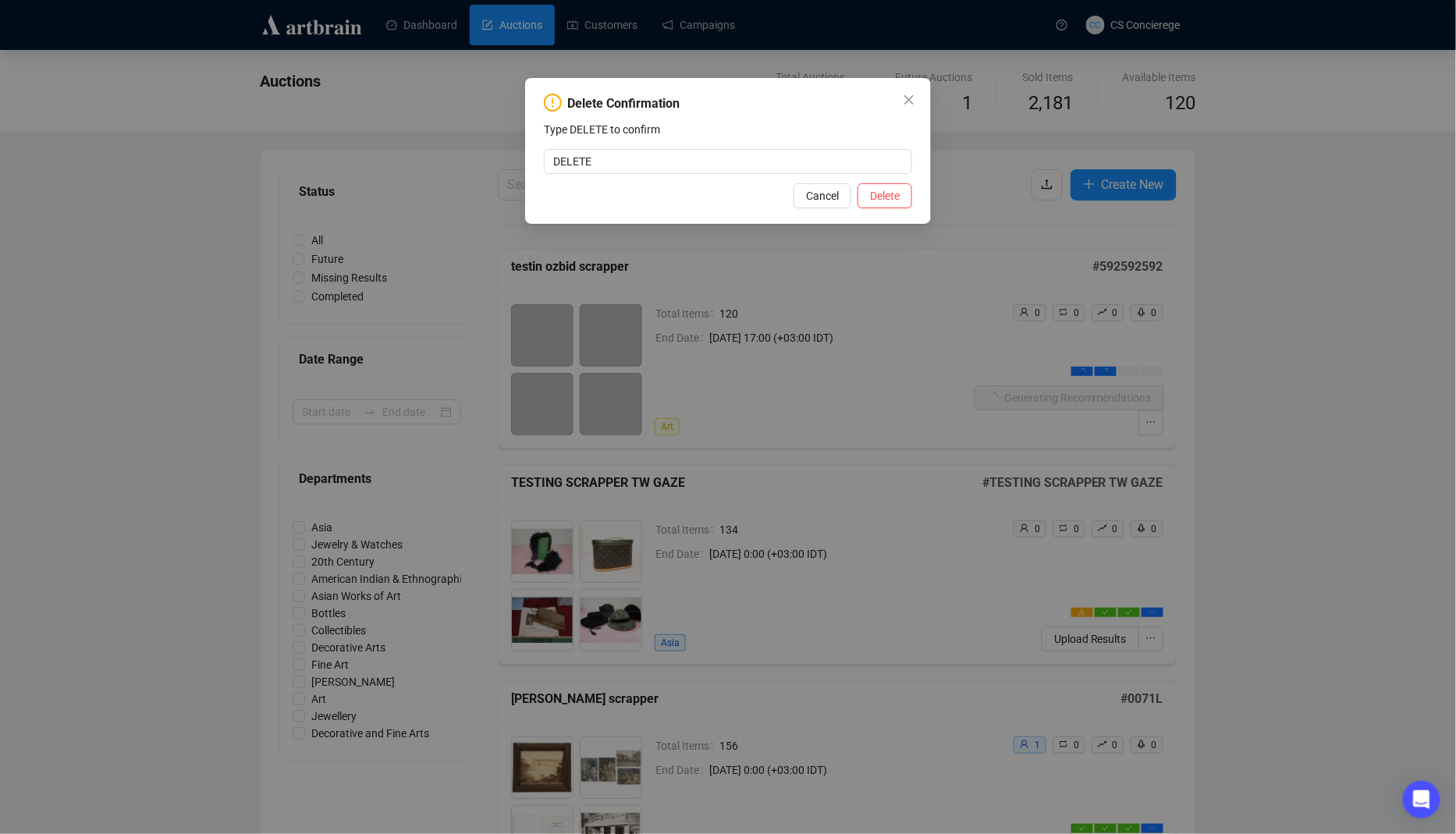
type input "DELETE"
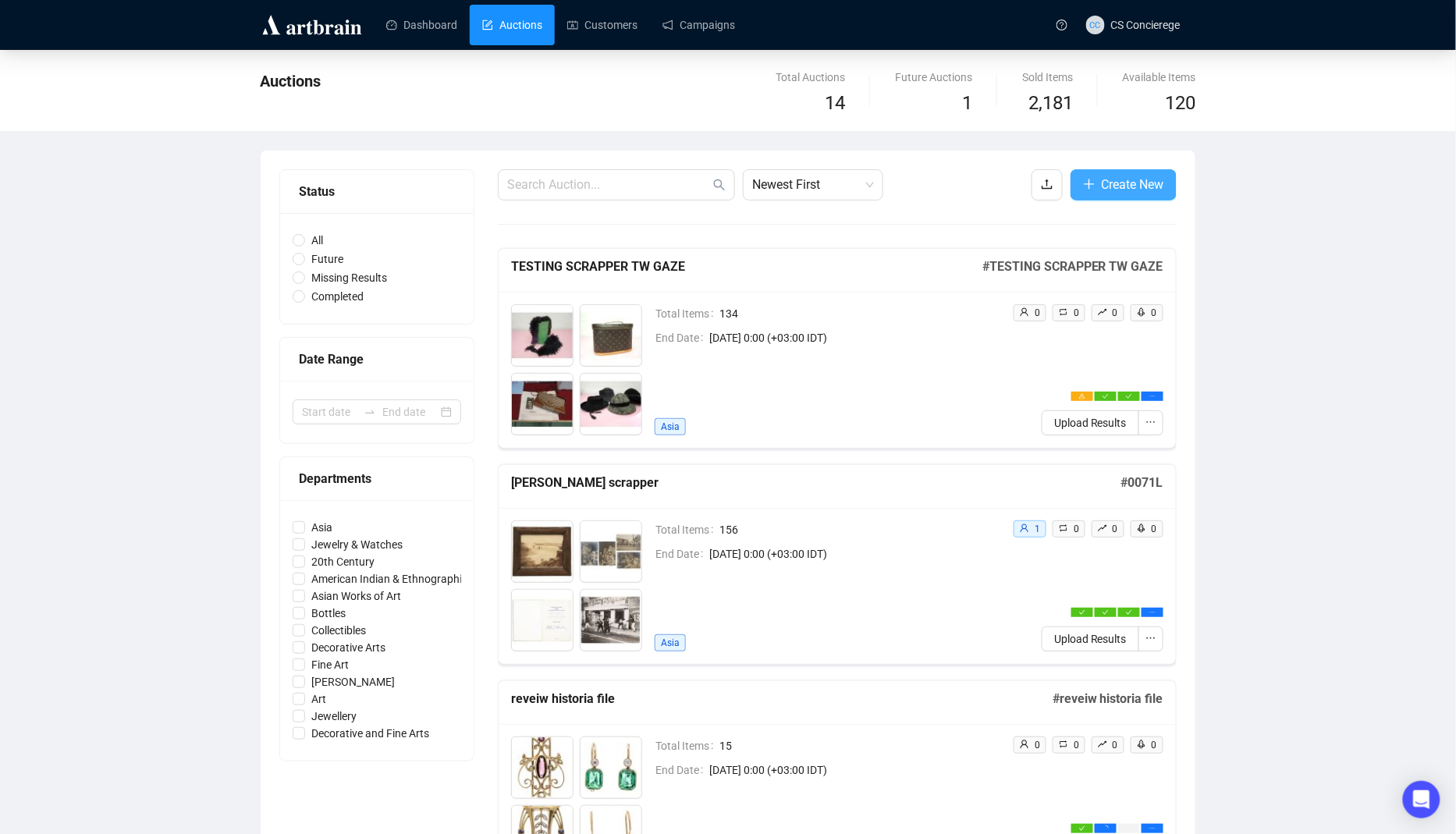
click at [1142, 176] on span "Create New" at bounding box center [1133, 185] width 63 height 20
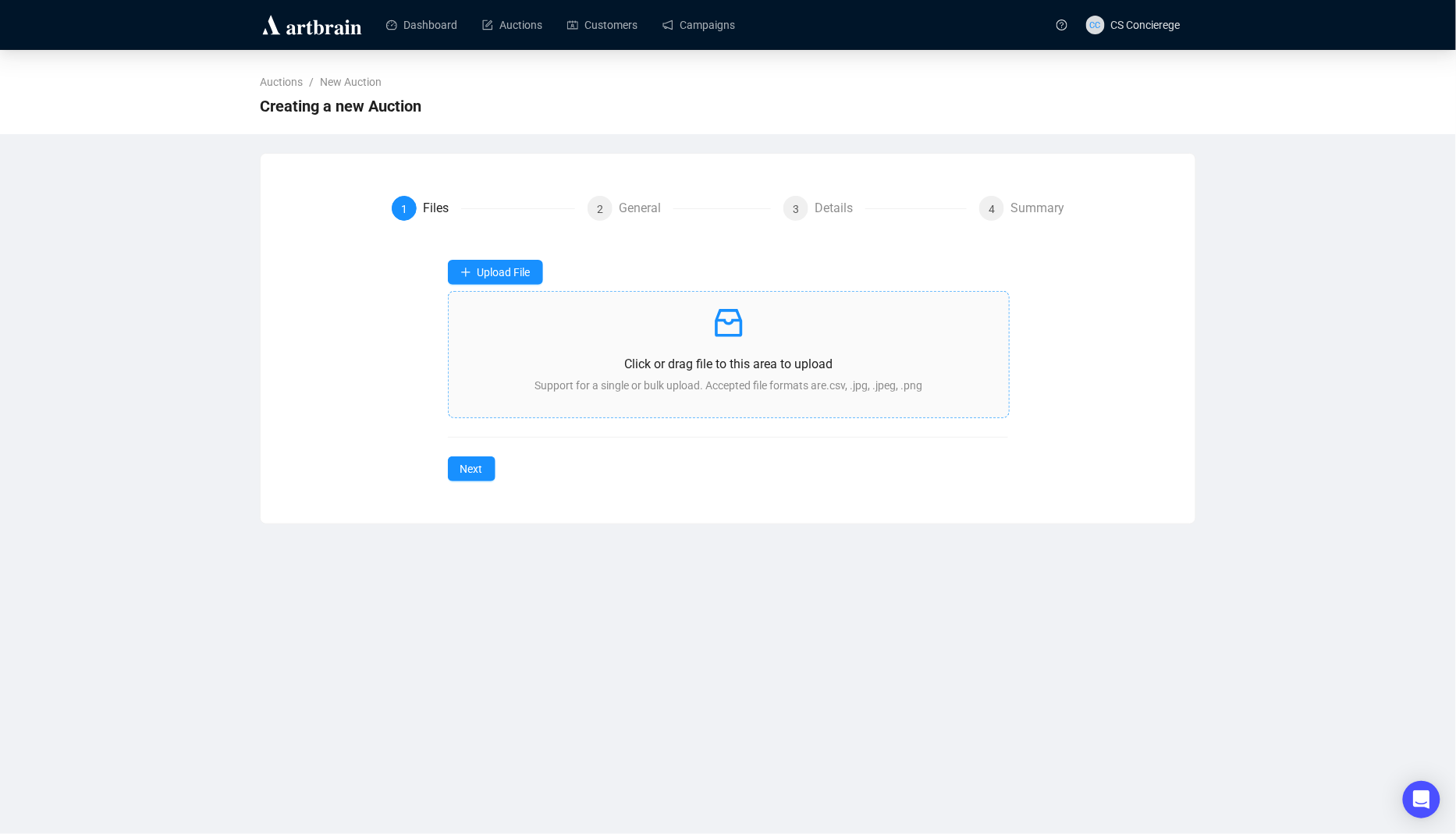
click at [678, 336] on p at bounding box center [729, 323] width 536 height 37
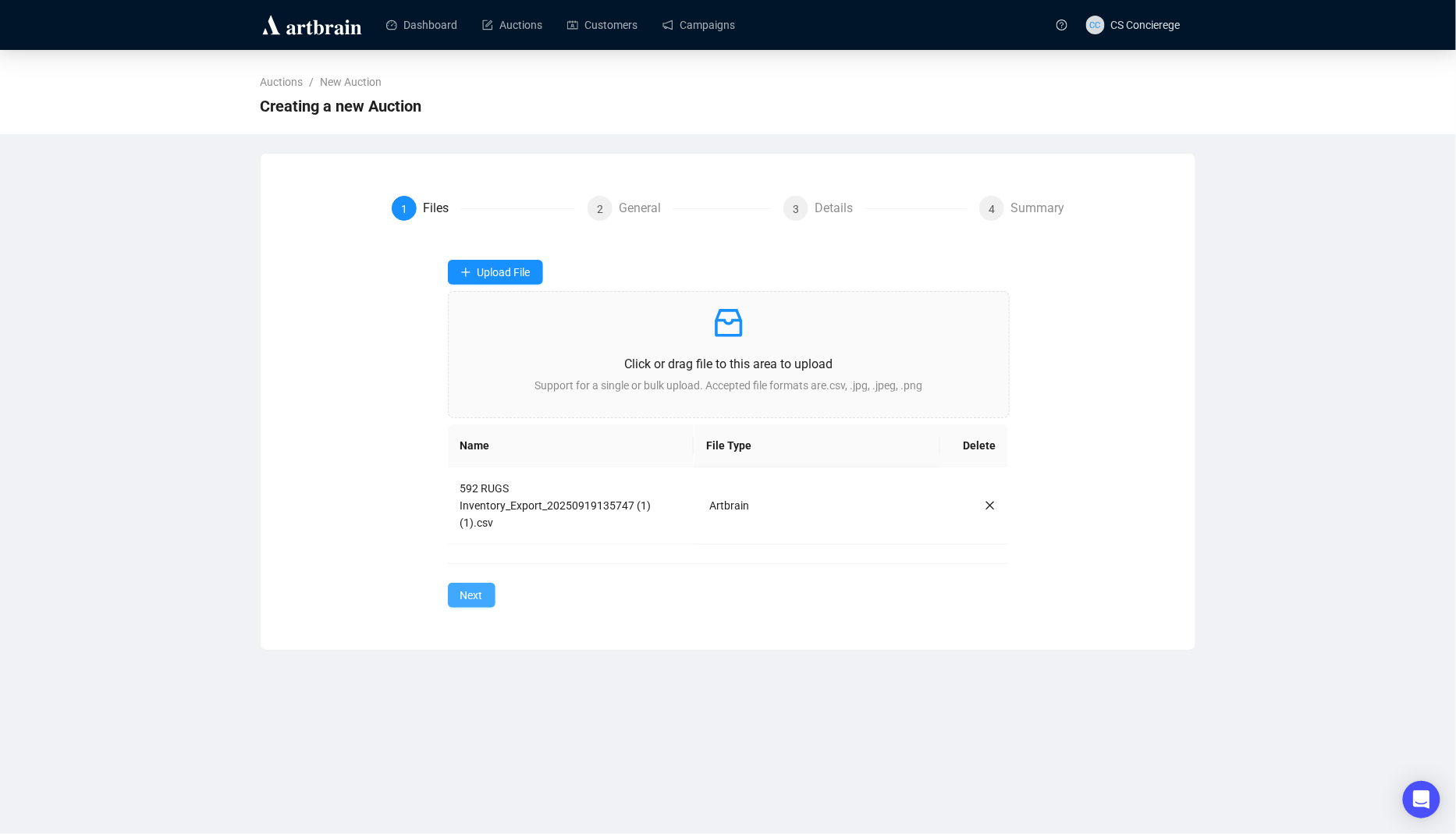
click at [479, 588] on span "Next" at bounding box center [471, 595] width 23 height 17
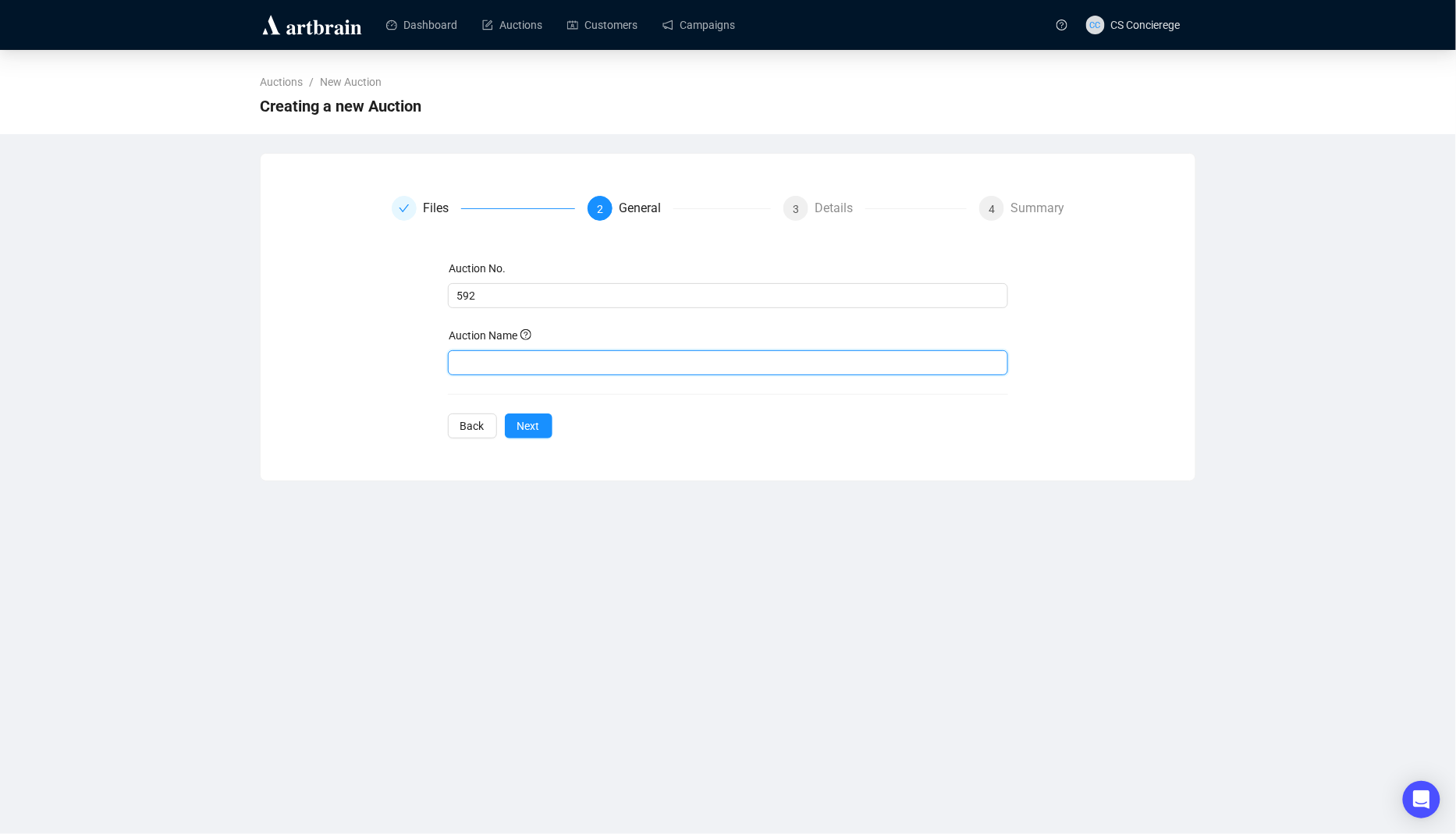
click at [498, 353] on input "text" at bounding box center [728, 362] width 561 height 25
type input "TESTING OZBID SCRAPPER"
click at [525, 422] on span "Next" at bounding box center [528, 426] width 23 height 17
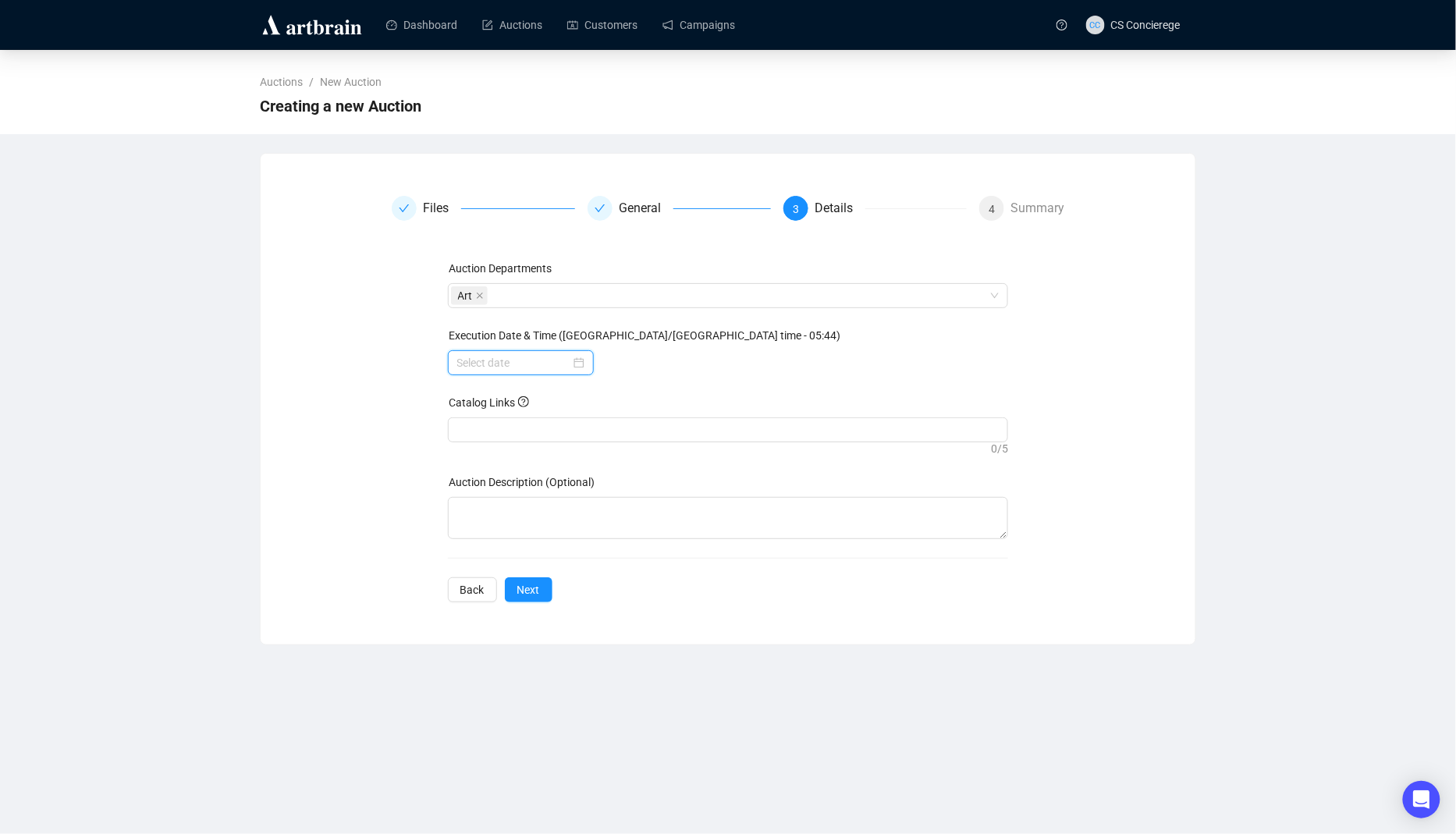
click at [509, 364] on input at bounding box center [514, 362] width 113 height 17
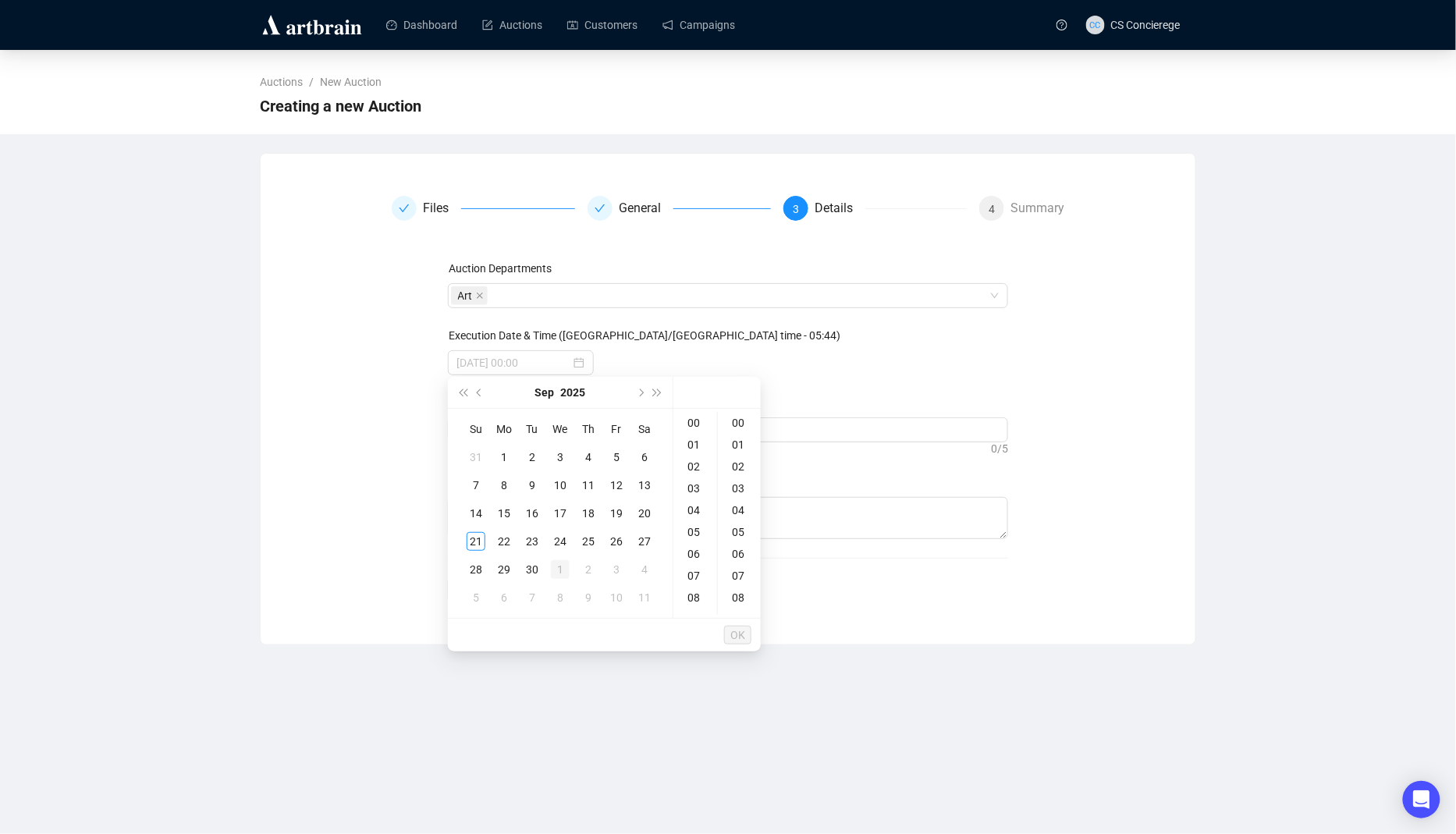
click at [546, 560] on td "1" at bounding box center [560, 569] width 28 height 28
type input "[DATE] 00:00"
click at [747, 639] on button "OK" at bounding box center [738, 635] width 28 height 19
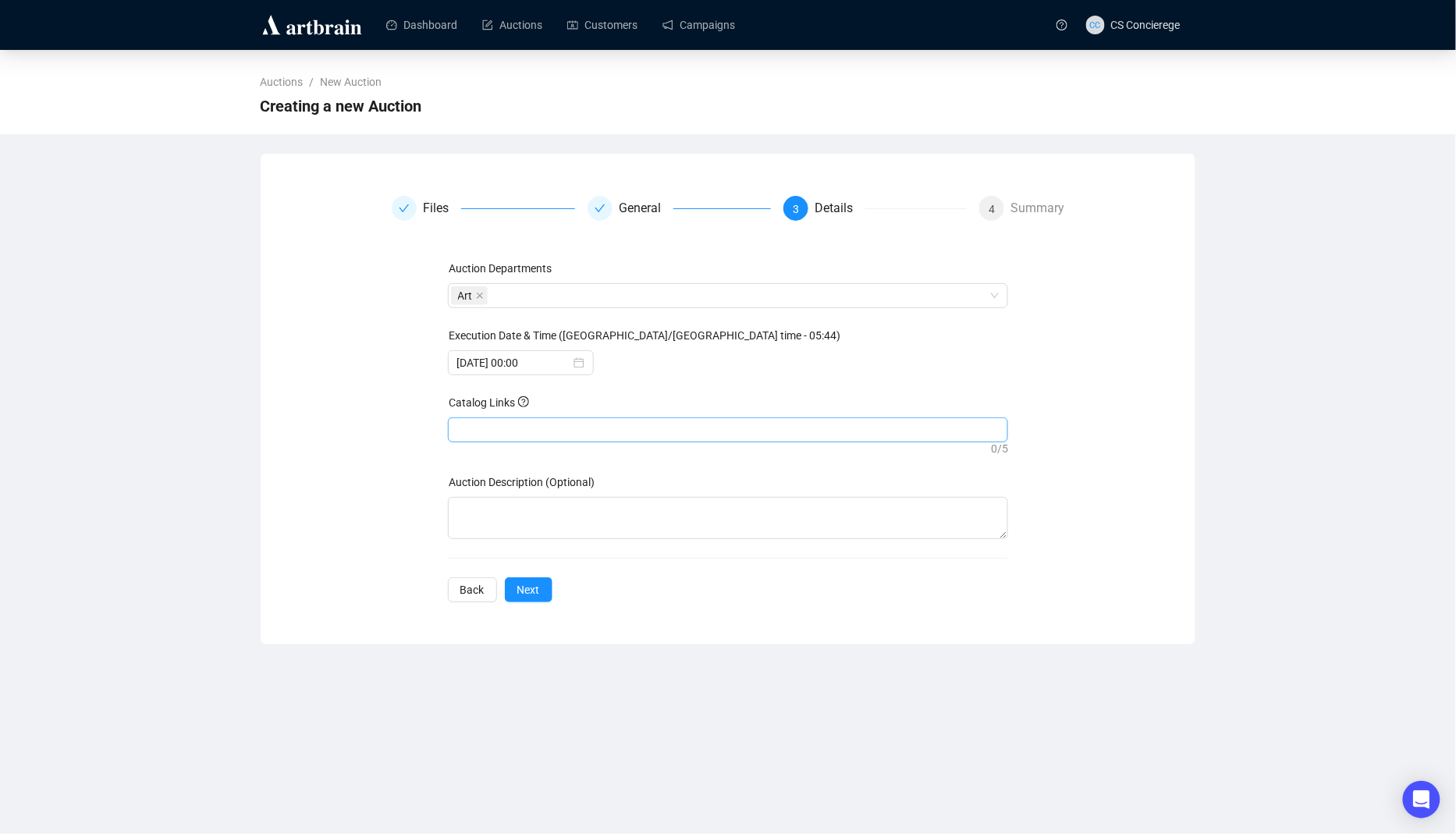
click at [627, 418] on div at bounding box center [728, 430] width 561 height 25
paste input "[URL][DOMAIN_NAME]"
type input "[URL][DOMAIN_NAME]"
click at [542, 577] on button "Next" at bounding box center [528, 590] width 47 height 25
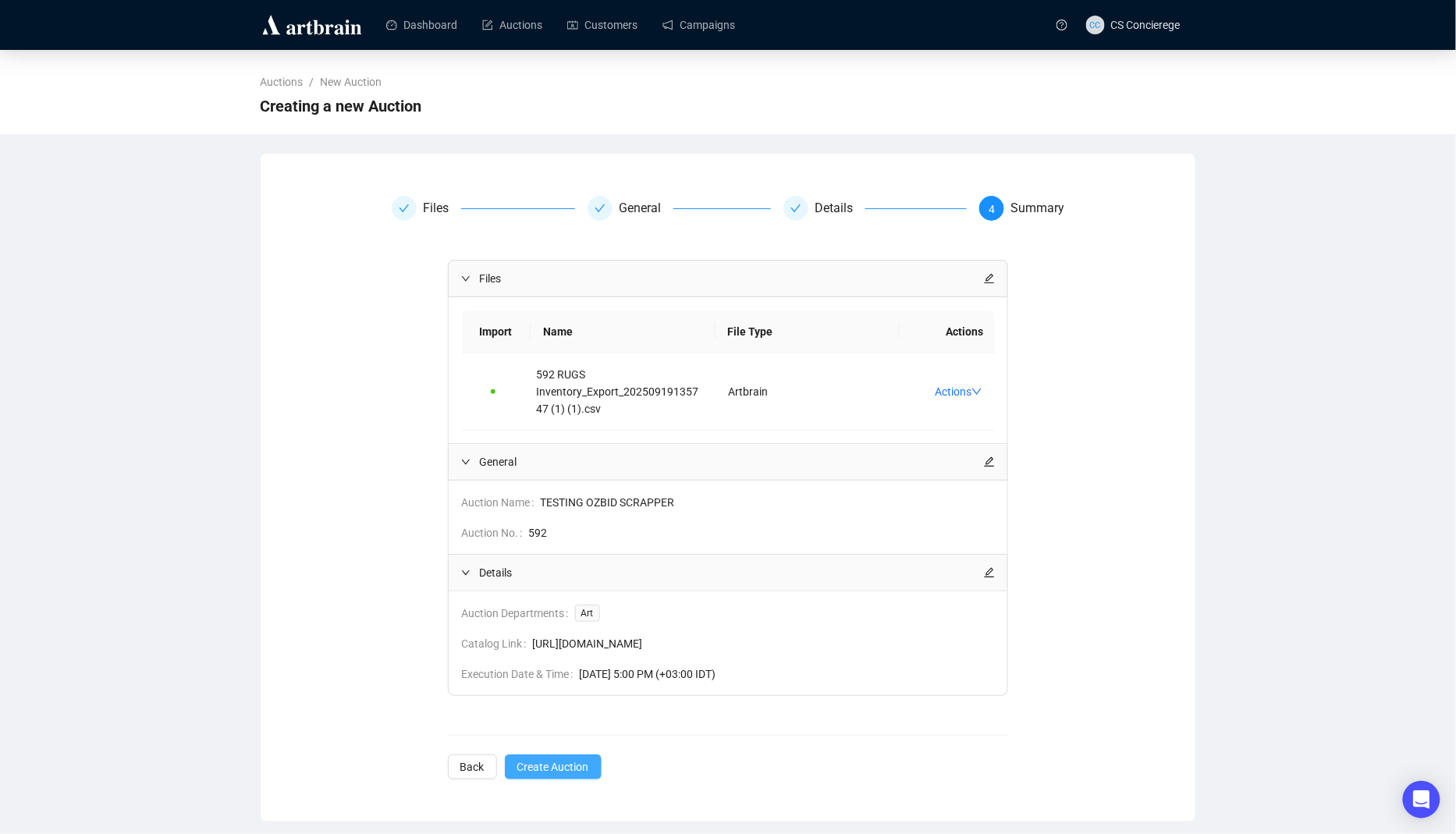
click at [550, 758] on span "Create Auction" at bounding box center [553, 766] width 72 height 17
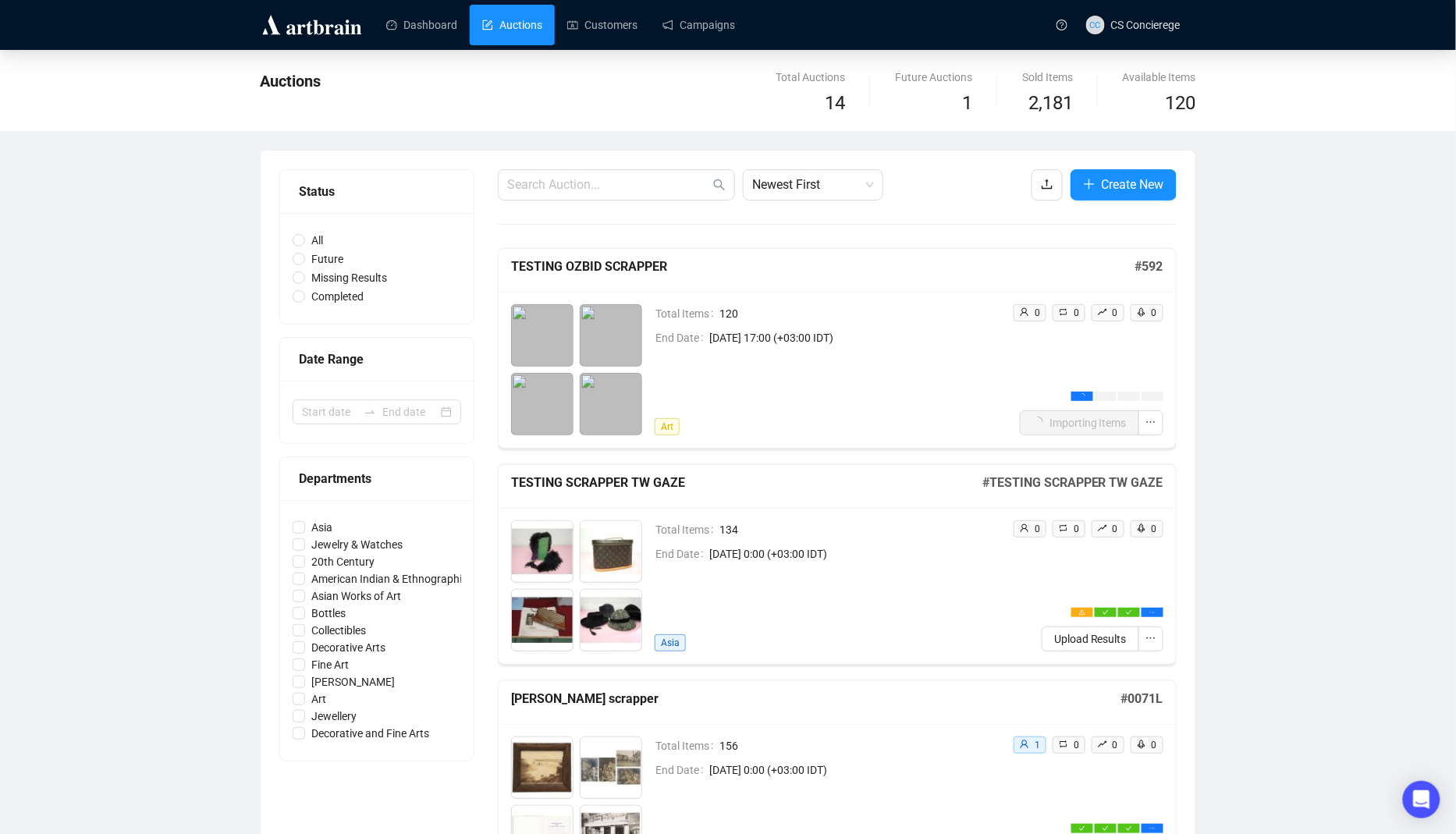
click at [1138, 50] on div "Auctions Total Auctions 14 Future Auctions 1 Sold Items 2,181 Available Items 1…" at bounding box center [728, 90] width 1456 height 81
click at [1138, 37] on span "CC CS Concierege" at bounding box center [1134, 24] width 94 height 50
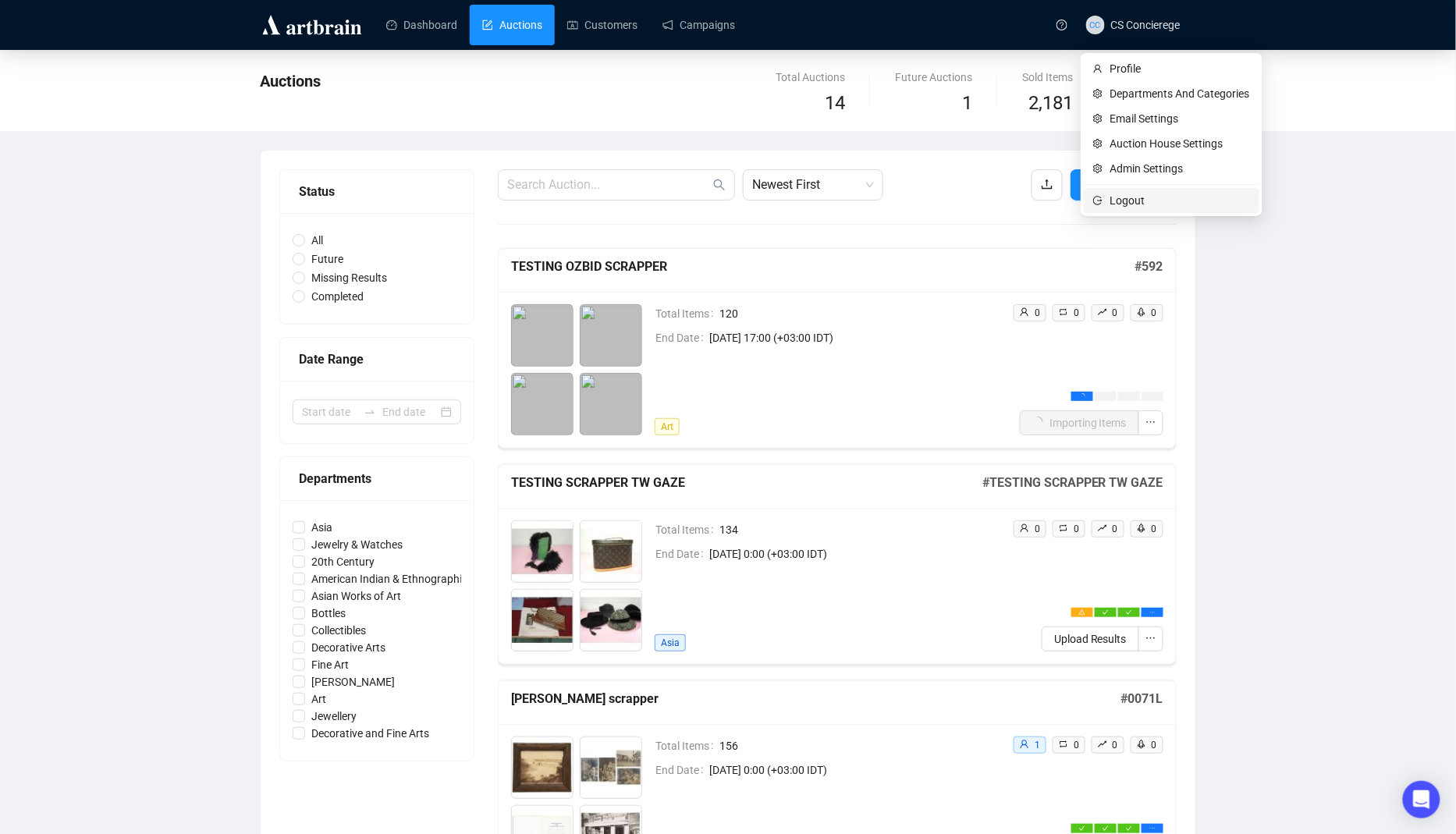
click at [1130, 195] on span "Logout" at bounding box center [1181, 200] width 140 height 17
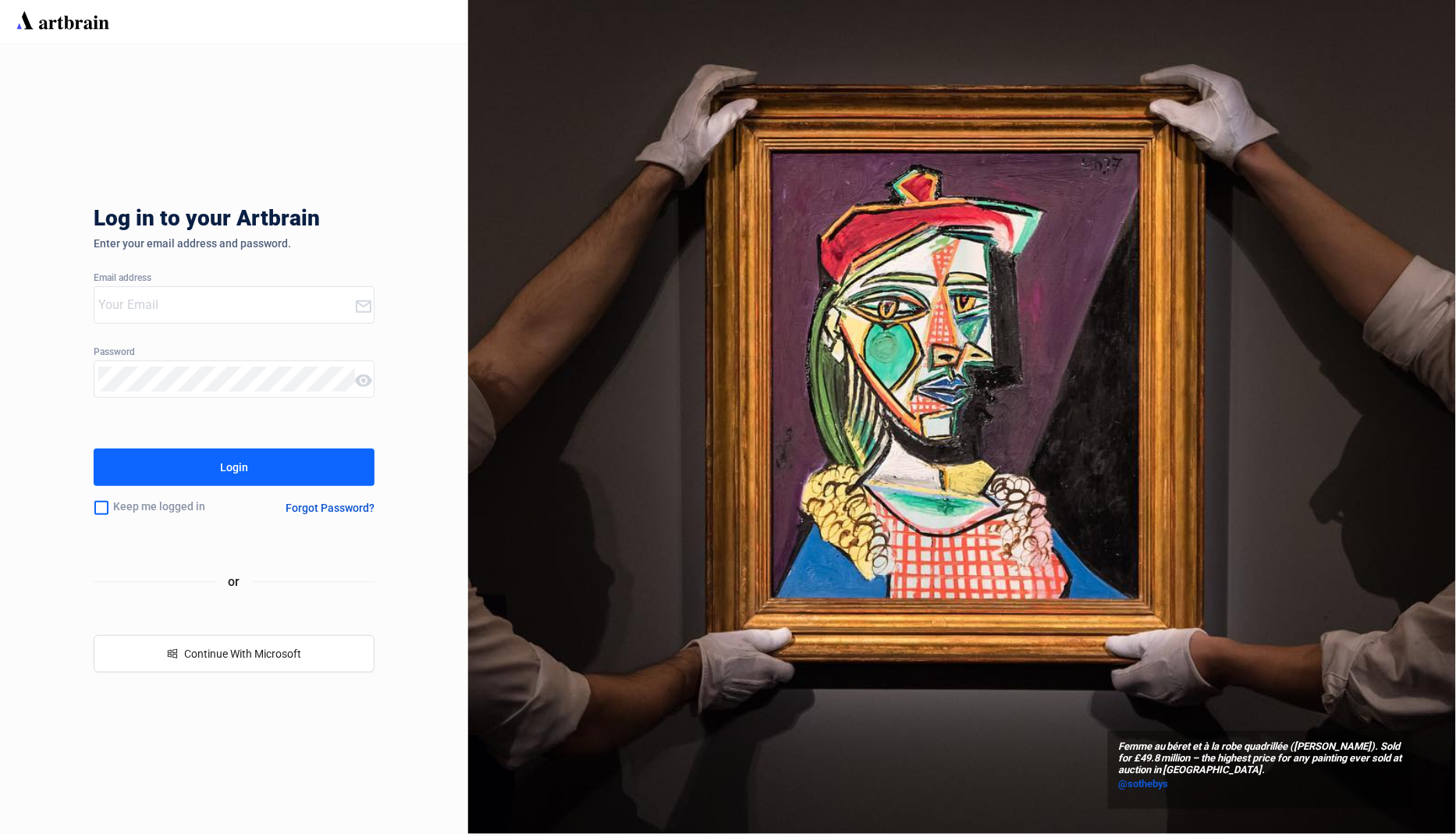
click at [253, 288] on div at bounding box center [224, 305] width 260 height 36
type input "[EMAIL_ADDRESS][DOMAIN_NAME]"
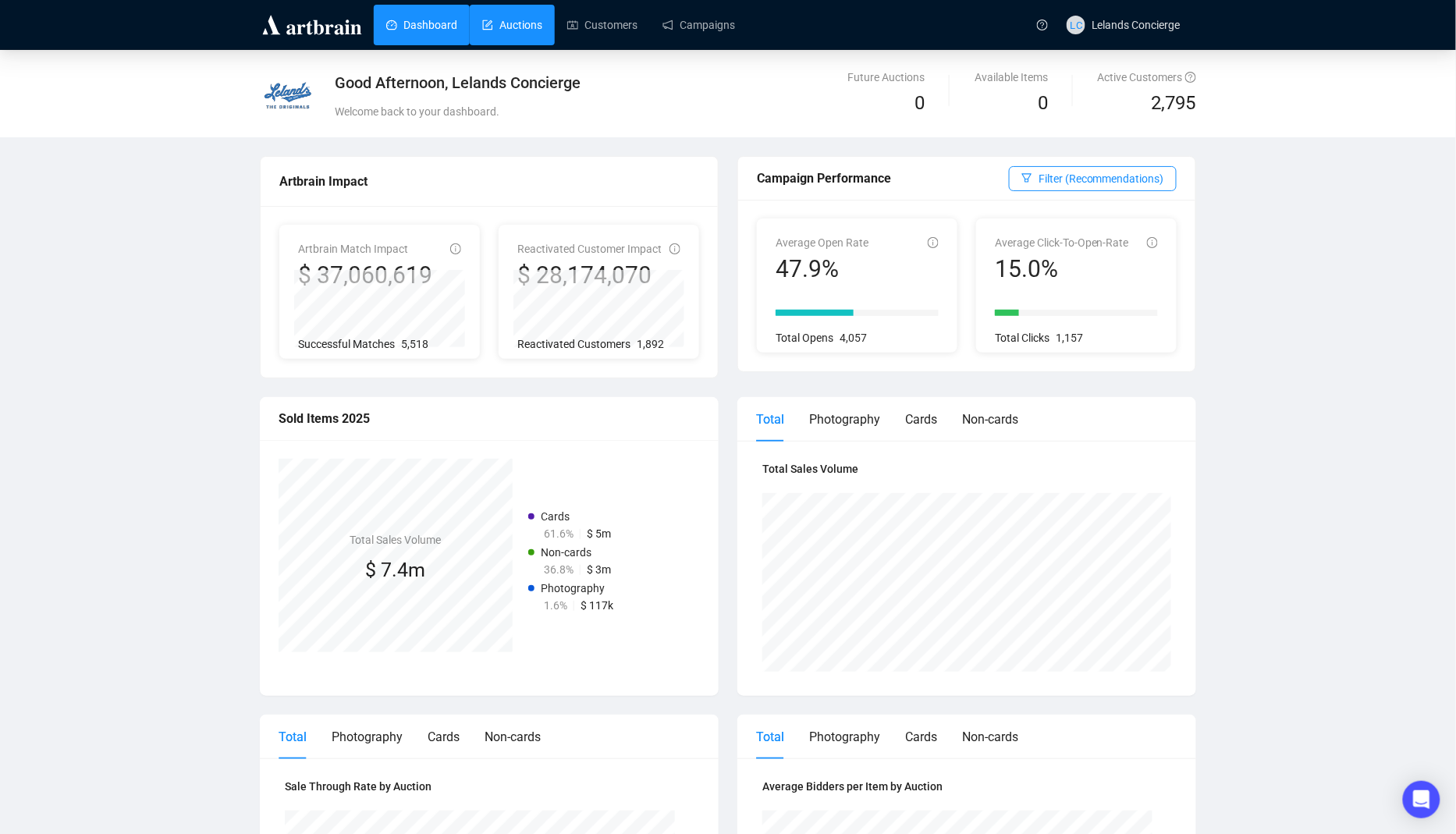
click at [515, 34] on link "Auctions" at bounding box center [512, 25] width 60 height 41
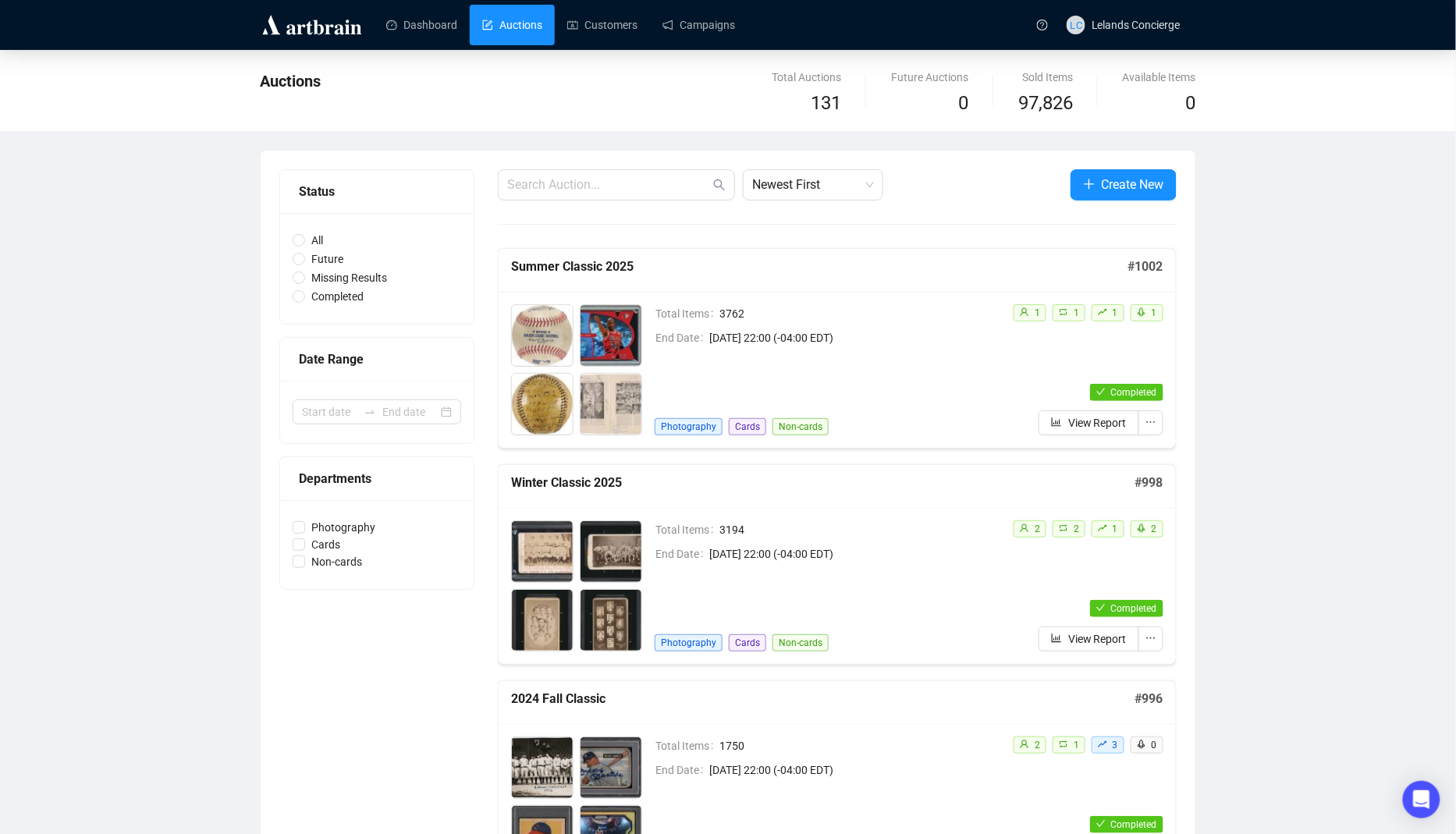
click at [795, 370] on div "Total Items 3762 End Date [DATE] 22:00 (-04:00 EDT) Photography Cards Non-cards" at bounding box center [827, 370] width 345 height 131
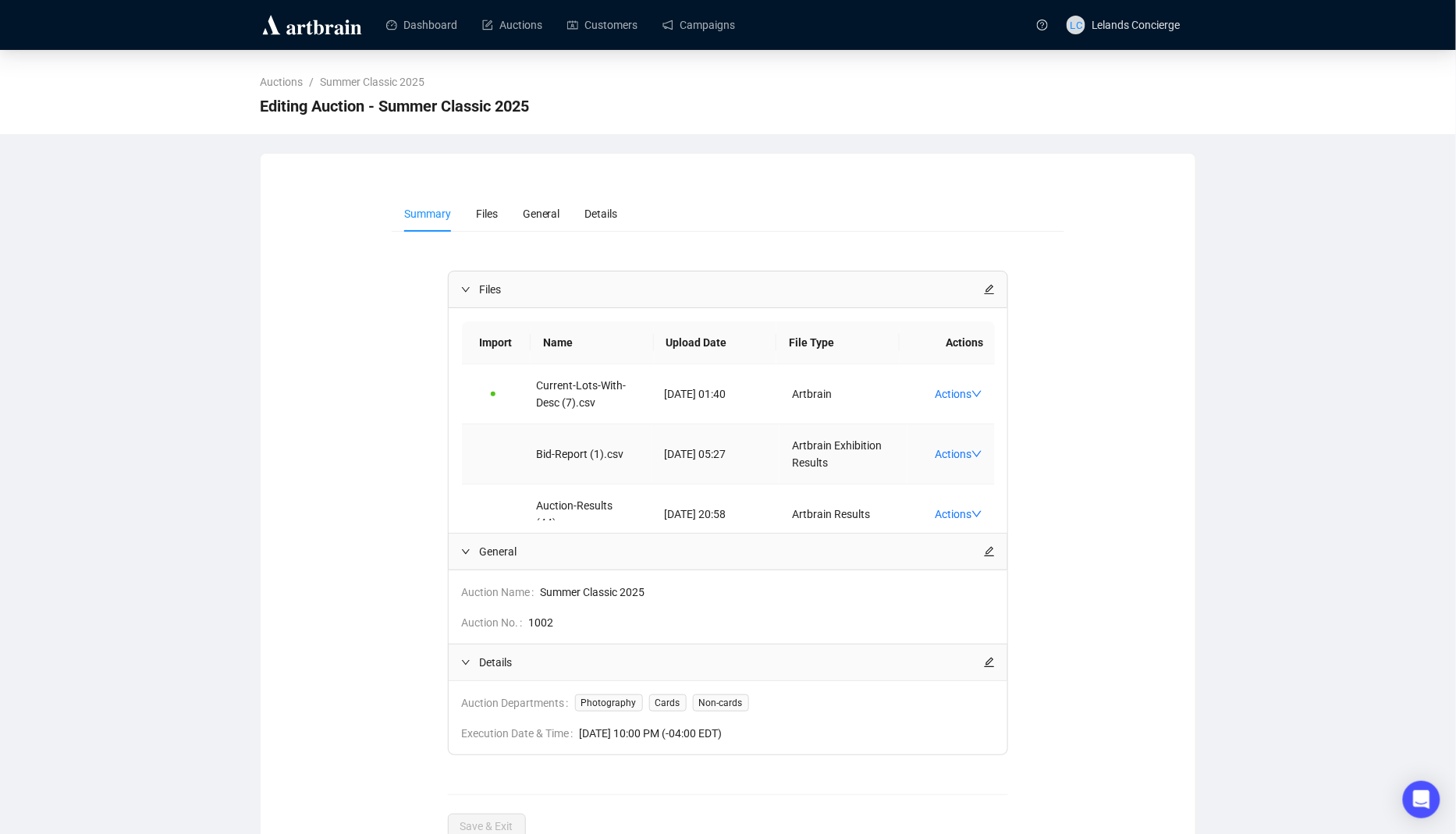
scroll to position [23, 0]
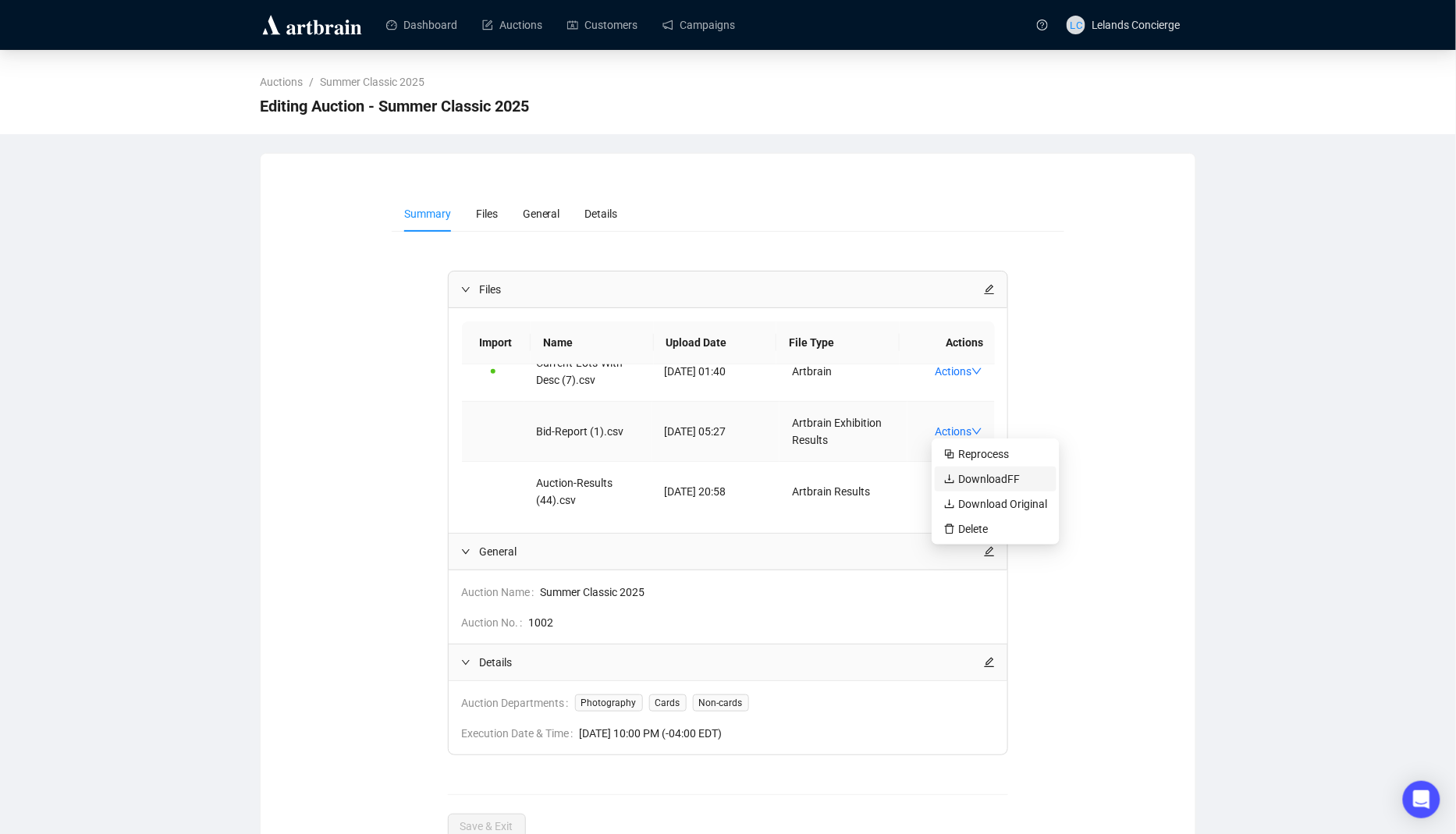
click at [998, 480] on span "Download FF" at bounding box center [995, 479] width 103 height 17
click at [588, 43] on link "Customers" at bounding box center [603, 25] width 70 height 41
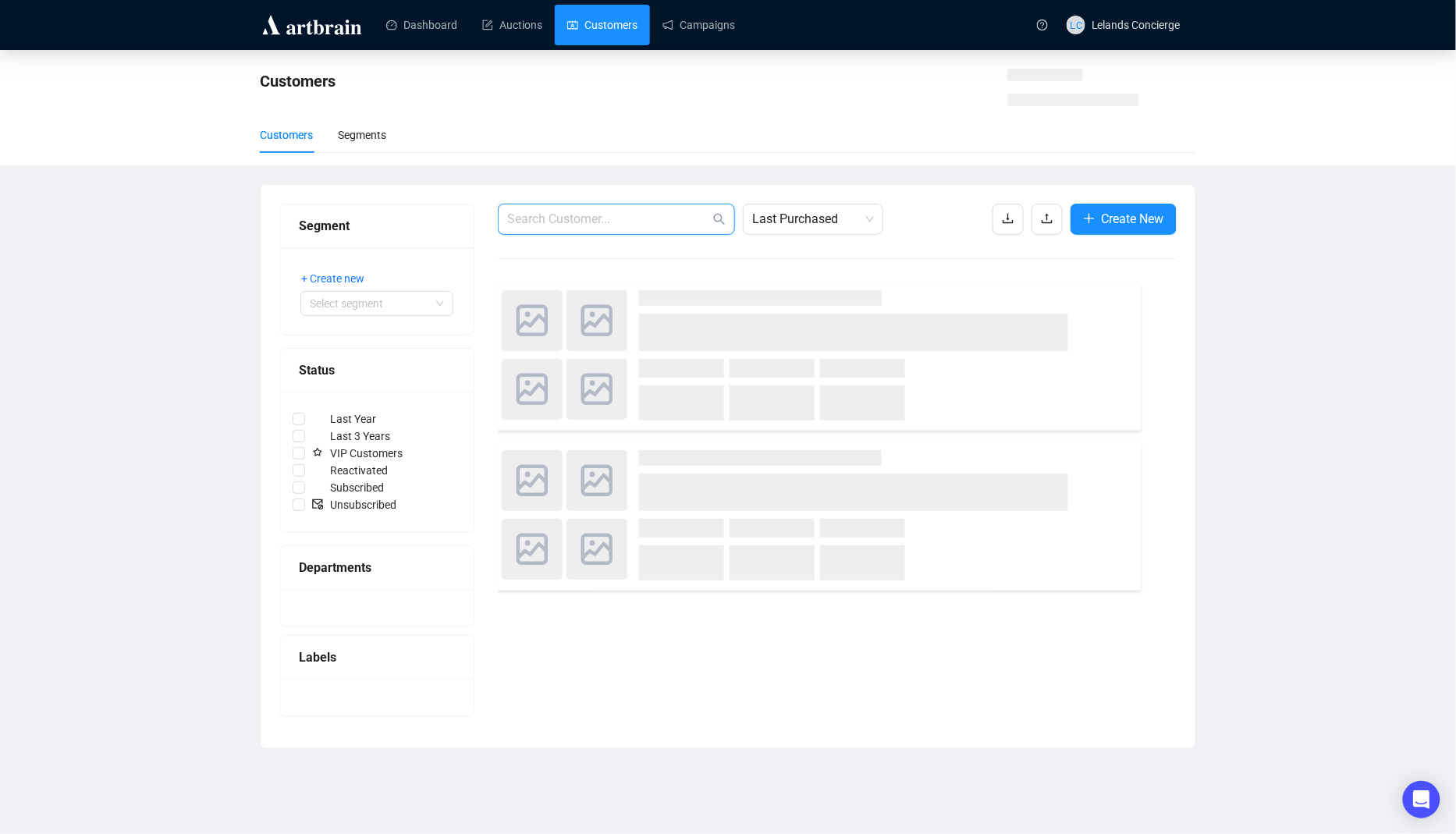
click at [530, 224] on input "text" at bounding box center [608, 219] width 203 height 19
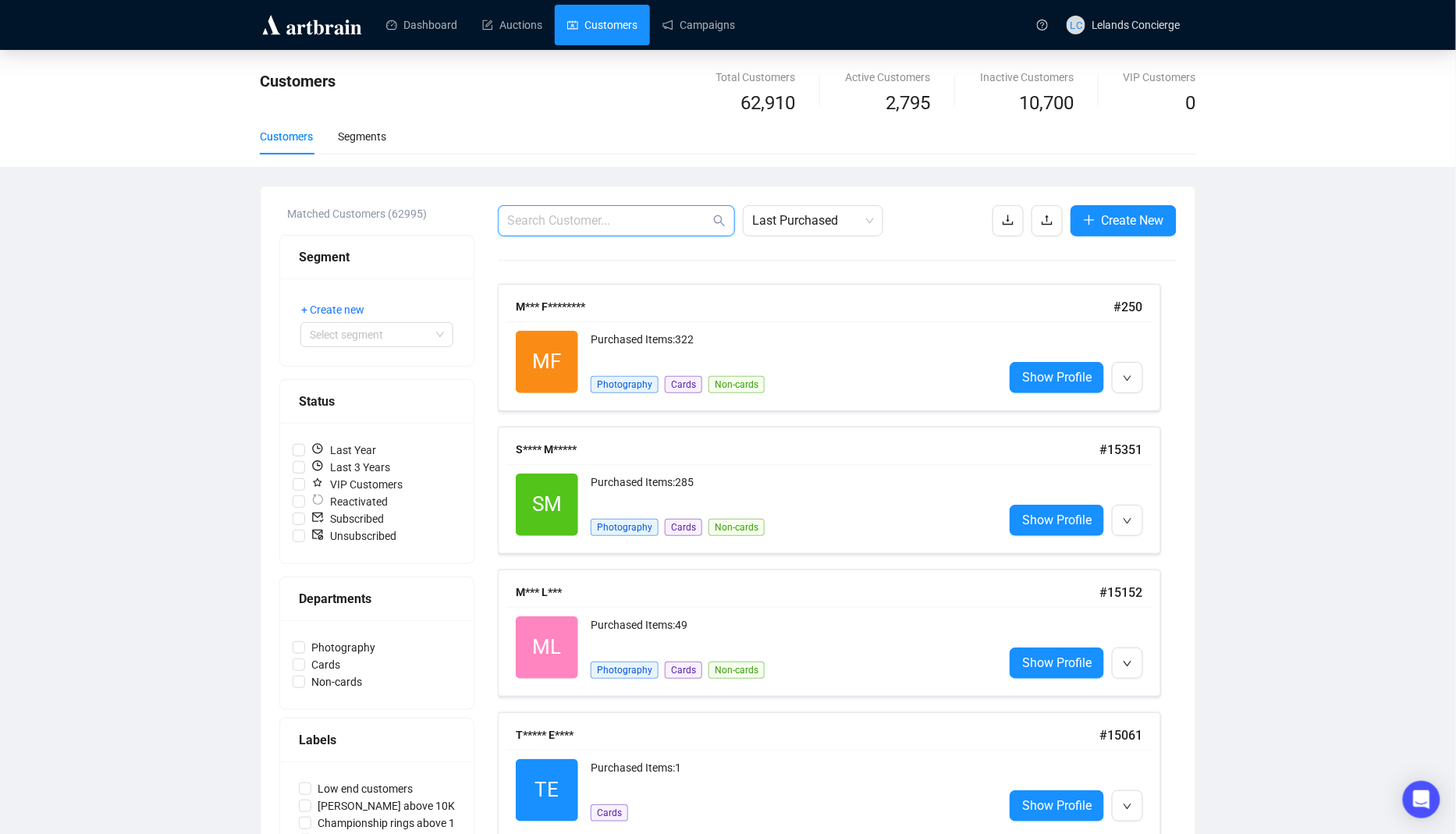
paste input "11051"
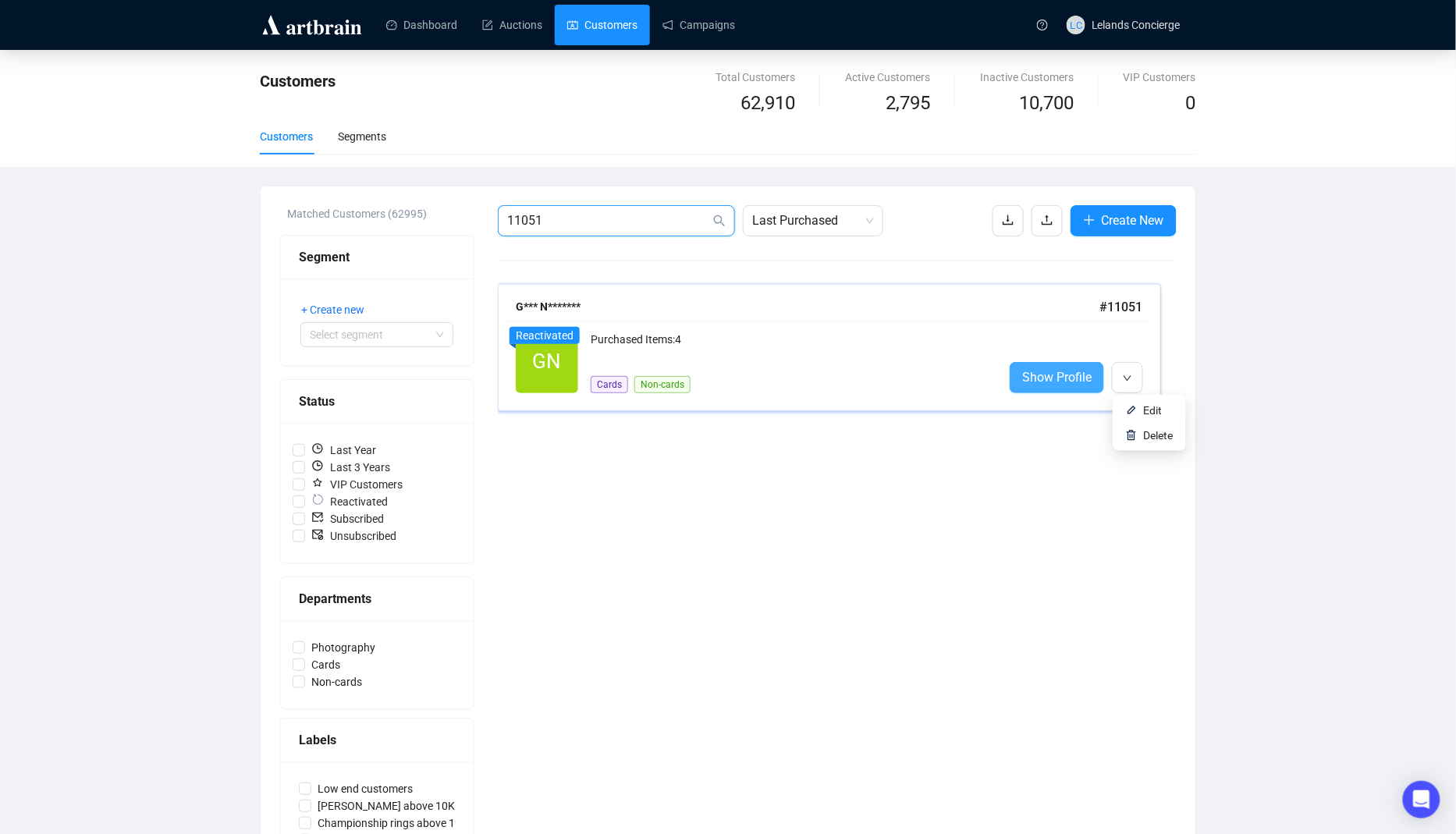
type input "11051"
click at [1053, 364] on link "Show Profile" at bounding box center [1057, 378] width 94 height 31
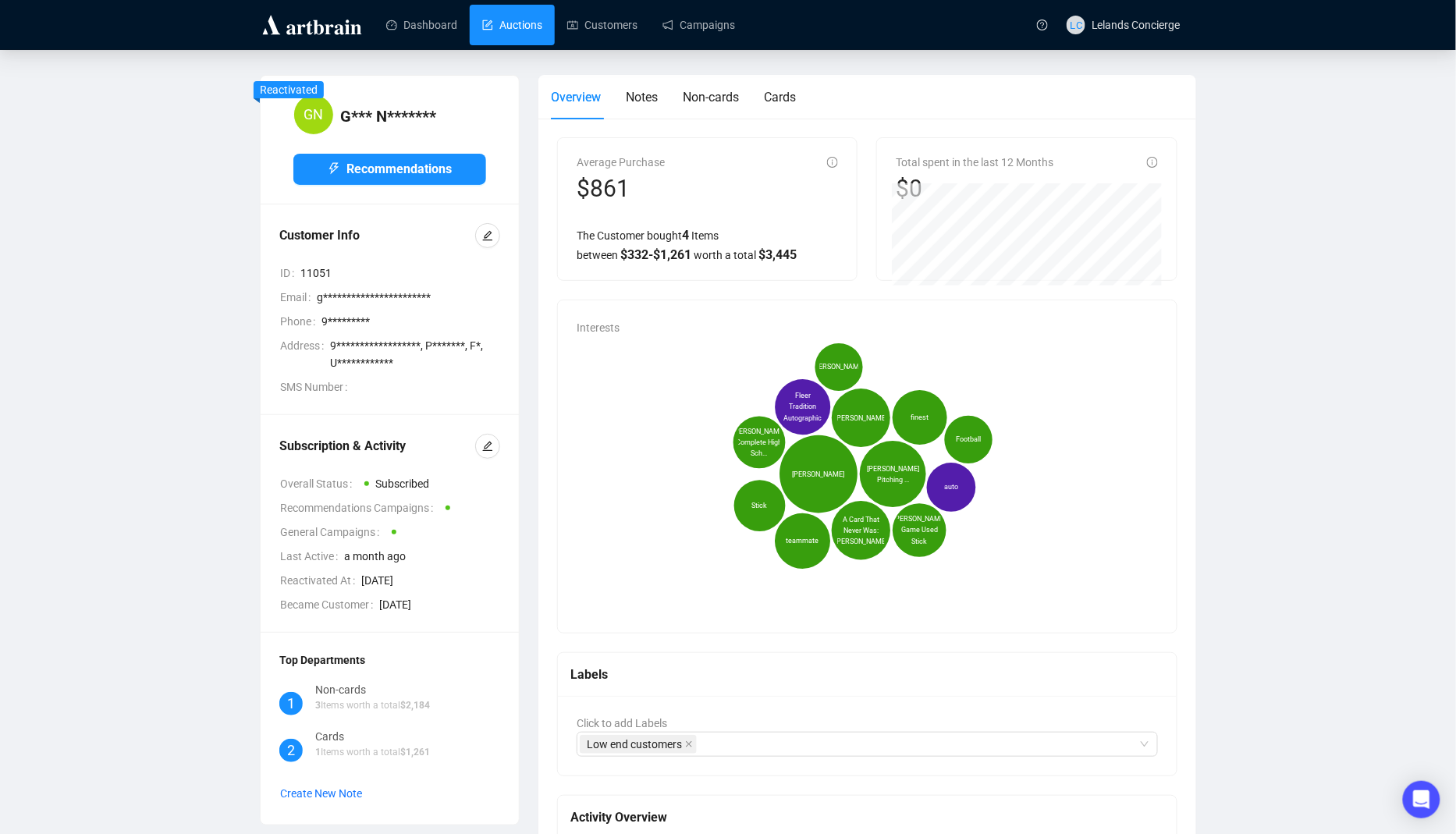
click at [542, 22] on link "Auctions" at bounding box center [512, 25] width 60 height 41
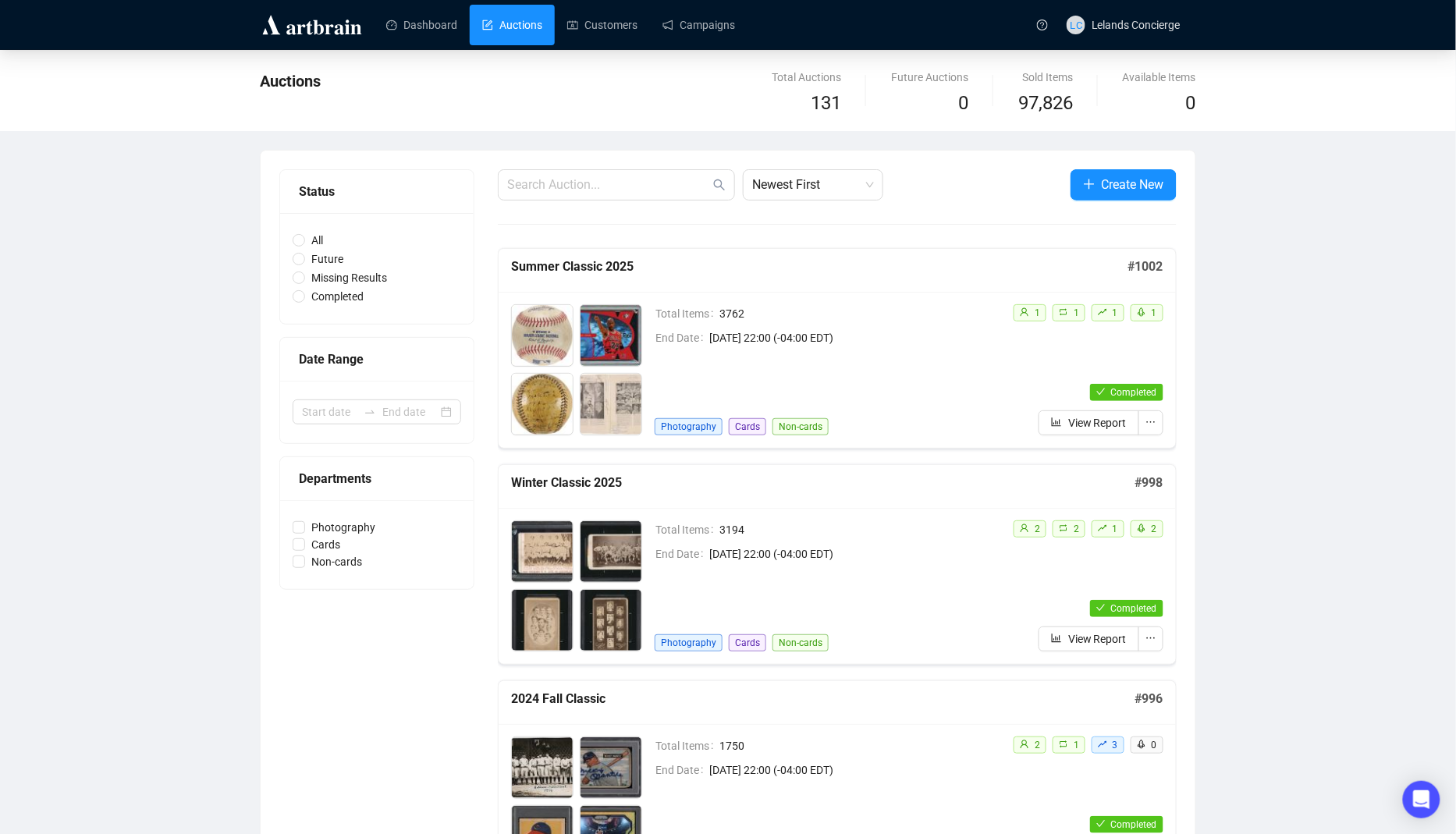
click at [845, 391] on div "Total Items 3762 End Date [DATE] 22:00 (-04:00 EDT) Photography Cards Non-cards" at bounding box center [827, 370] width 345 height 131
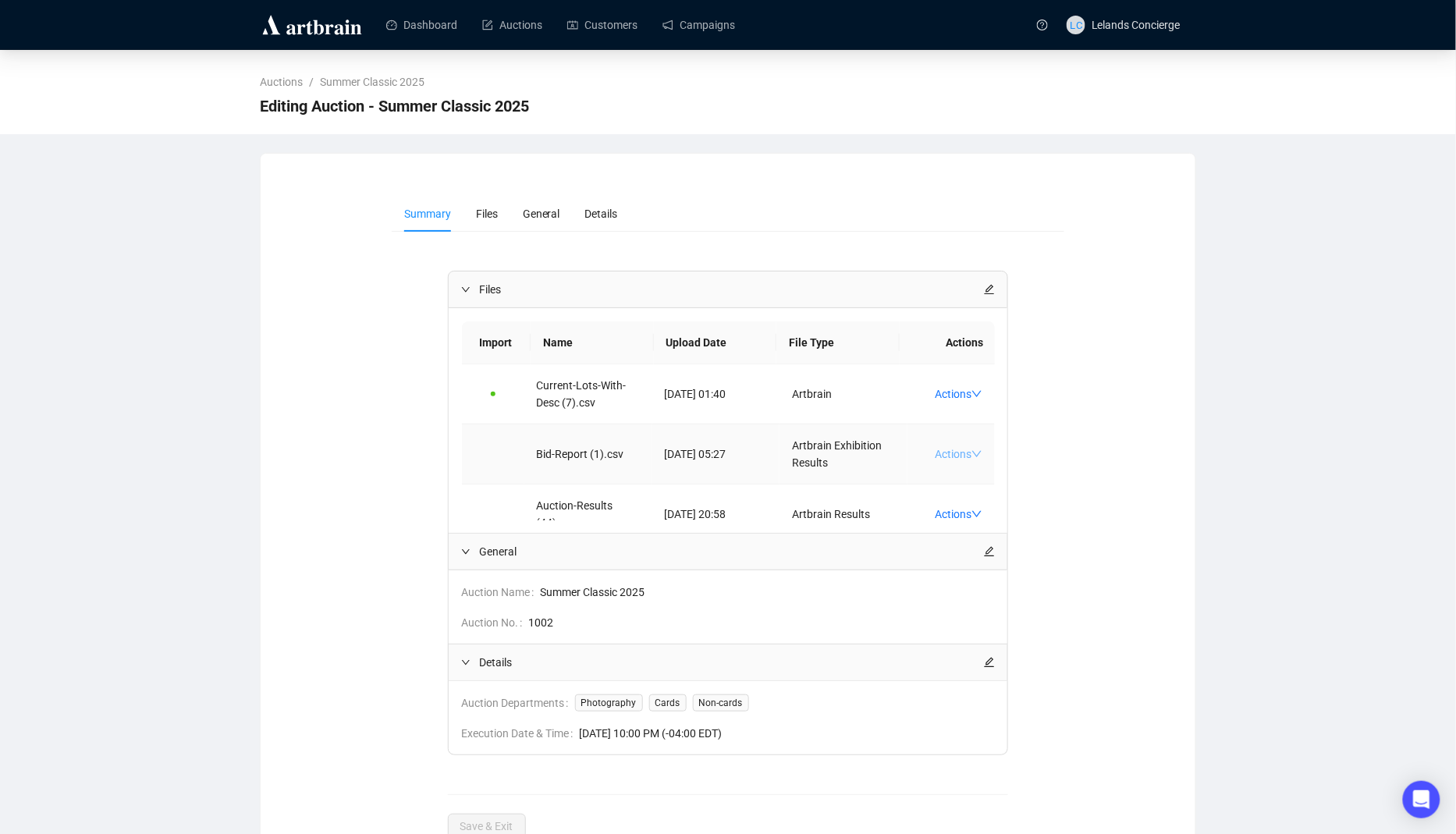
click at [969, 457] on link "Actions" at bounding box center [958, 454] width 47 height 12
click at [991, 519] on span "Download Original" at bounding box center [995, 526] width 103 height 17
click at [1151, 31] on span "LC Lelands Concierge" at bounding box center [1124, 24] width 114 height 50
click at [1138, 166] on span "Admin Settings" at bounding box center [1163, 168] width 140 height 17
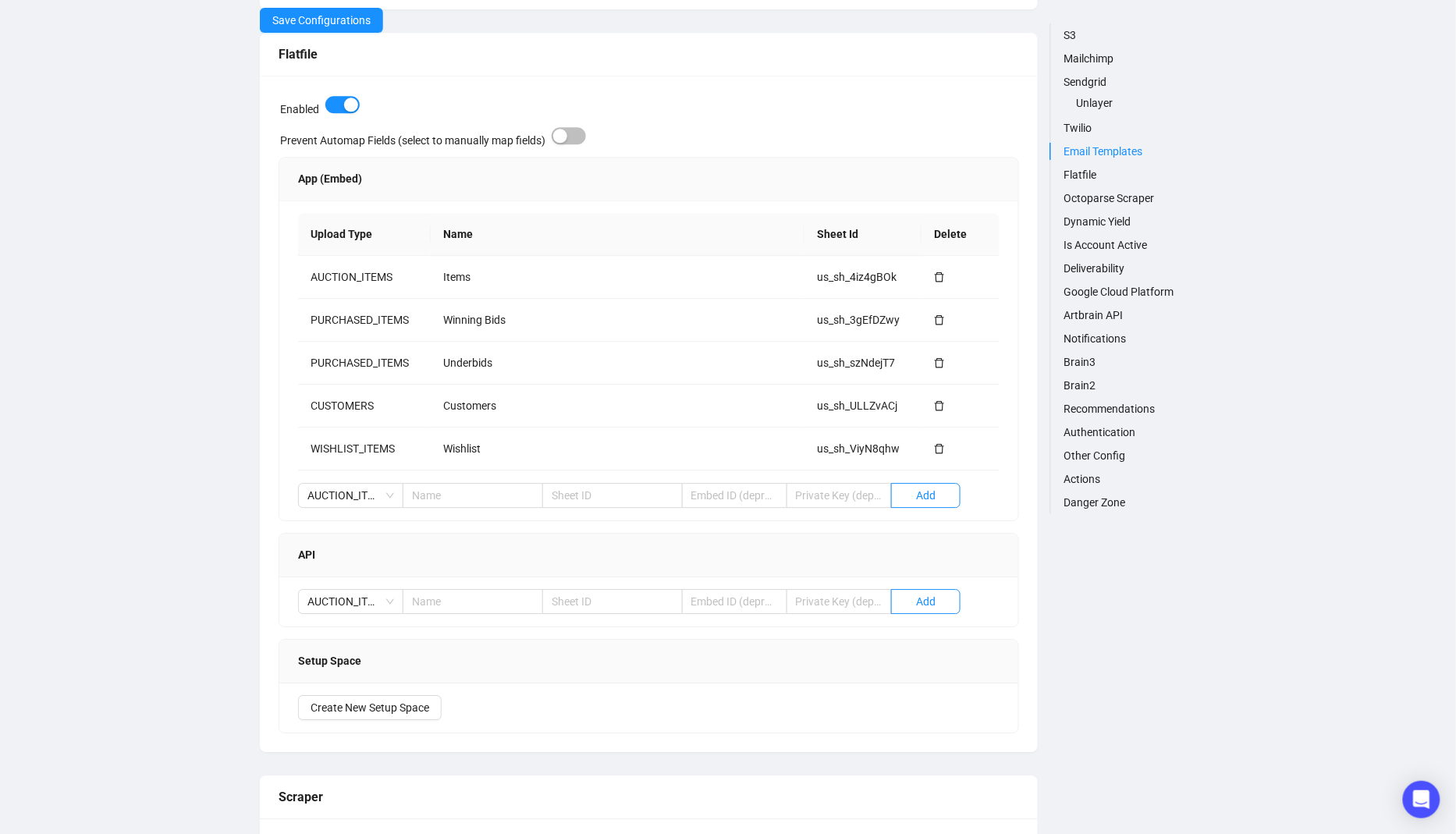
scroll to position [1337, 0]
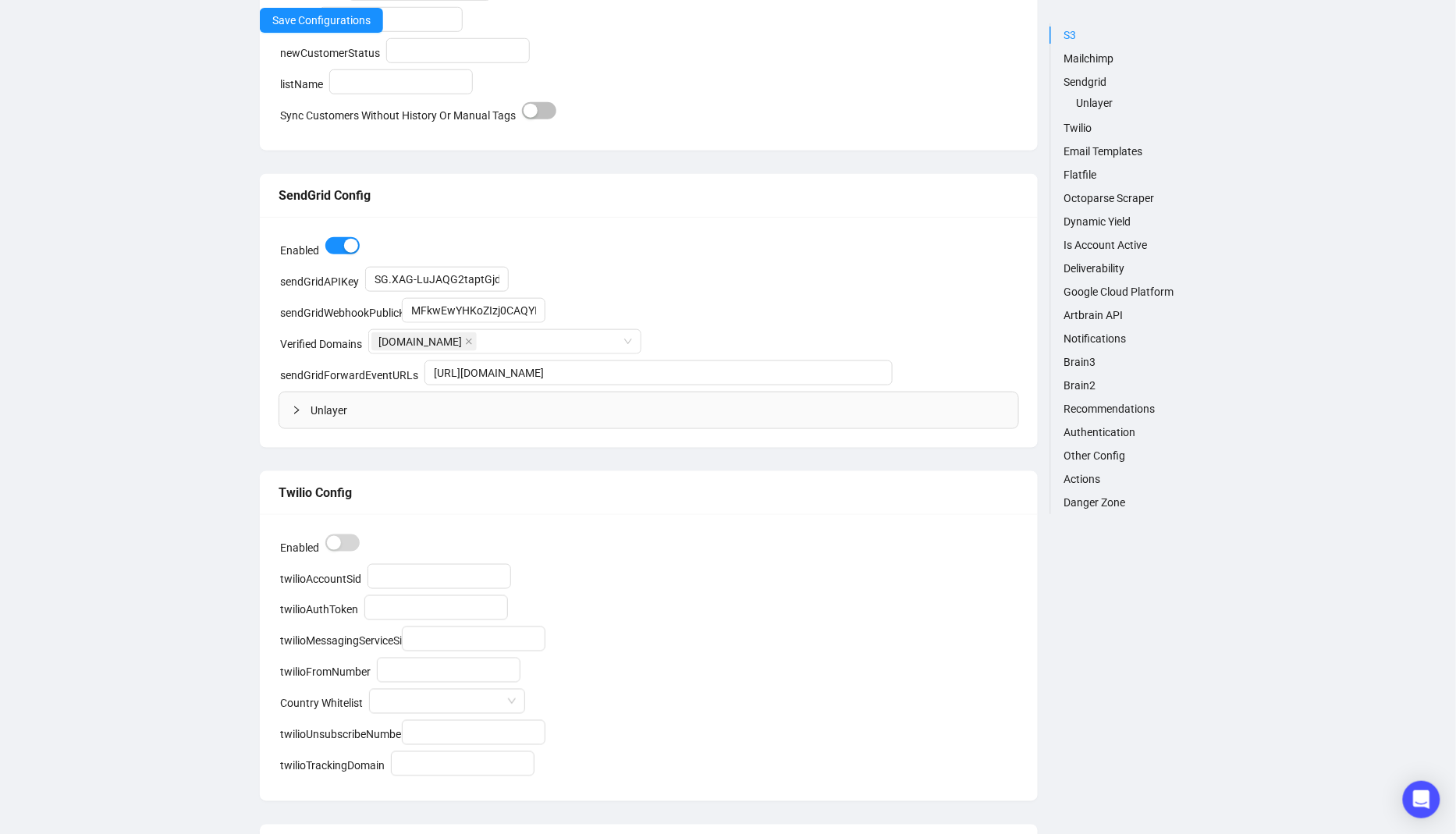
scroll to position [0, 0]
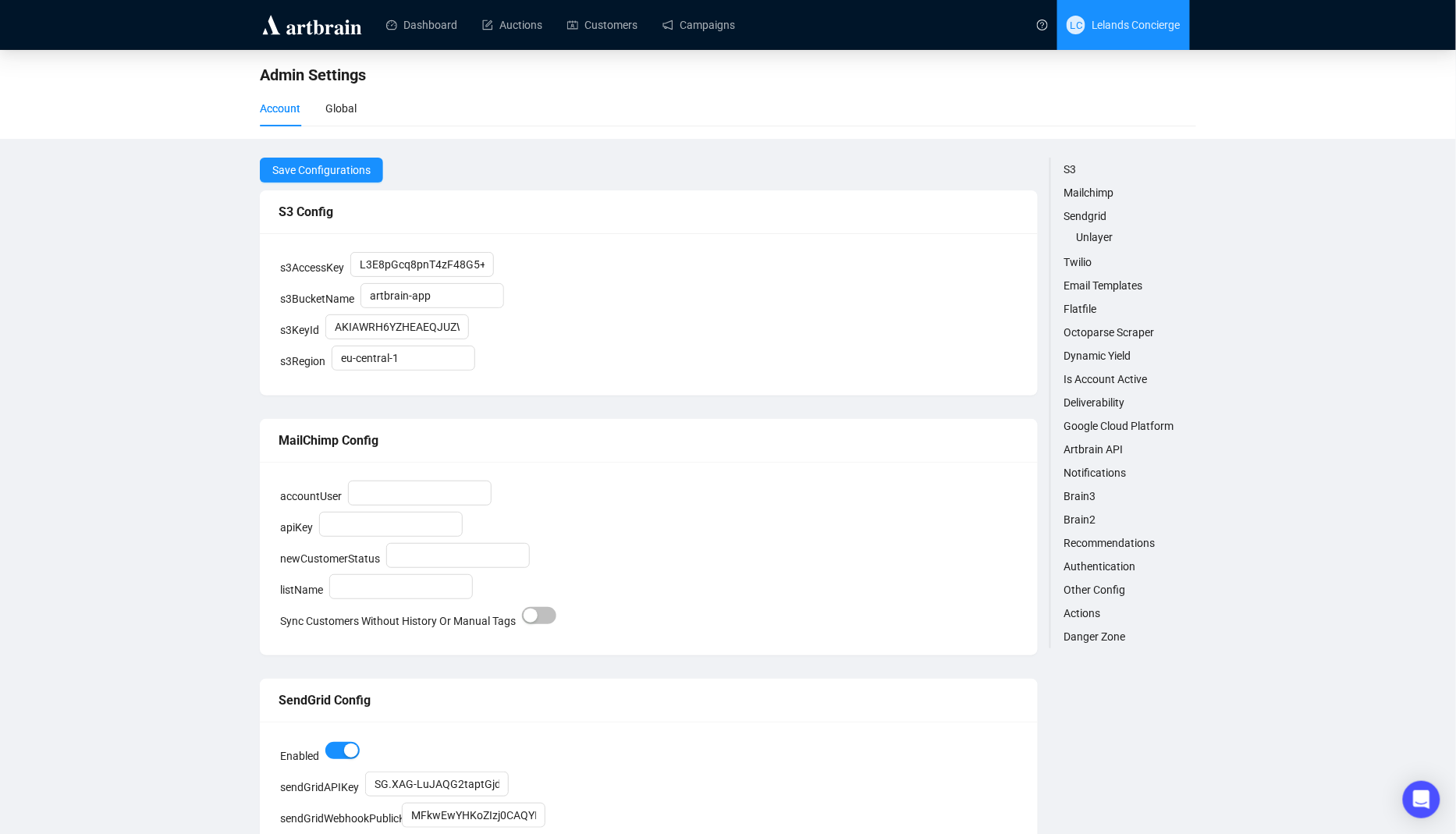
click at [1140, 22] on span "Lelands Concierge" at bounding box center [1136, 24] width 89 height 12
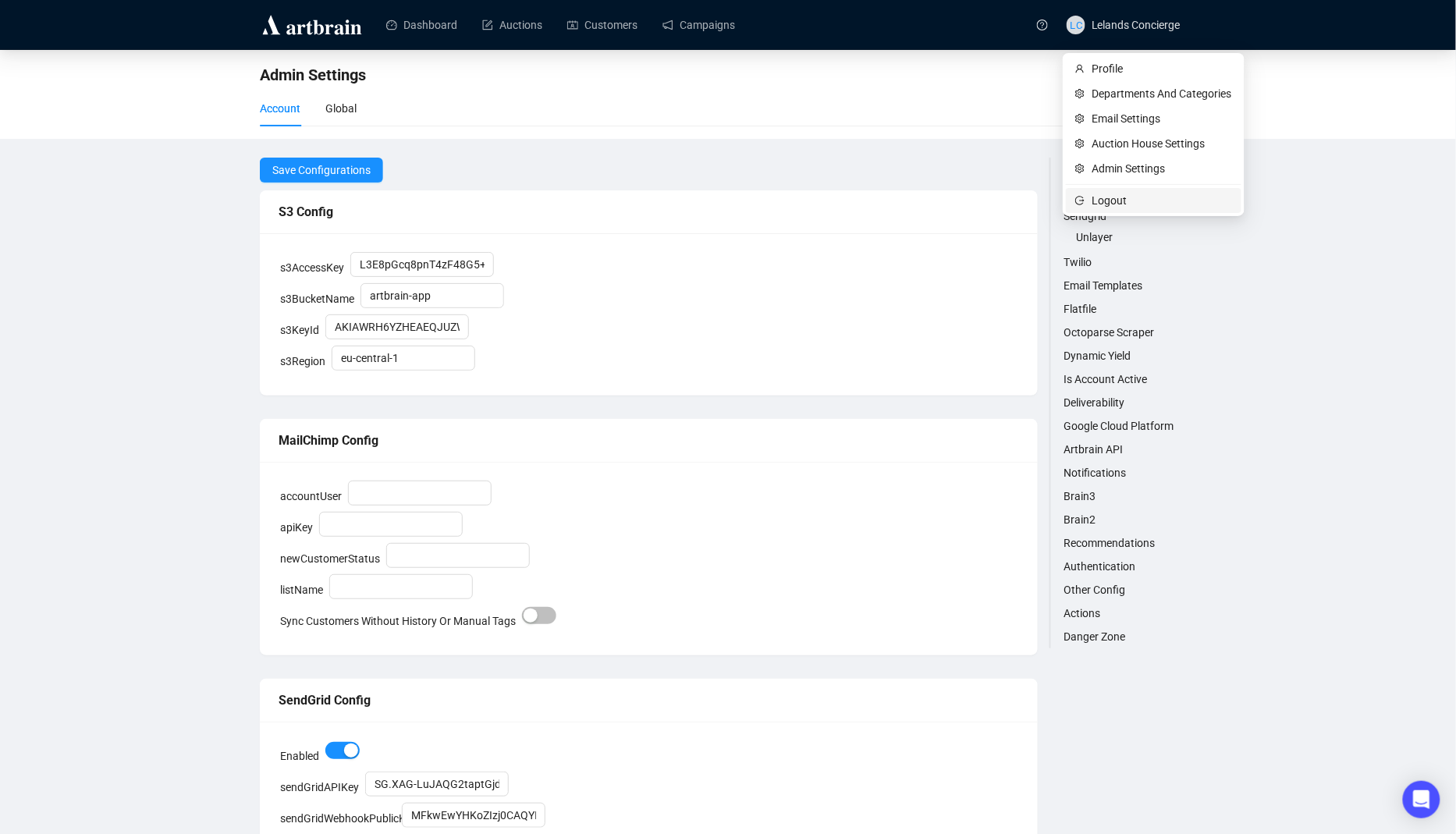
click at [1093, 197] on span "Logout" at bounding box center [1163, 200] width 140 height 17
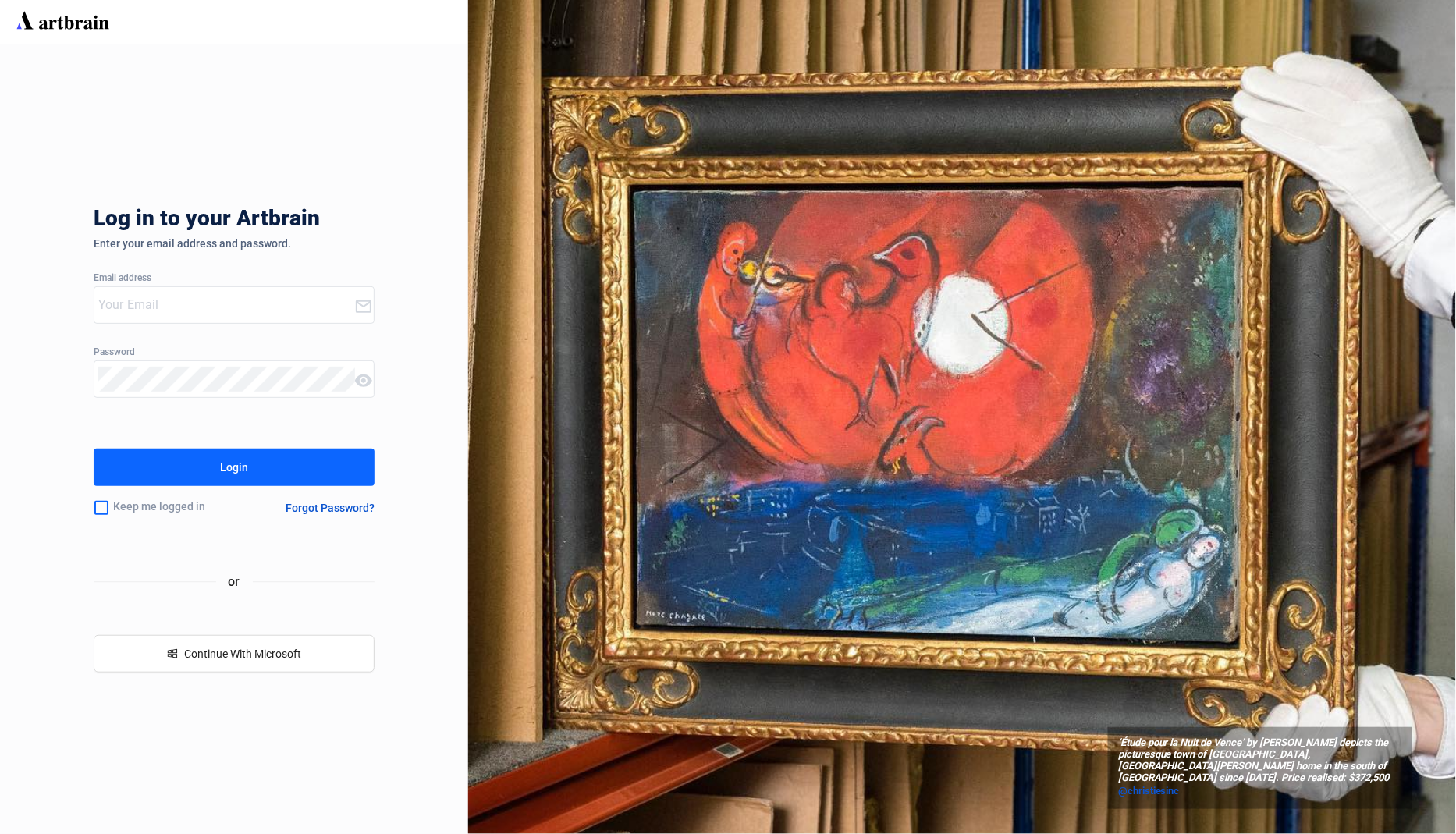
click at [296, 304] on input "email" at bounding box center [226, 305] width 256 height 25
type input "[EMAIL_ADDRESS][DOMAIN_NAME]"
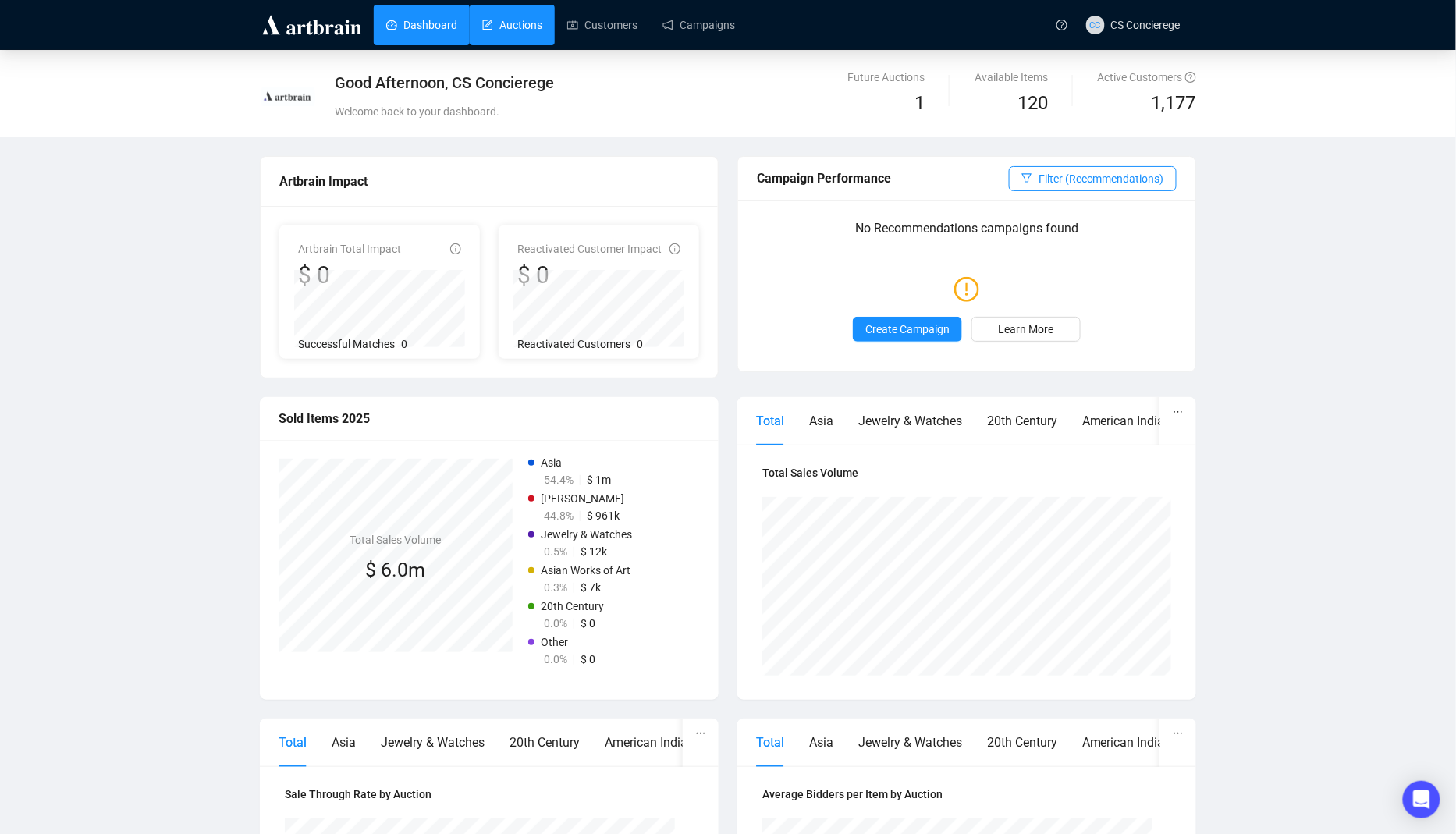
click at [533, 29] on link "Auctions" at bounding box center [512, 25] width 60 height 41
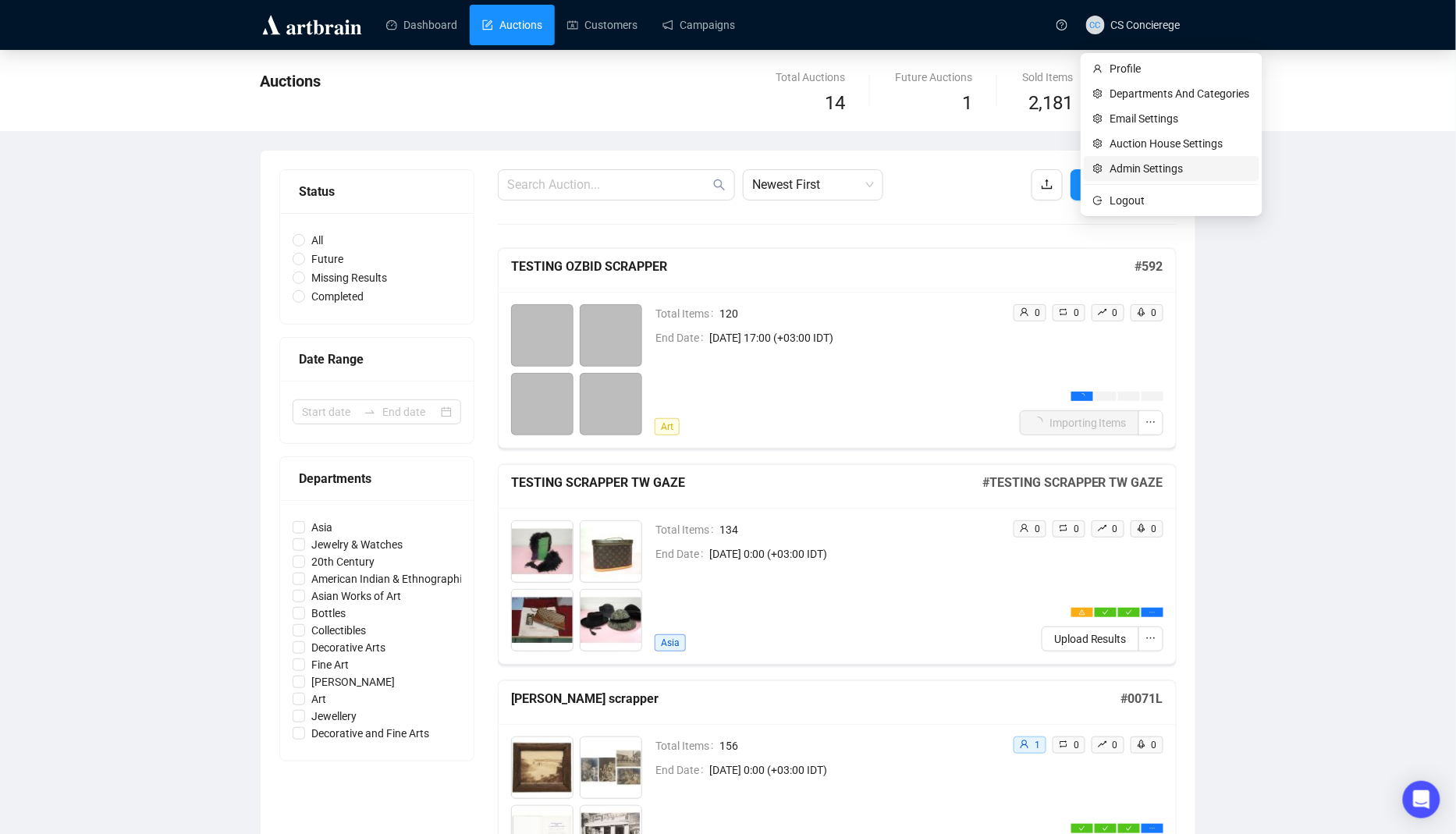
click at [1126, 169] on span "Admin Settings" at bounding box center [1181, 168] width 140 height 17
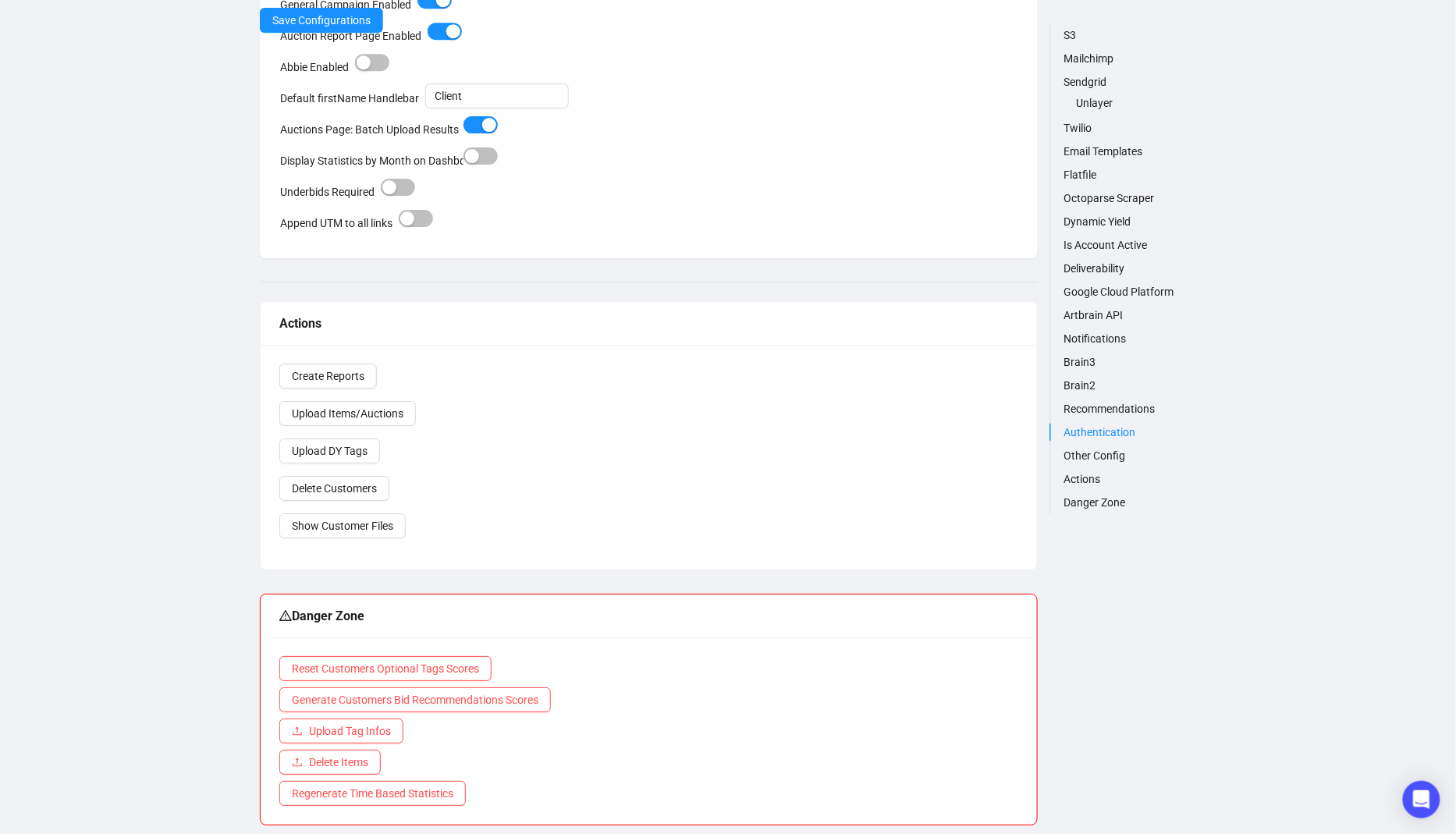
scroll to position [5308, 0]
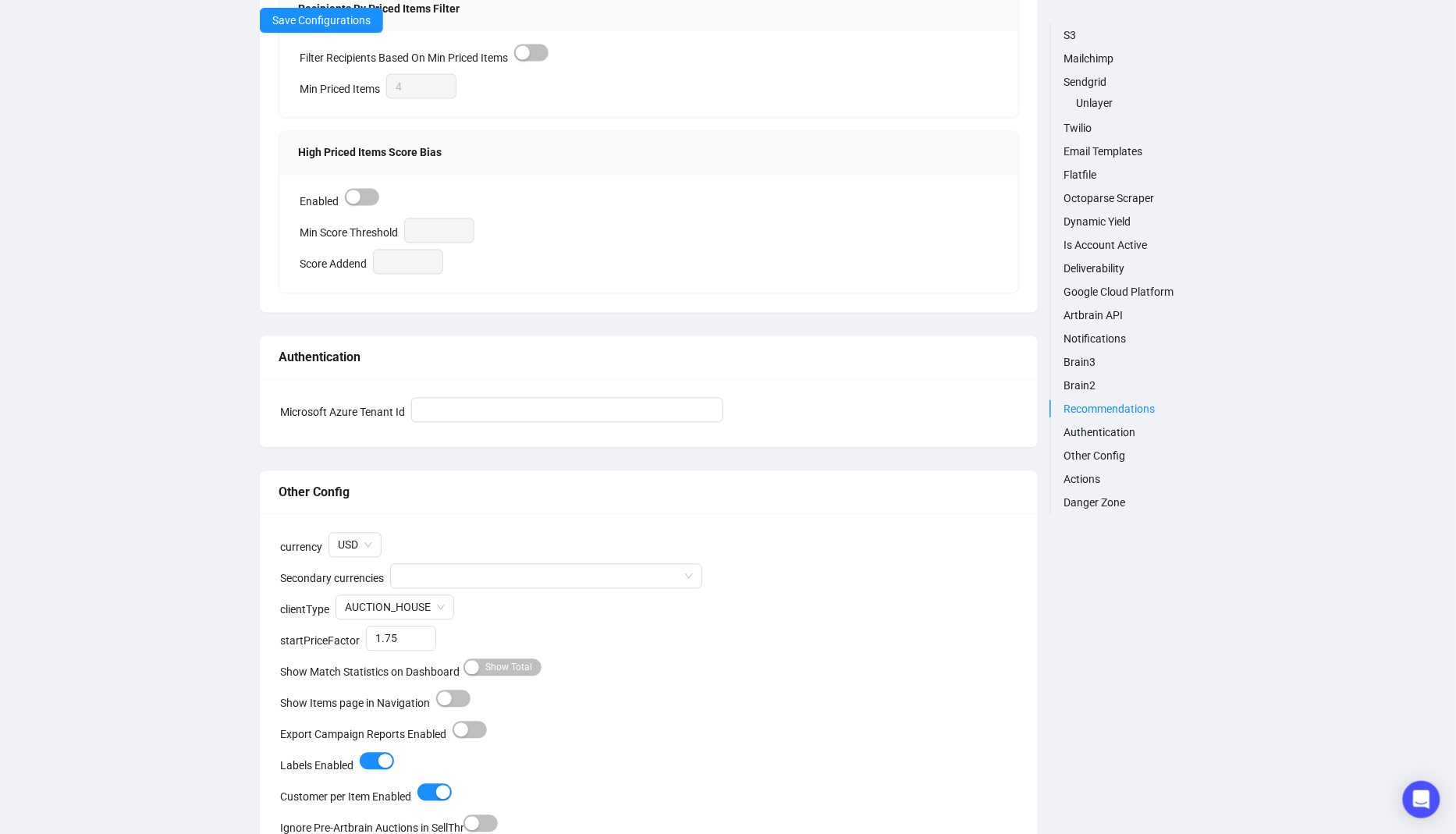
click at [1077, 178] on link "Flatfile" at bounding box center [1129, 174] width 133 height 17
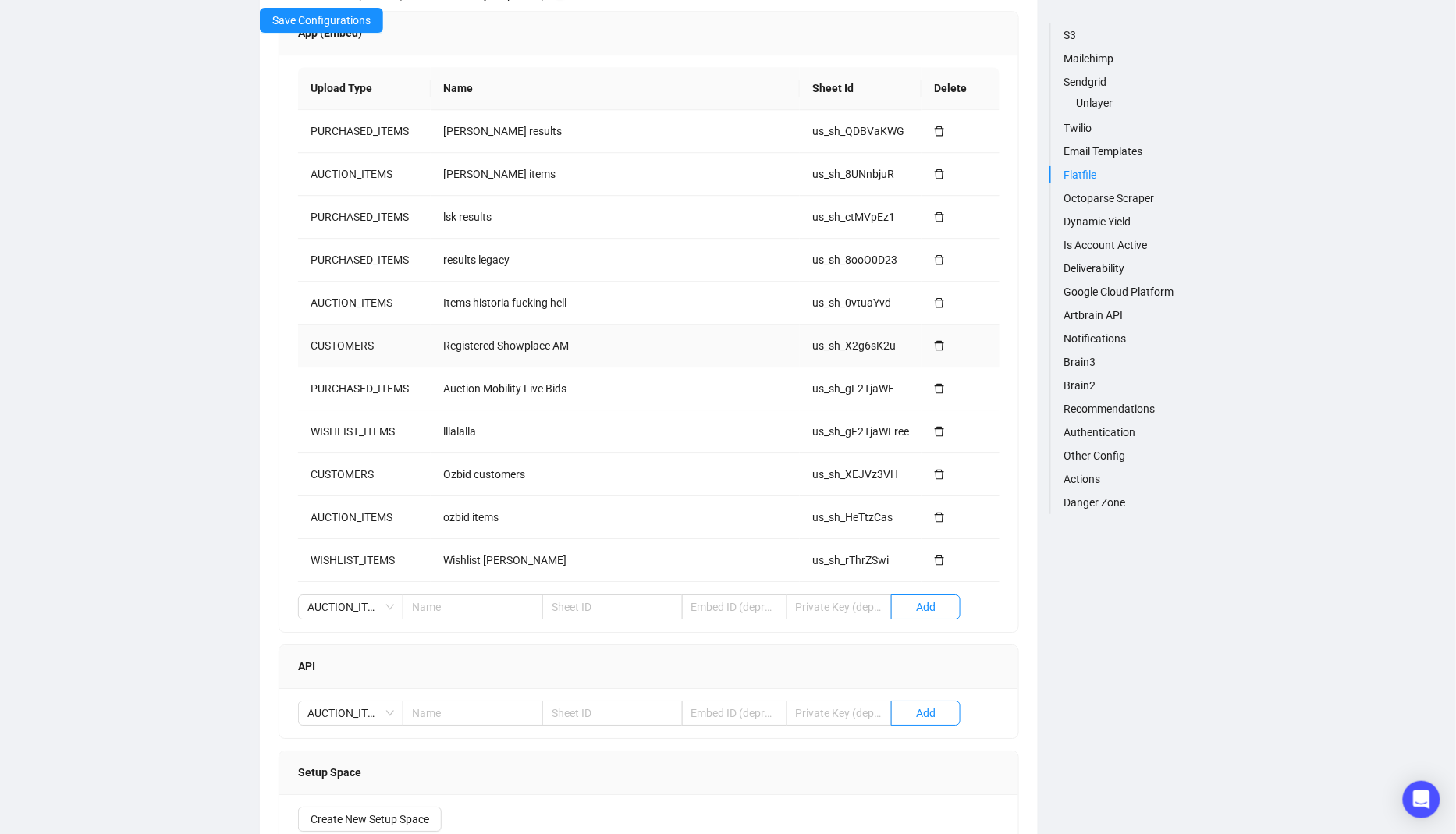
scroll to position [1637, 0]
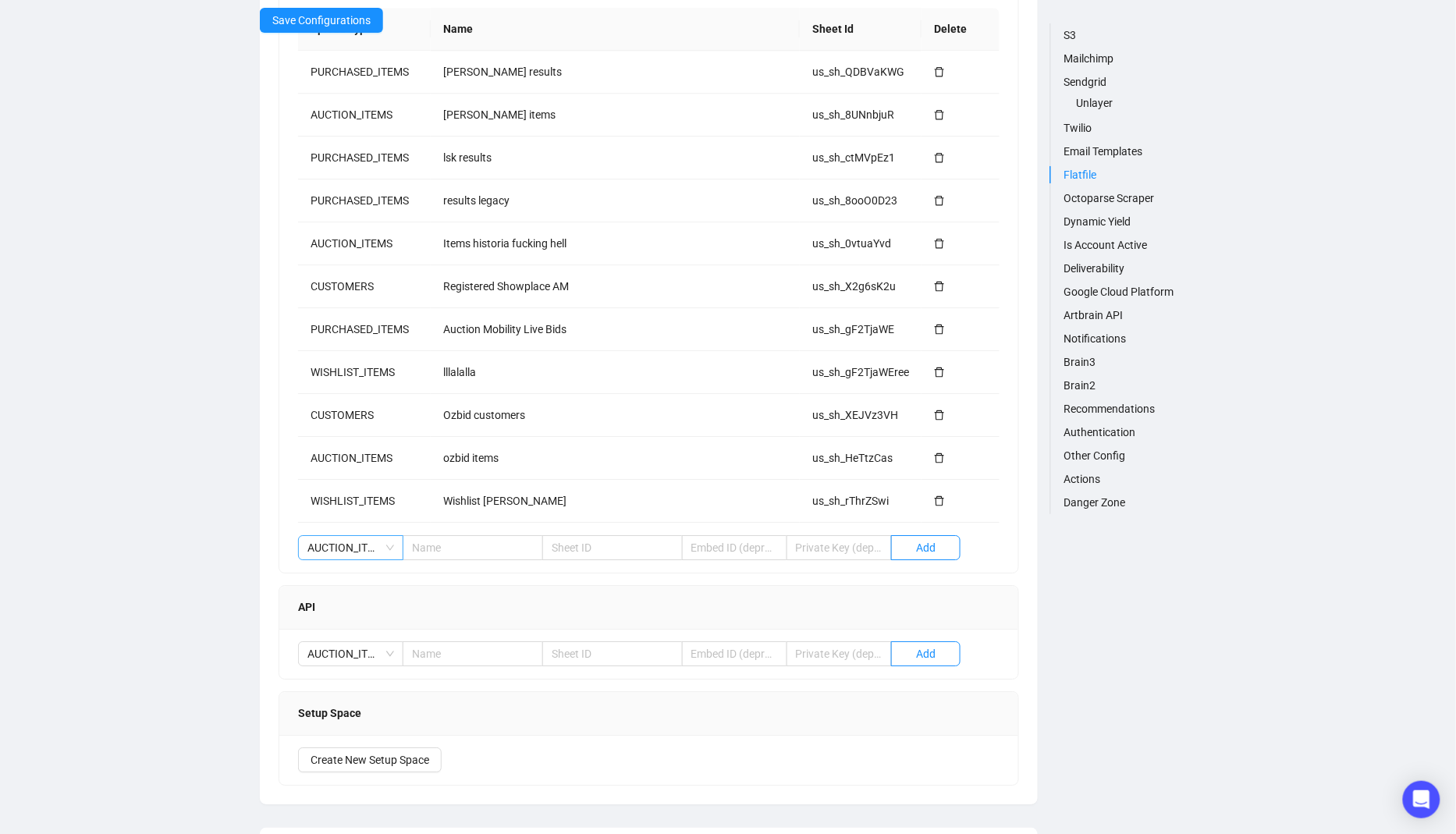
click at [375, 541] on span "AUCTION_ITEMS" at bounding box center [351, 547] width 86 height 24
click at [361, 605] on div "PURCHASED_ITEMS" at bounding box center [350, 598] width 81 height 17
click at [502, 528] on div "Upload Type Name Sheet Id Delete PURCHASED_ITEMS [PERSON_NAME] results us_sh_QD…" at bounding box center [648, 283] width 739 height 577
click at [495, 537] on input "text" at bounding box center [472, 547] width 140 height 25
type input "lelands underbids"
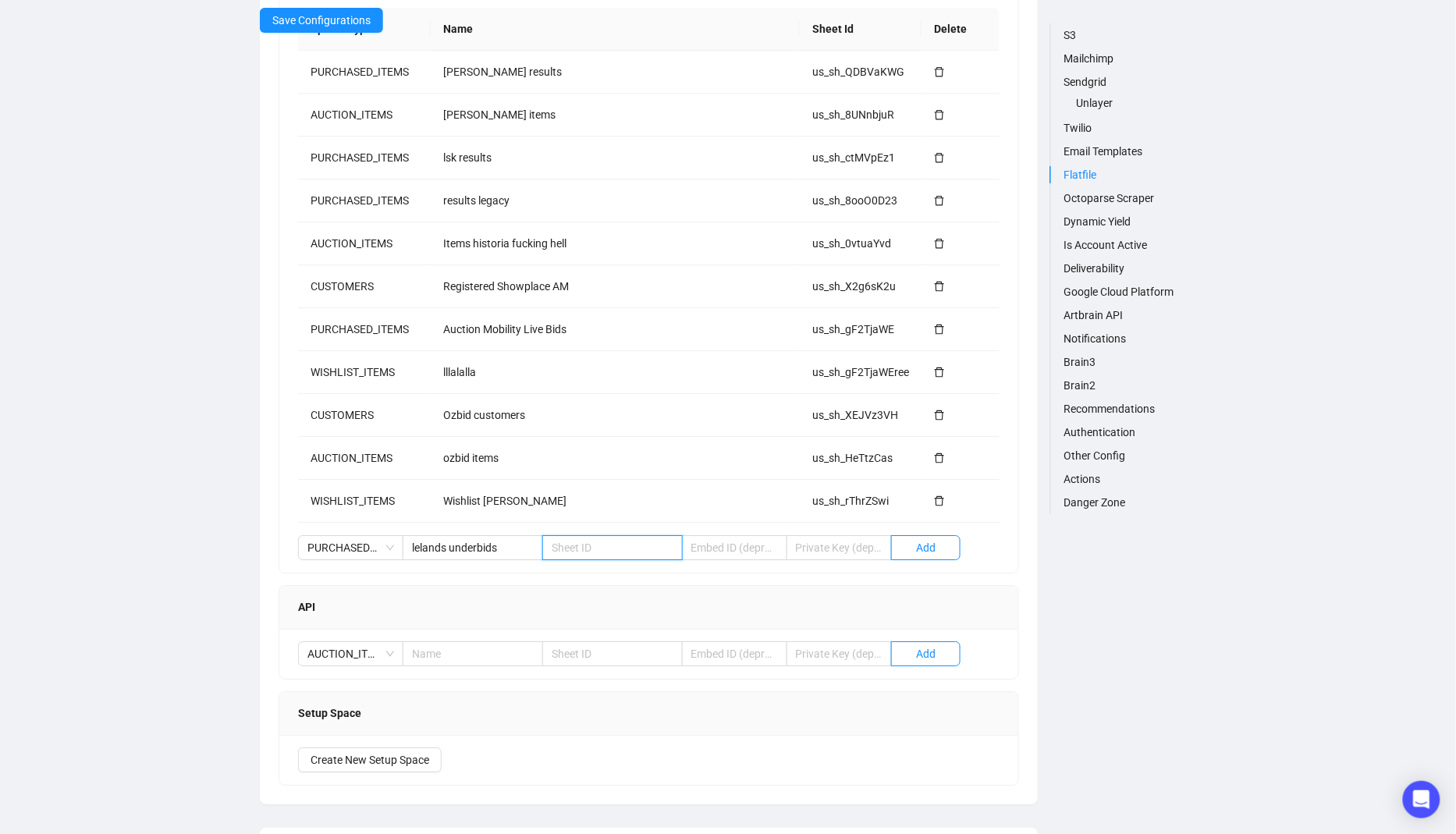
click at [648, 547] on input "text" at bounding box center [612, 547] width 140 height 25
paste input "us_sh_szNdejT7"
type input "us_sh_szNdejT7"
click at [923, 546] on span "Add" at bounding box center [926, 547] width 20 height 17
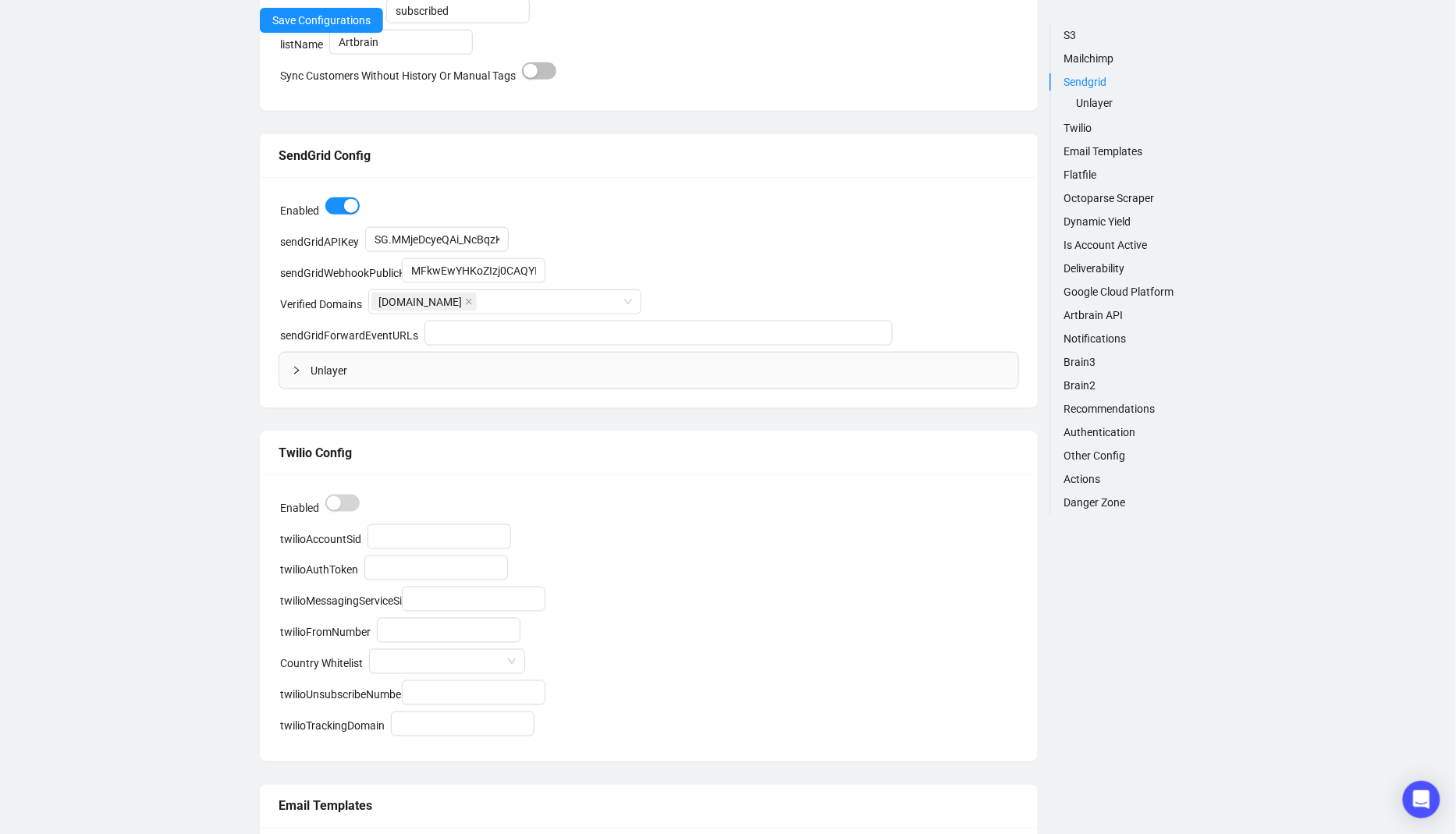
scroll to position [349, 0]
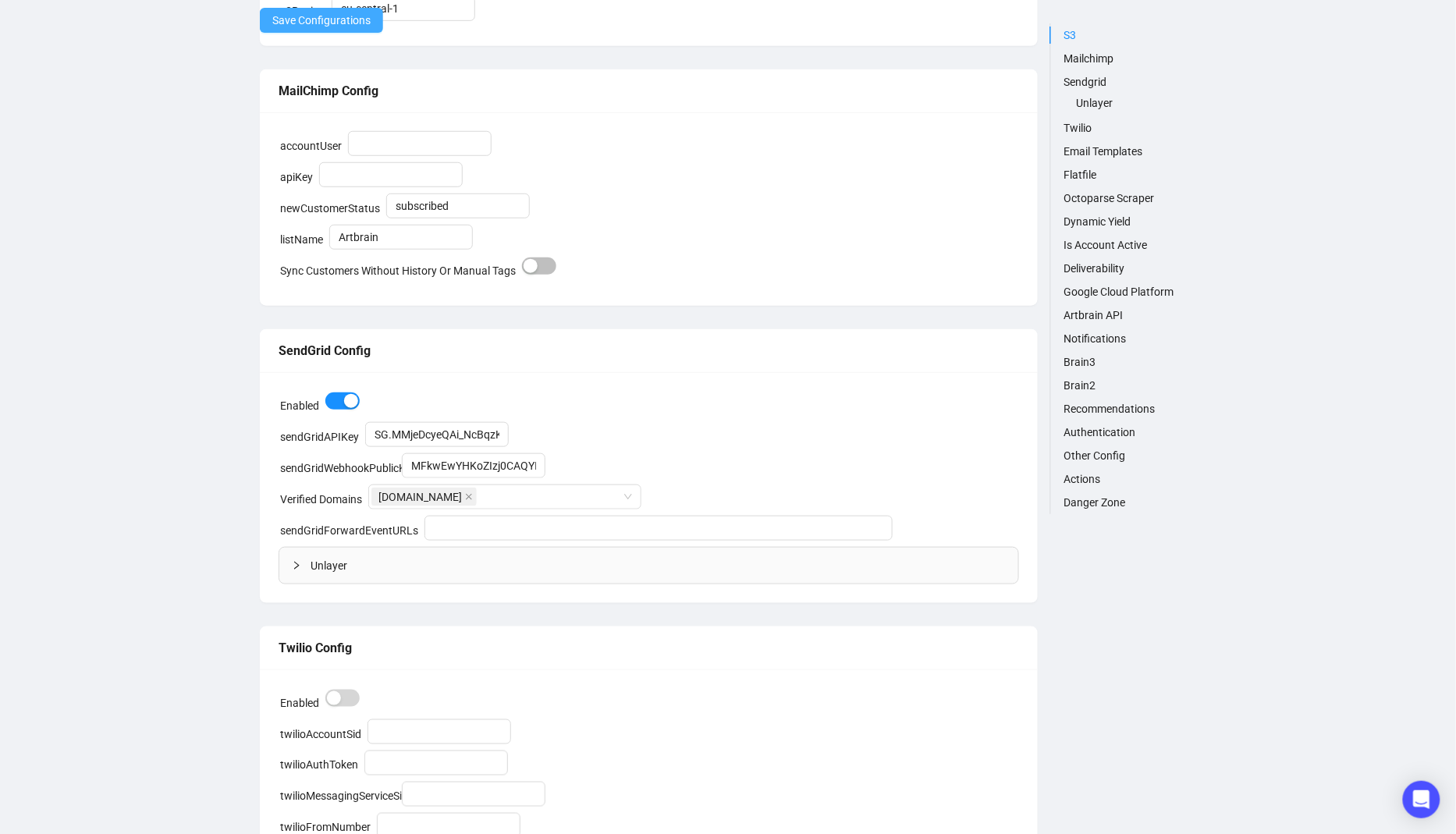
click at [344, 20] on span "Save Configurations" at bounding box center [321, 20] width 99 height 17
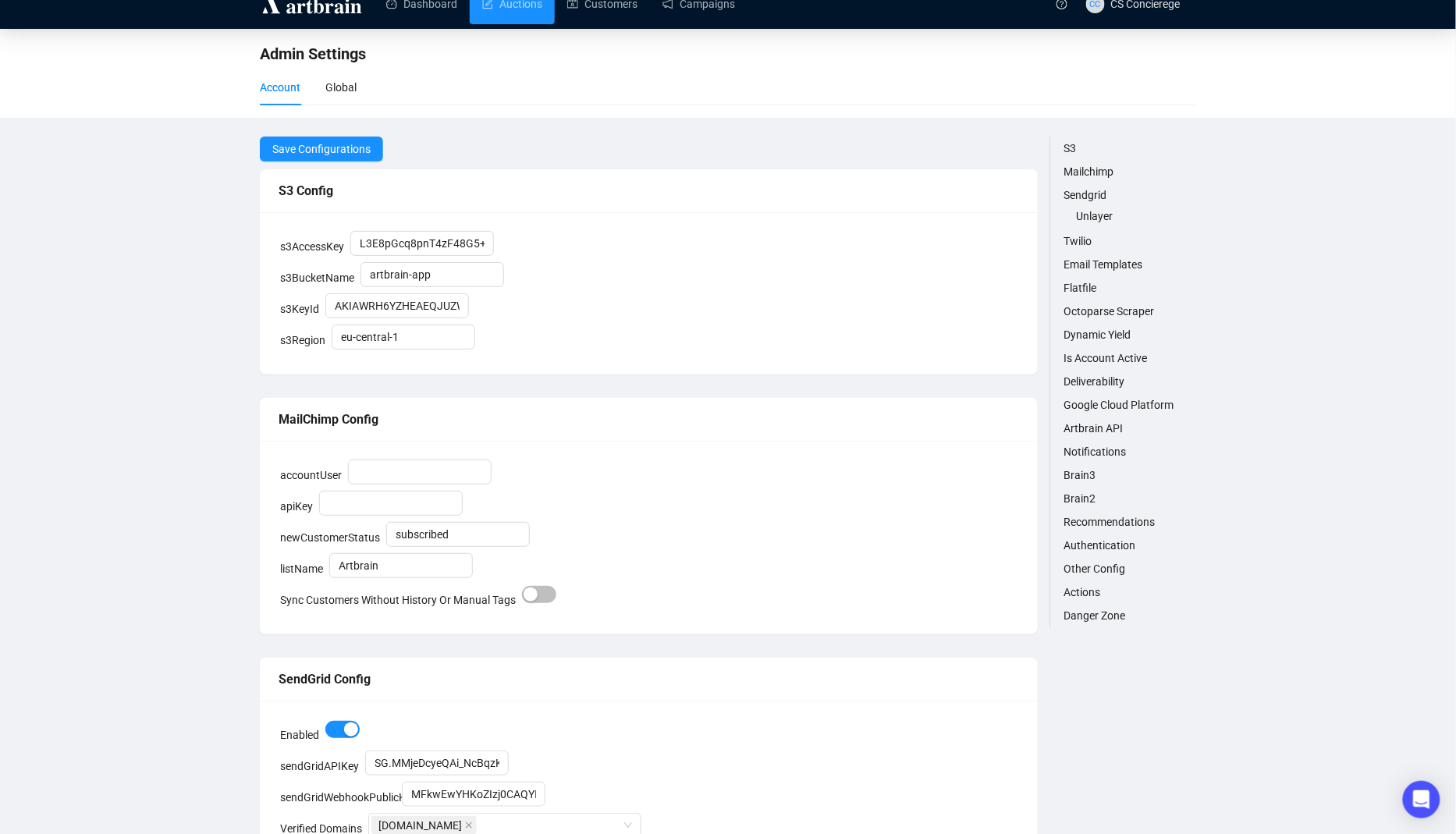
scroll to position [0, 0]
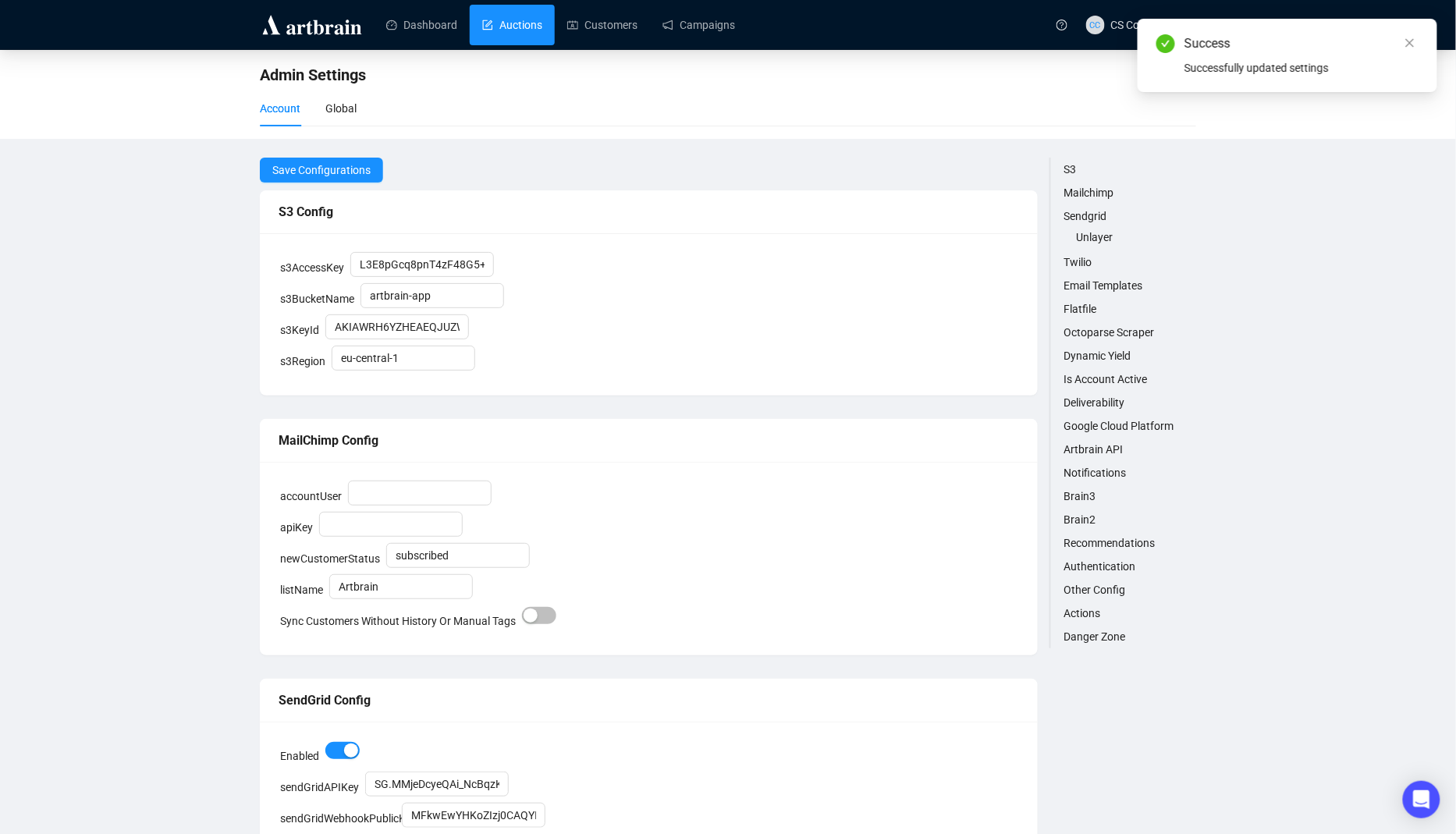
click at [542, 25] on link "Auctions" at bounding box center [512, 25] width 60 height 41
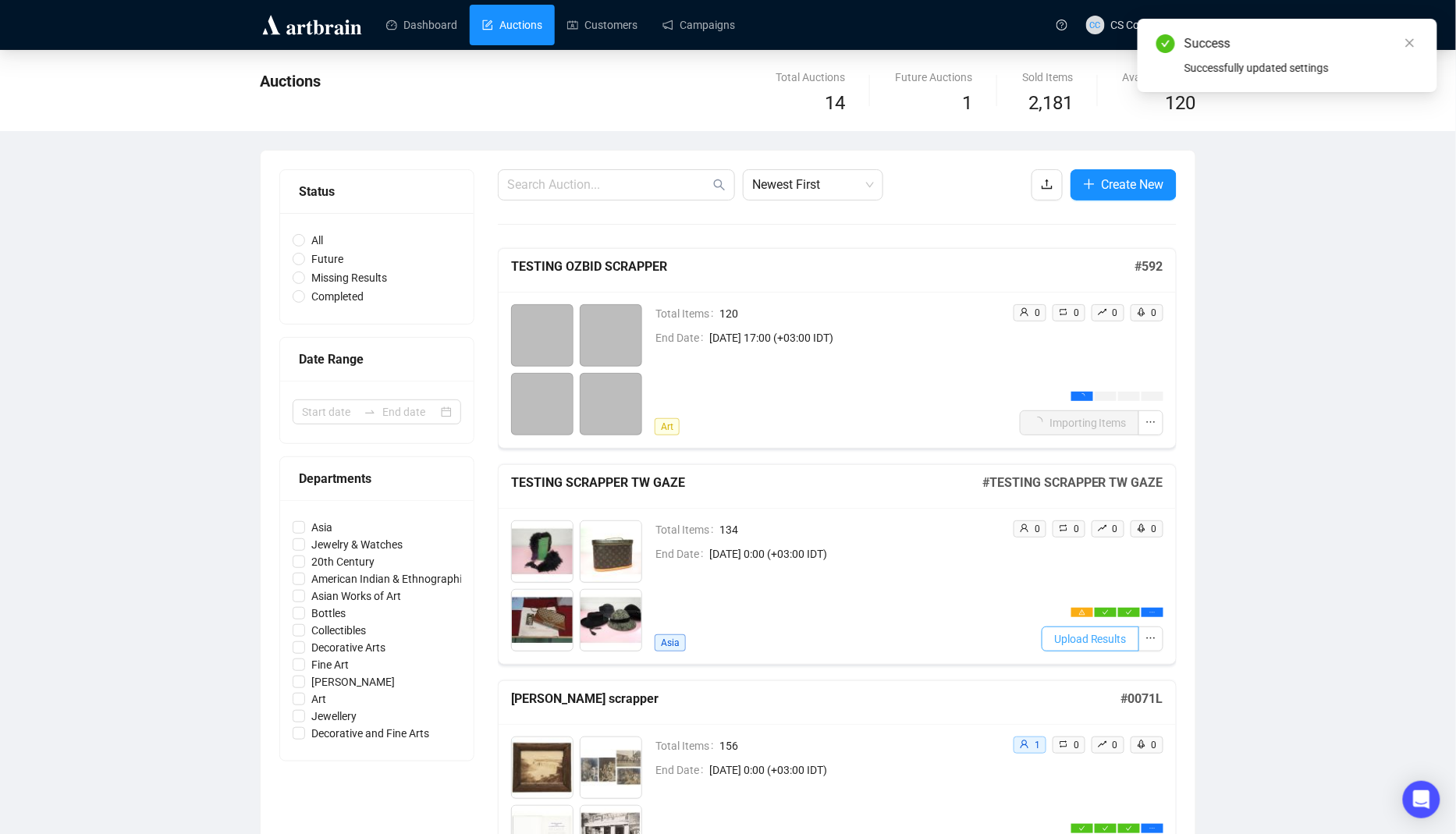
click at [1110, 635] on span "Upload Results" at bounding box center [1090, 639] width 72 height 17
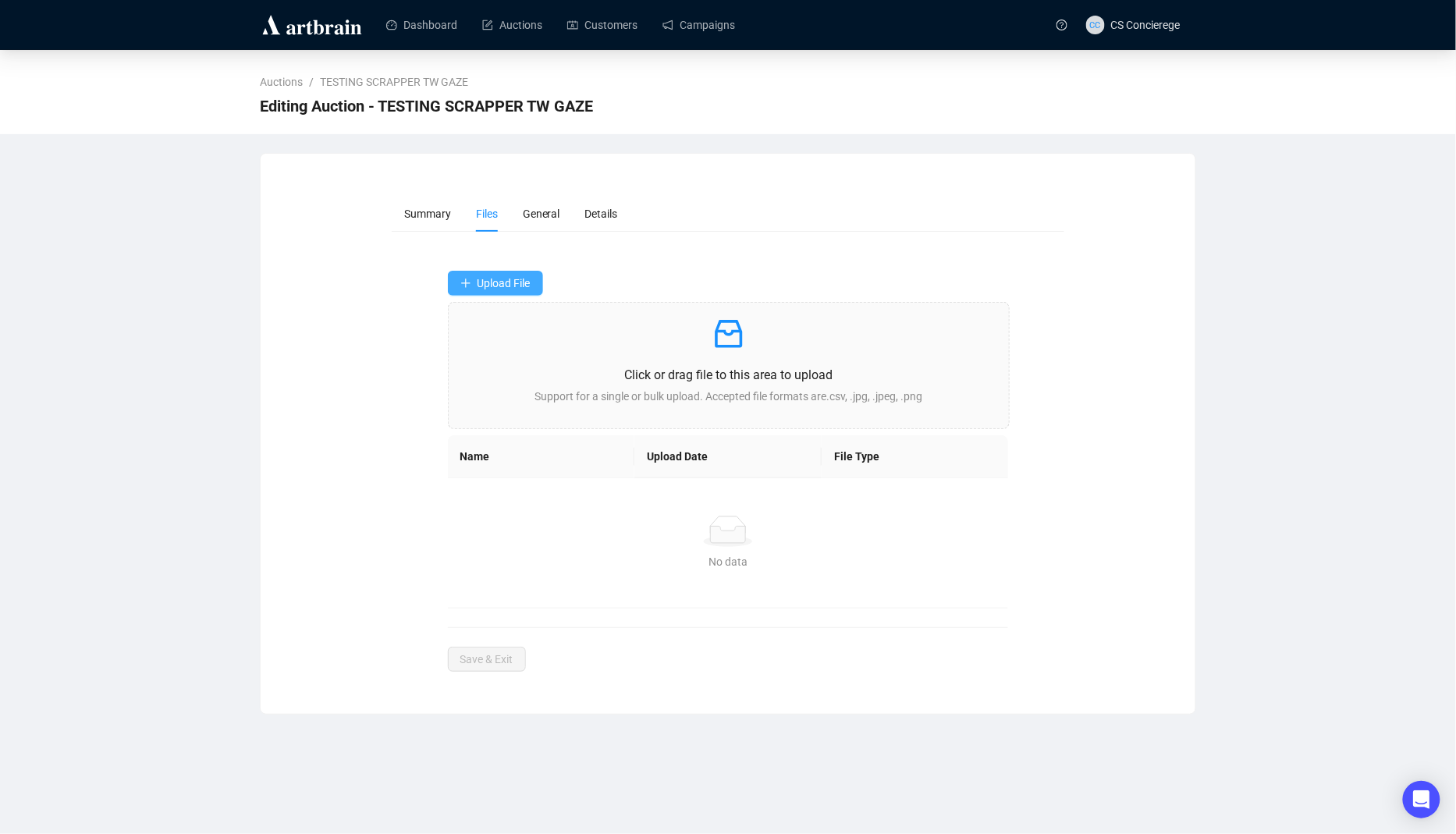
click at [489, 271] on button "Upload File" at bounding box center [495, 283] width 95 height 25
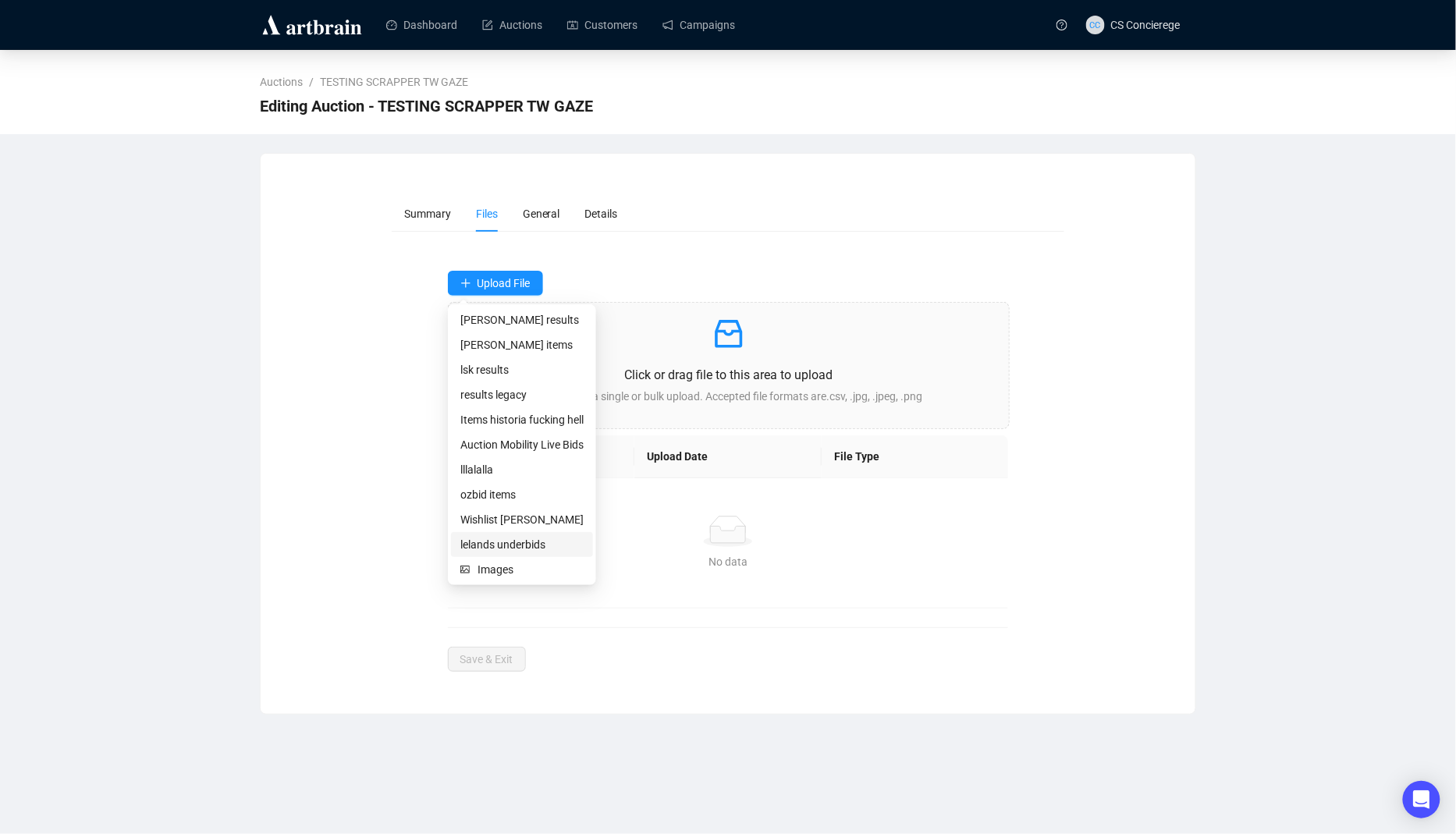
click at [501, 546] on span "lelands underbids" at bounding box center [521, 544] width 123 height 17
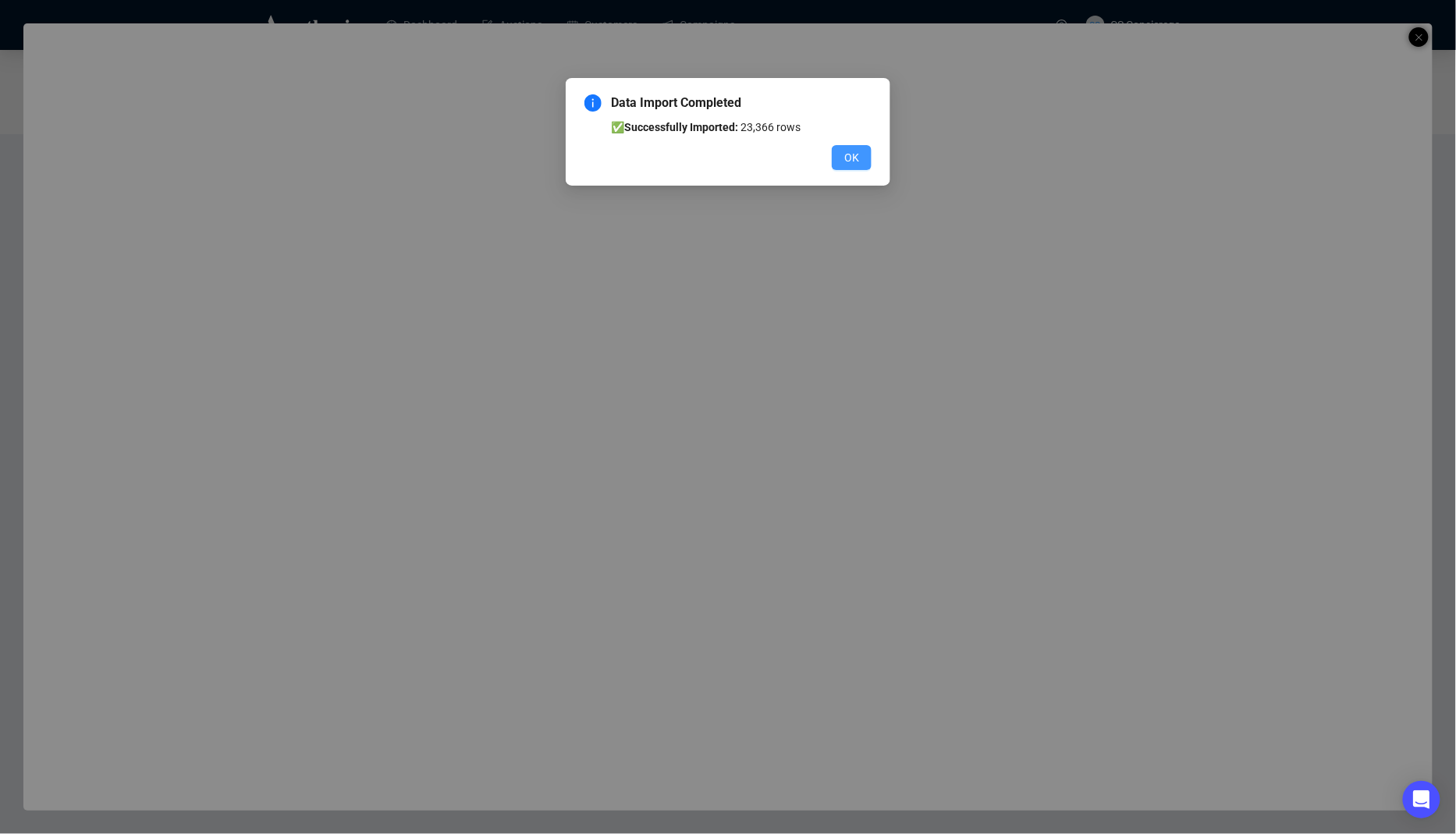
click at [857, 159] on span "OK" at bounding box center [852, 157] width 15 height 17
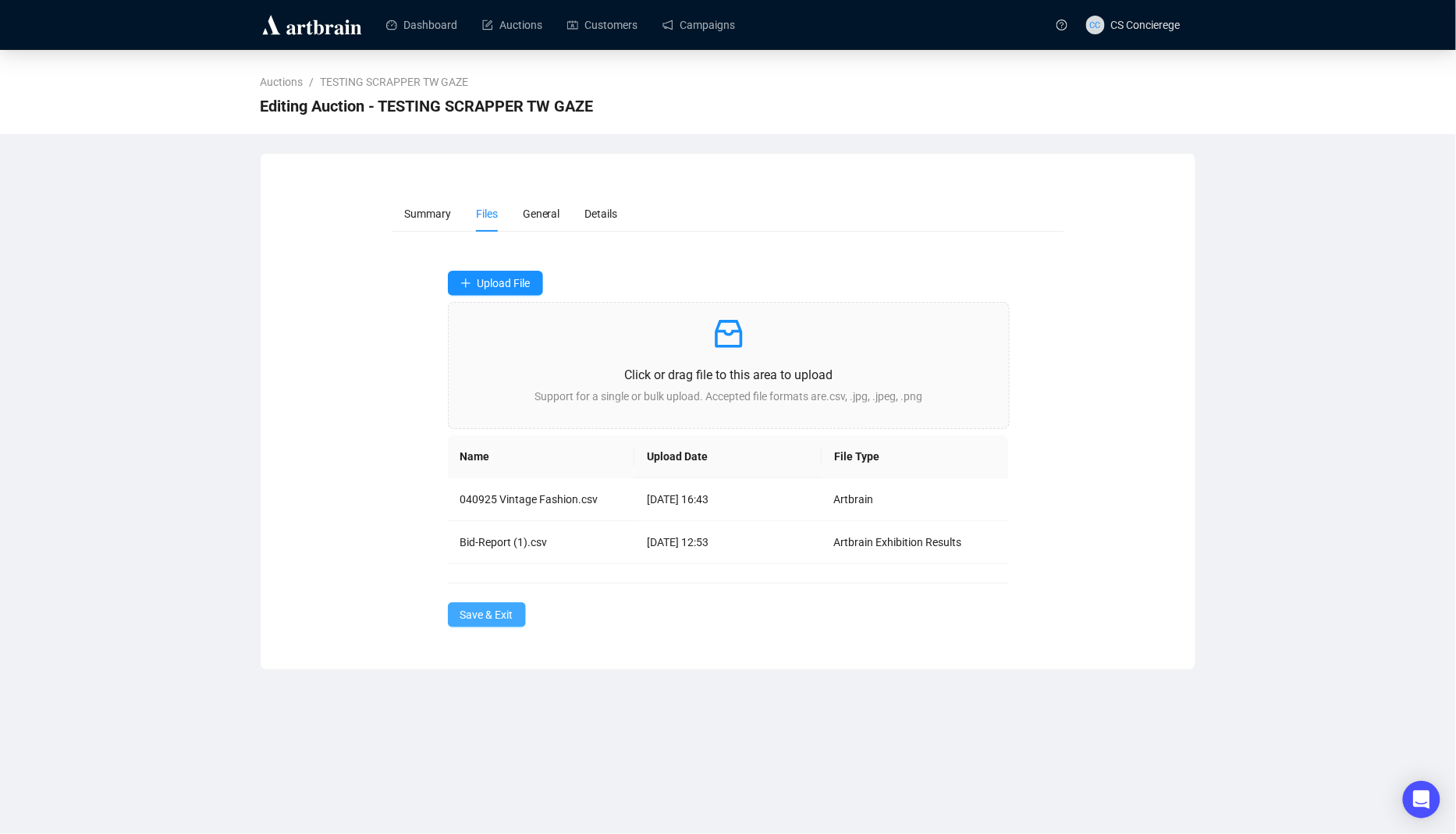
click at [461, 621] on button "Save & Exit" at bounding box center [487, 615] width 78 height 25
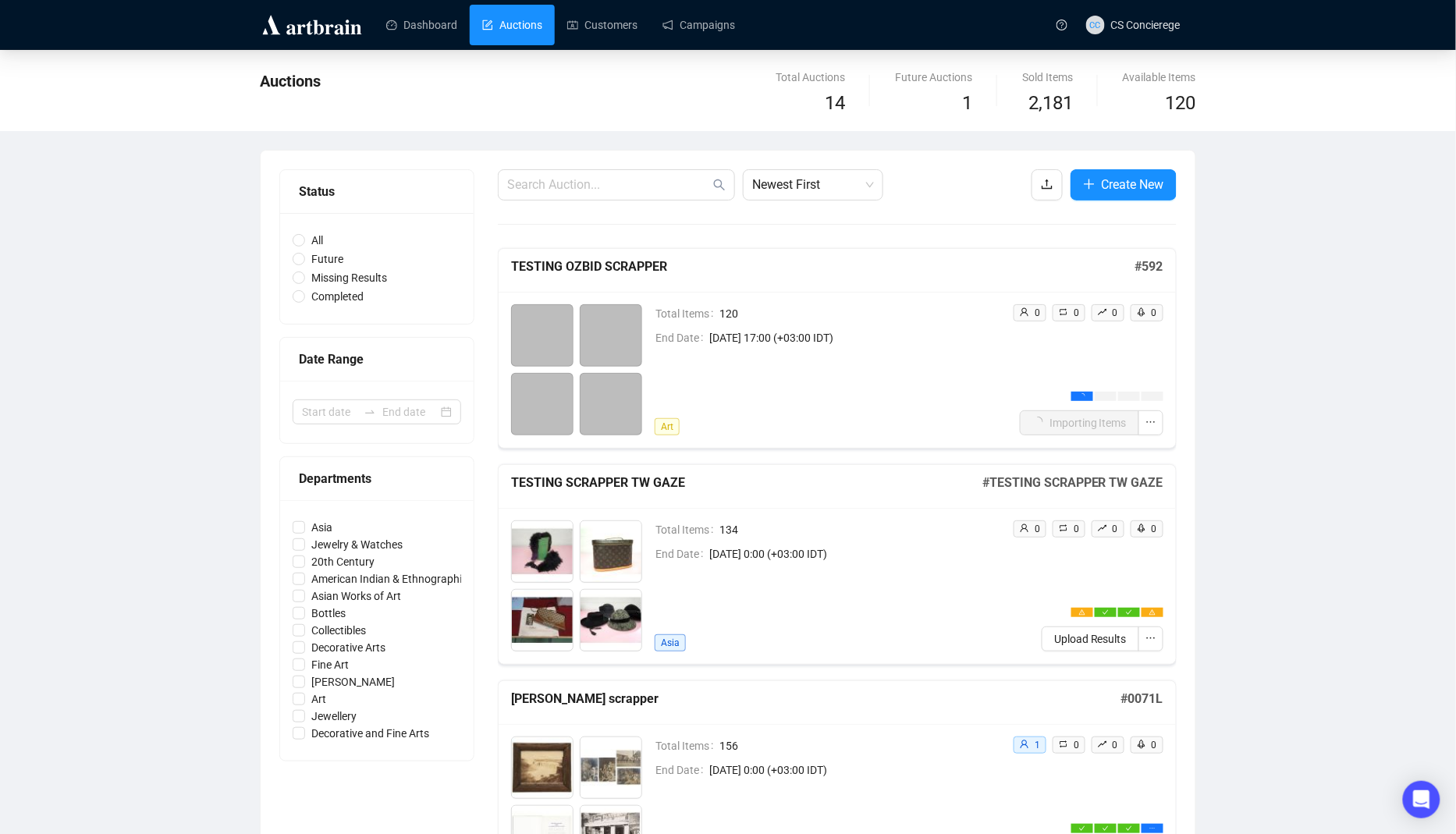
click at [945, 569] on div "Total Items 134 End Date [DATE] 0:00 (+03:00 IDT) [GEOGRAPHIC_DATA]" at bounding box center [827, 586] width 345 height 131
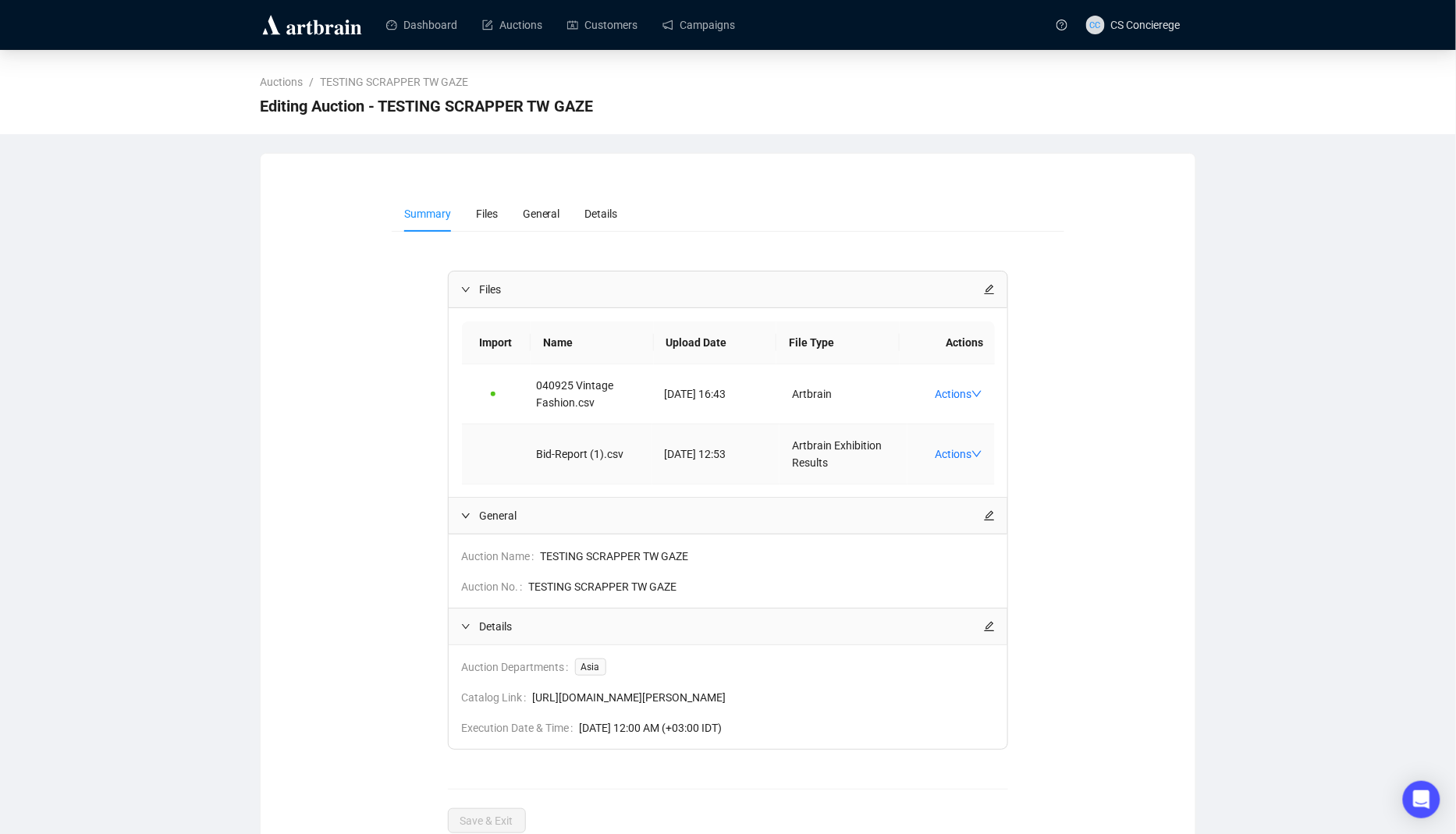
click at [853, 450] on td "Artbrain Exhibition Results" at bounding box center [843, 454] width 128 height 60
click at [812, 453] on td "Artbrain Exhibition Results" at bounding box center [843, 454] width 128 height 60
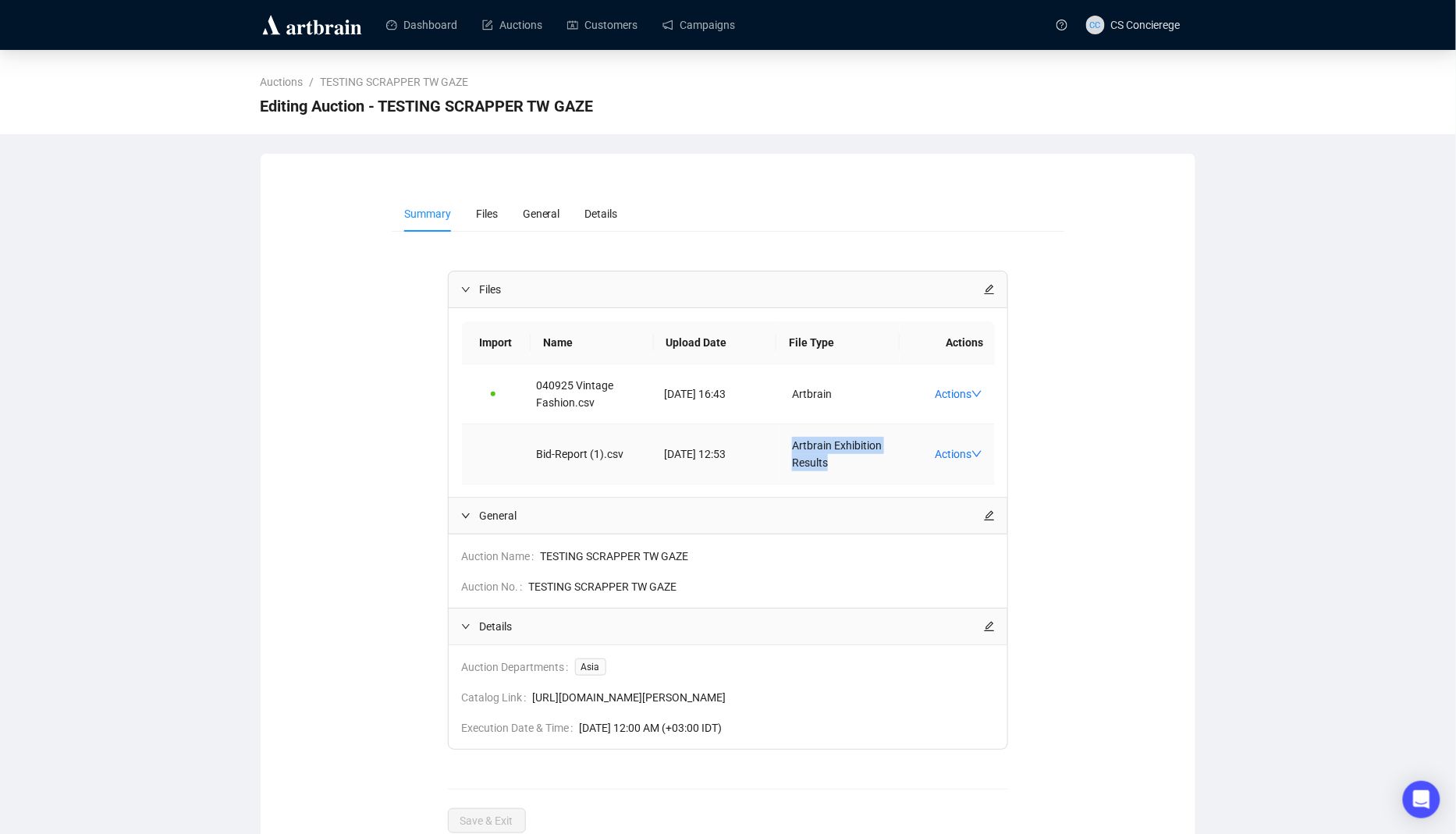
click at [812, 453] on td "Artbrain Exhibition Results" at bounding box center [843, 454] width 128 height 60
copy span "Artbrain Exhibition Results"
click at [499, 9] on link "Auctions" at bounding box center [512, 25] width 60 height 41
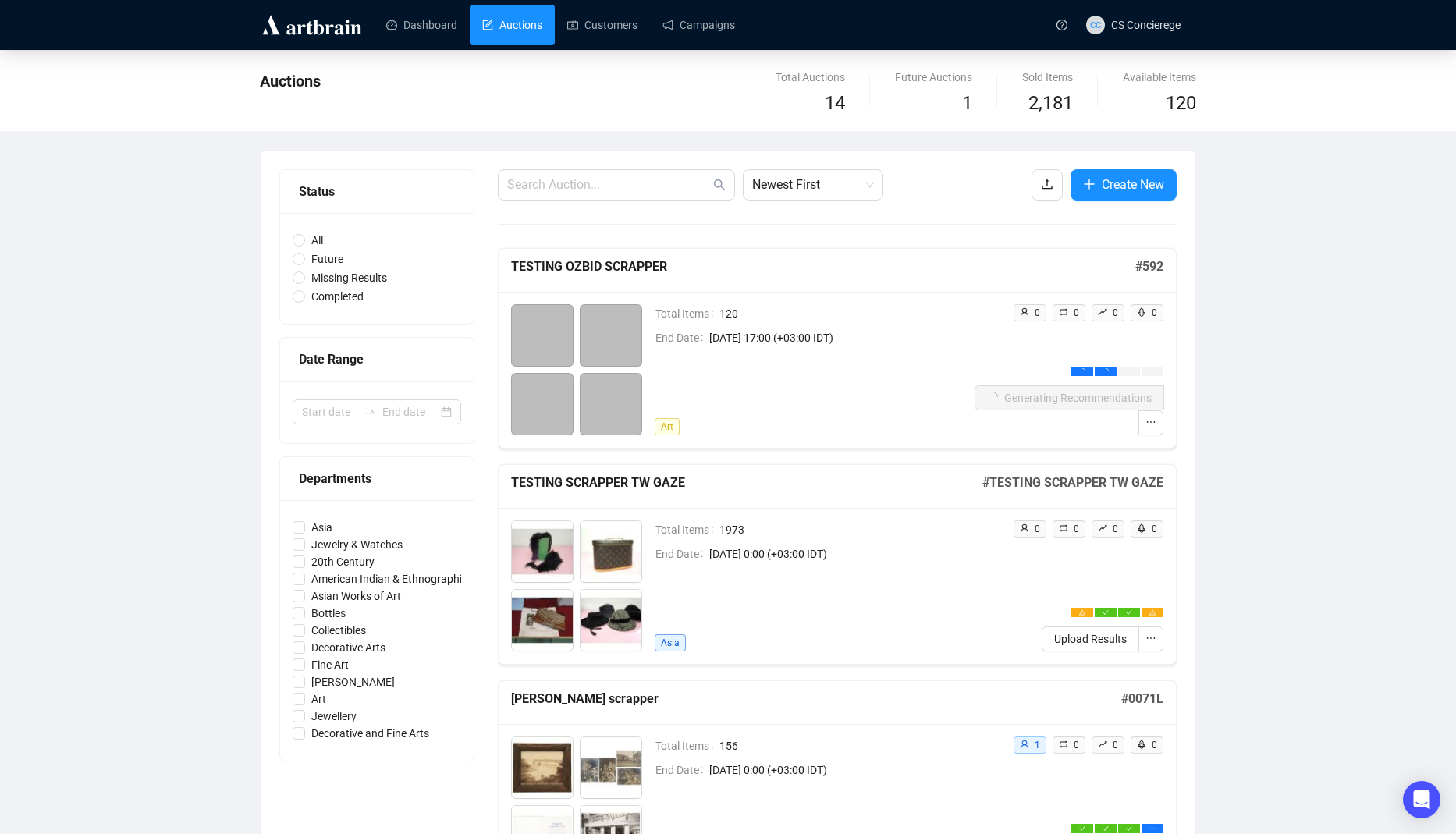
scroll to position [51, 0]
